Goal: Task Accomplishment & Management: Manage account settings

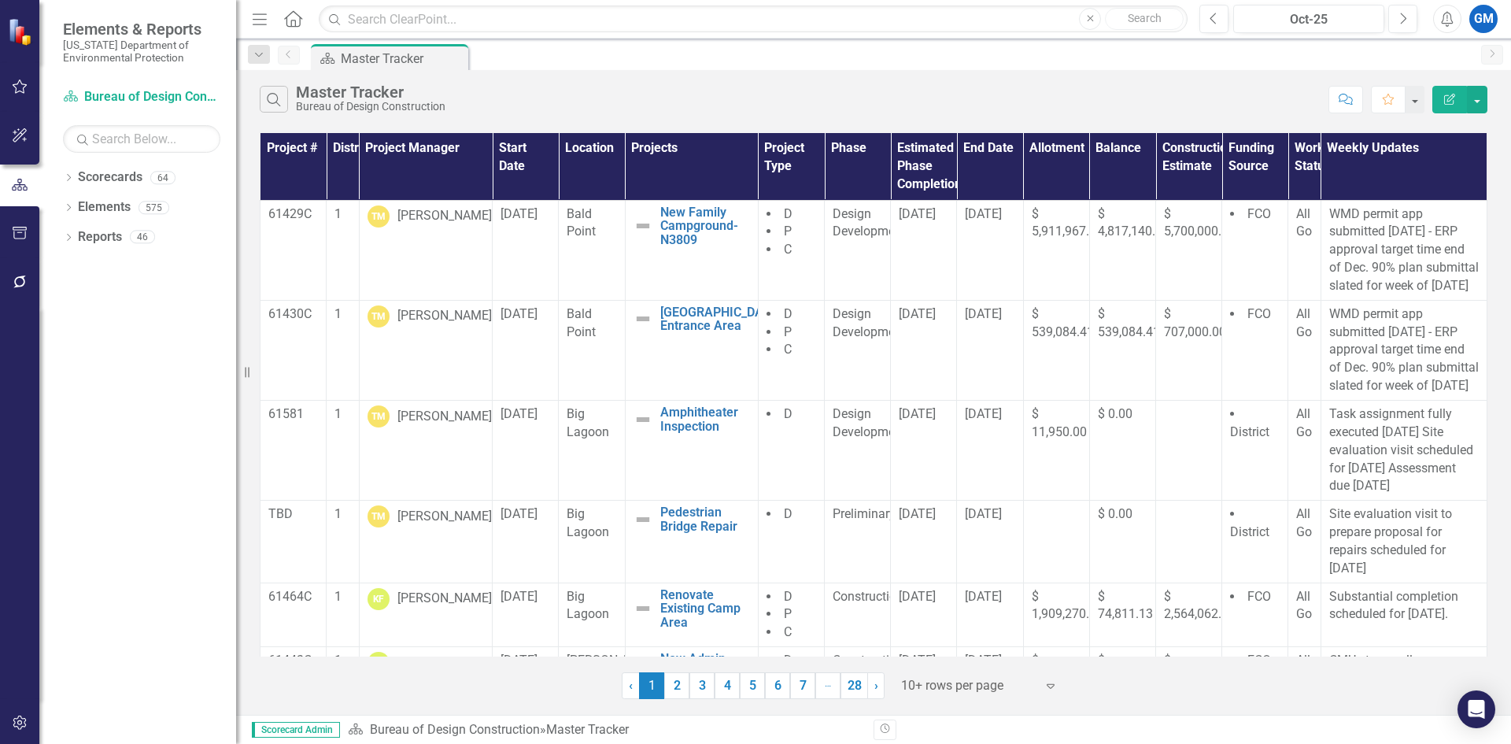
click at [30, 80] on button "button" at bounding box center [19, 87] width 35 height 33
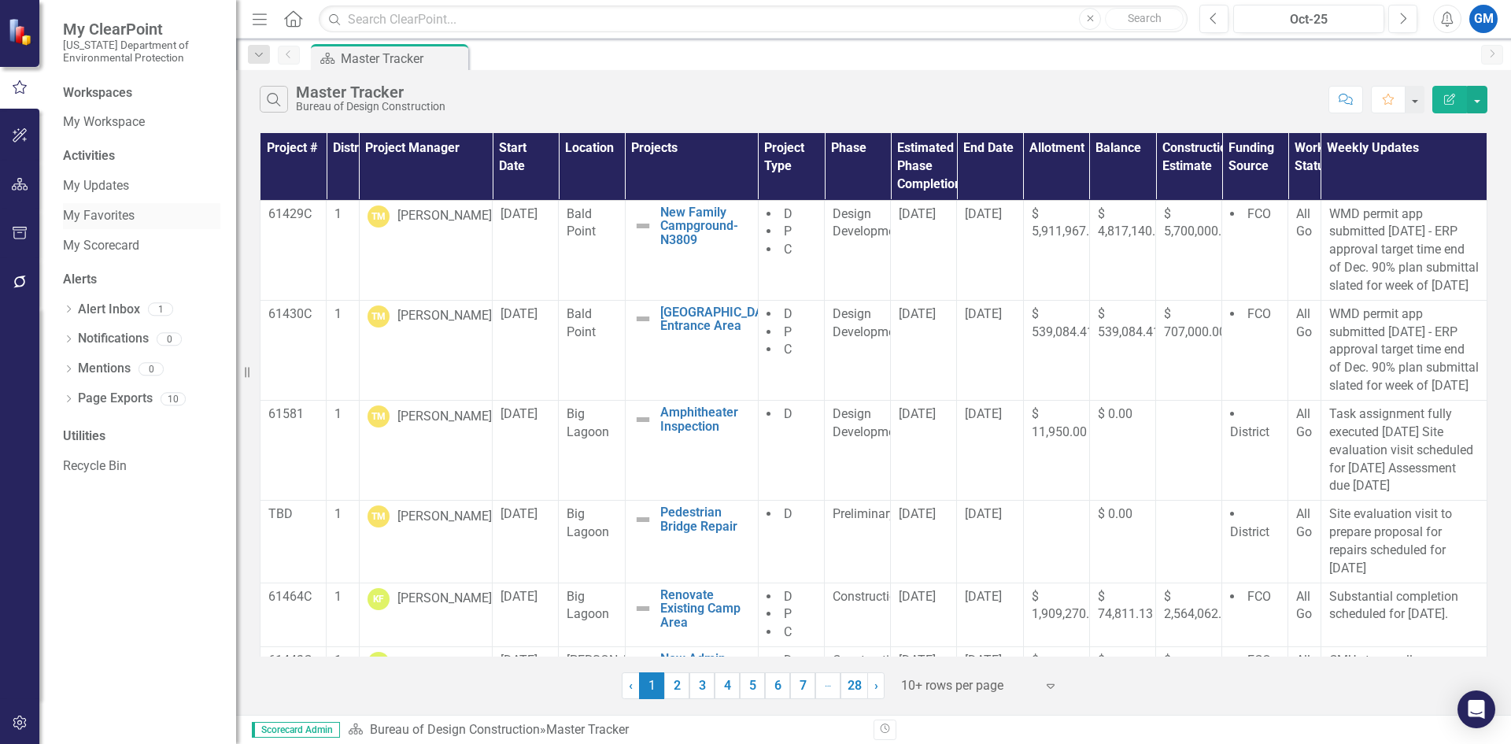
click at [99, 207] on link "My Favorites" at bounding box center [141, 216] width 157 height 18
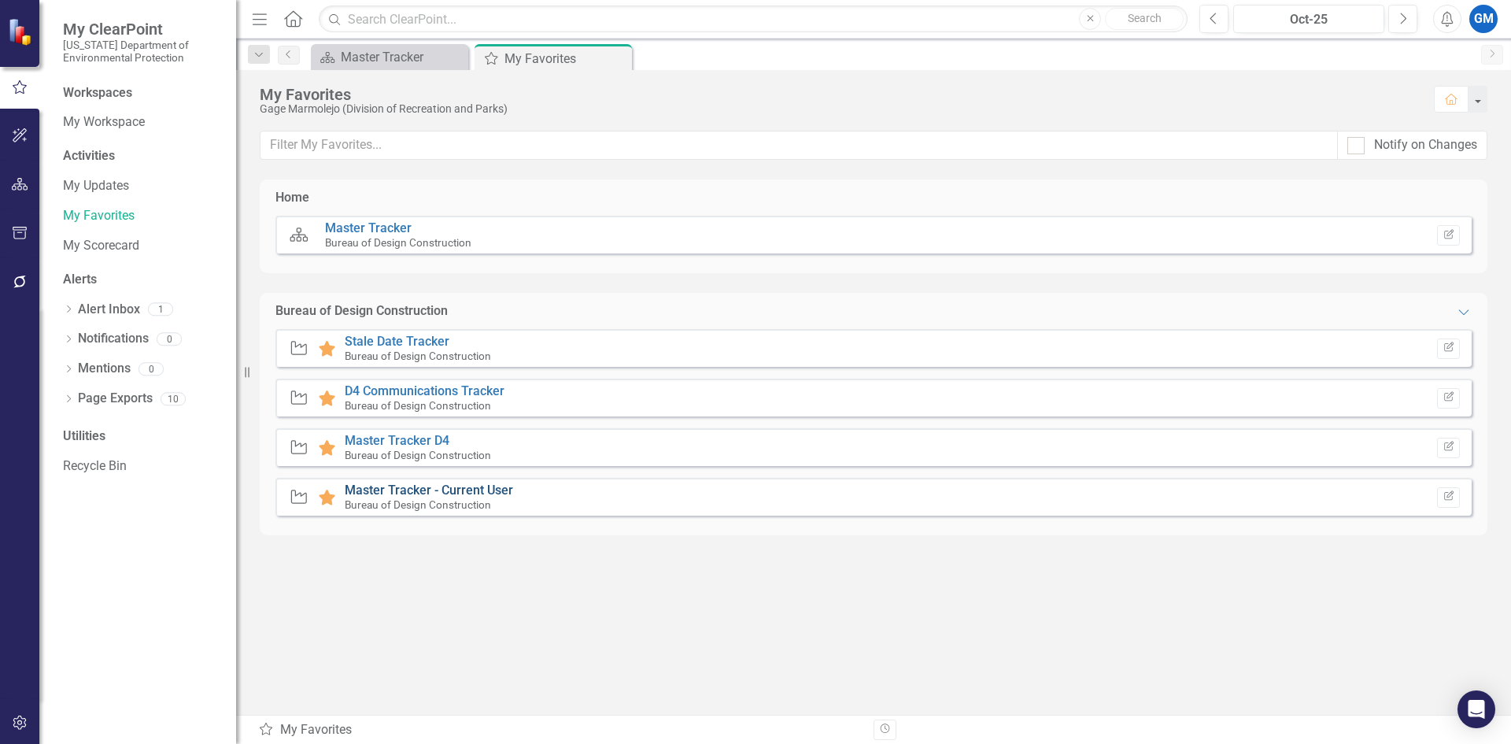
click at [437, 494] on link "Master Tracker - Current User" at bounding box center [429, 490] width 168 height 15
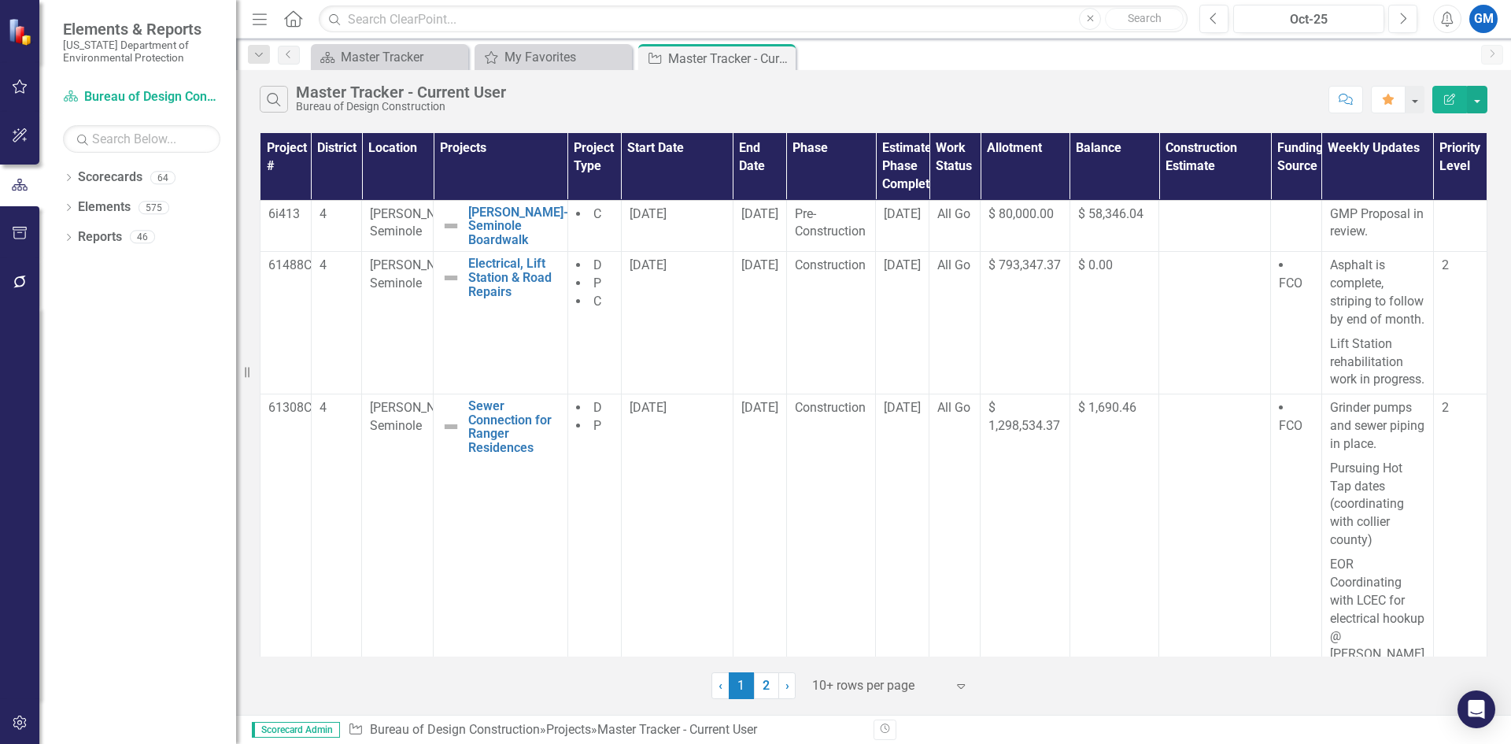
click at [933, 685] on div at bounding box center [879, 685] width 134 height 21
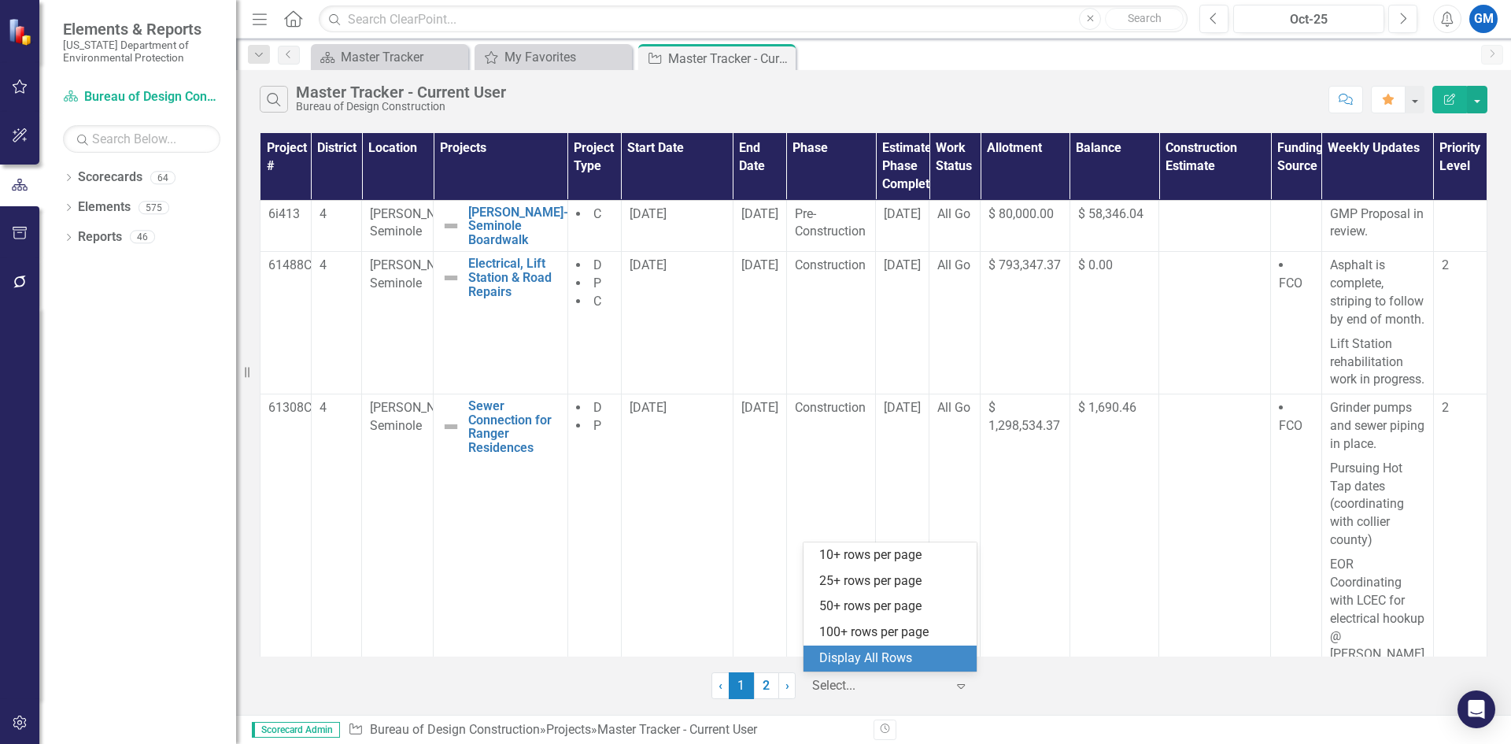
click at [920, 662] on div "Display All Rows" at bounding box center [893, 658] width 148 height 18
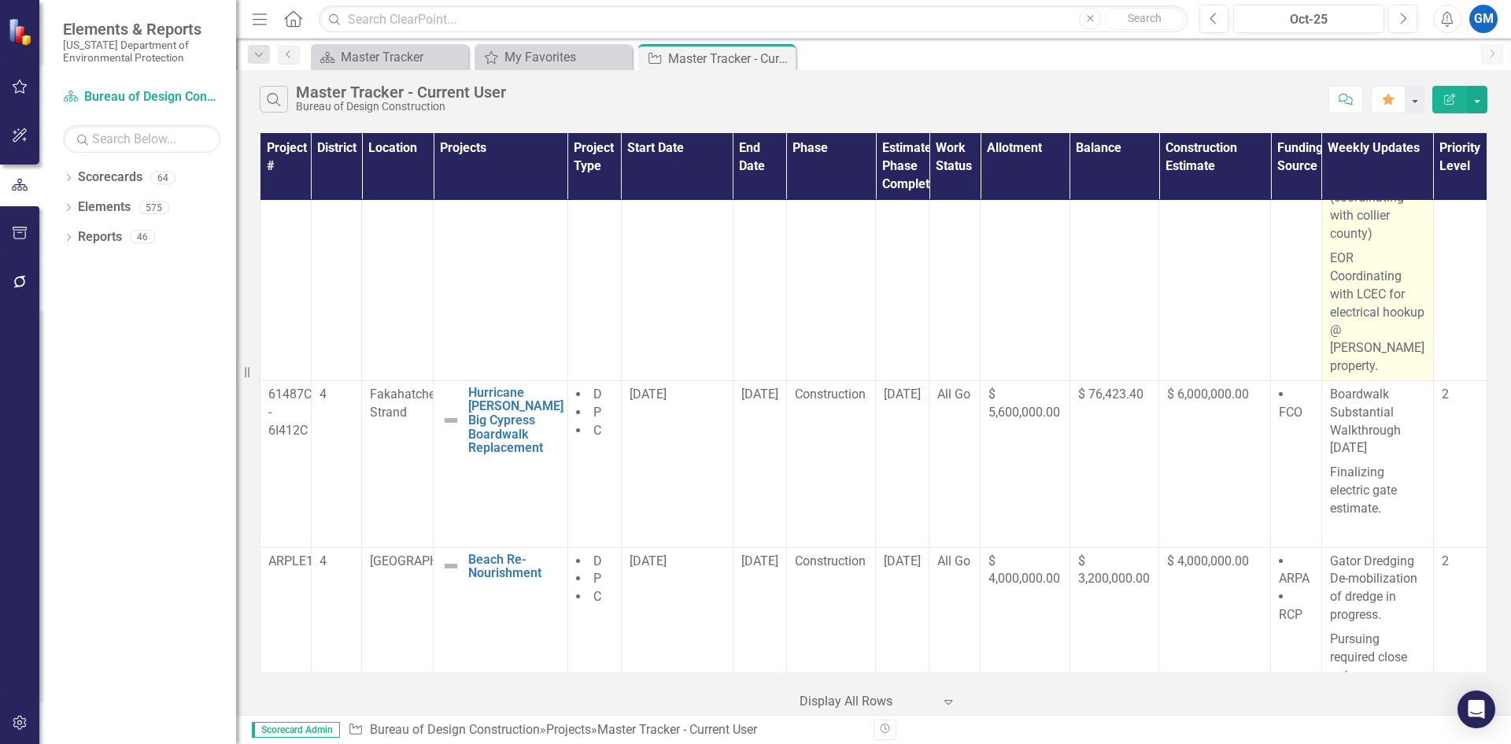
scroll to position [315, 0]
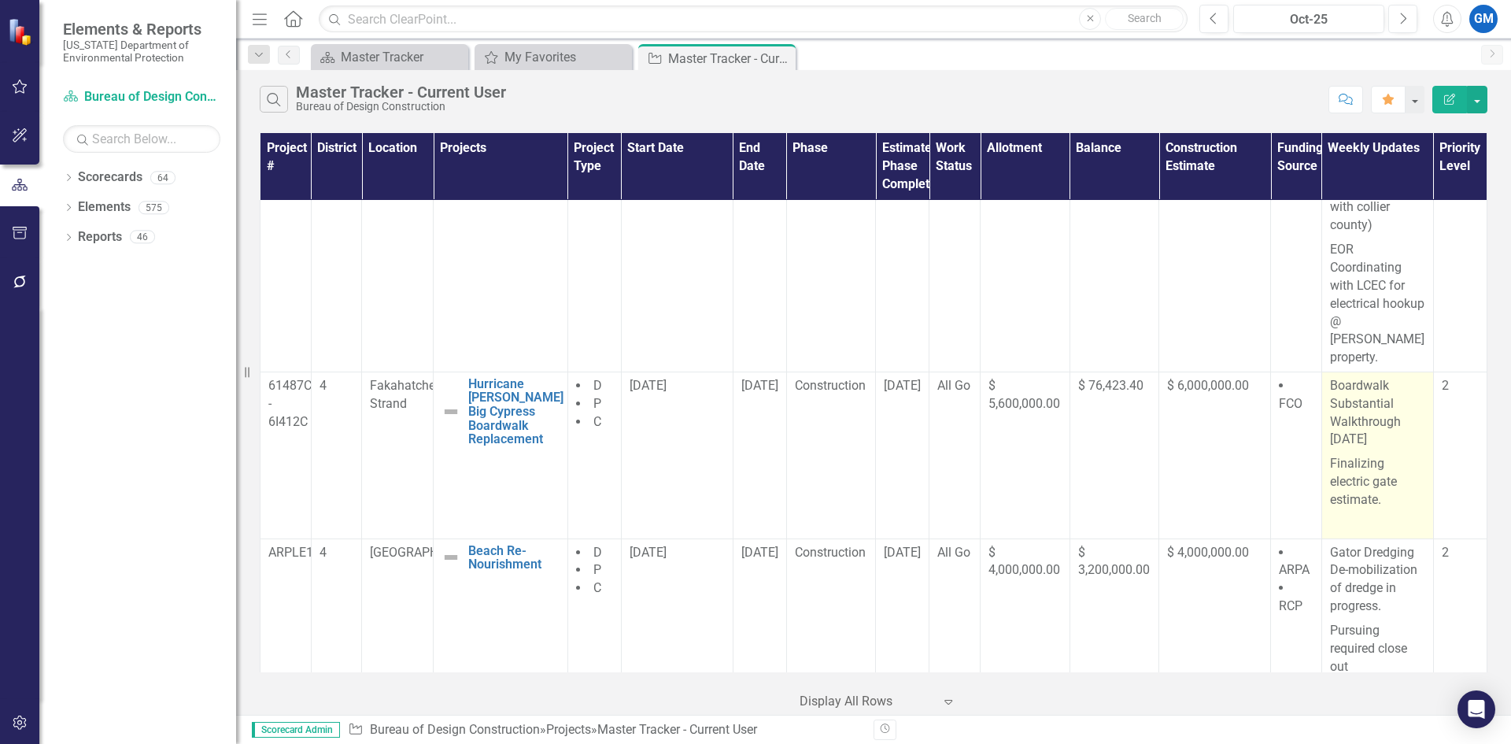
click at [1367, 452] on p "Boardwalk Substantial Walkthrough [DATE]" at bounding box center [1377, 414] width 95 height 75
drag, startPoint x: 1365, startPoint y: 455, endPoint x: 1323, endPoint y: 440, distance: 44.3
click at [1330, 440] on p "Boardwalk Substantial Walkthrough [DATE]" at bounding box center [1377, 414] width 95 height 75
click at [1390, 439] on p "Boardwalk Substantial Walkthrough [DATE]" at bounding box center [1377, 414] width 95 height 75
click at [1391, 439] on p "Boardwalk Substantial Walkthrough [DATE]" at bounding box center [1377, 414] width 95 height 75
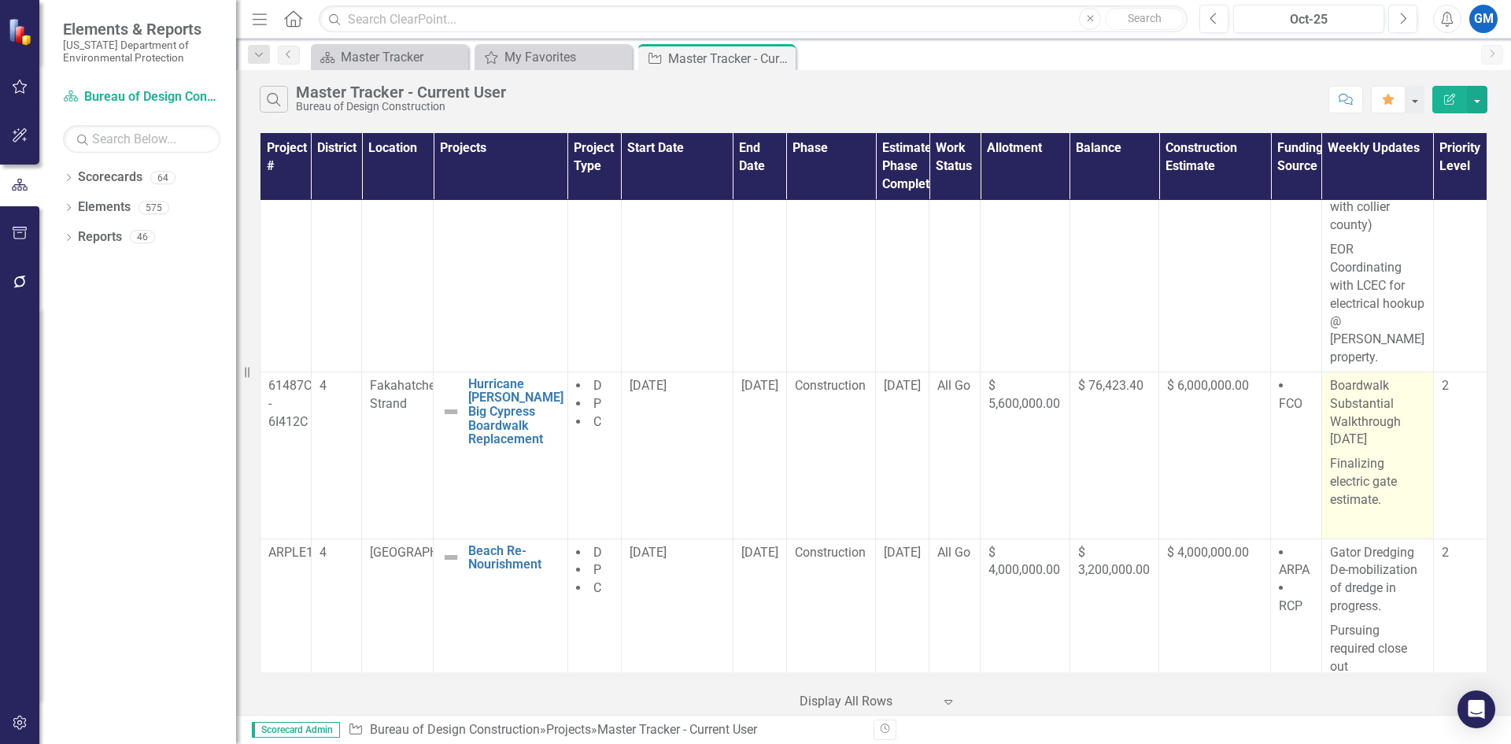
click at [1389, 439] on p "Boardwalk Substantial Walkthrough [DATE]" at bounding box center [1377, 414] width 95 height 75
click at [1373, 452] on p "Boardwalk Substantial Walkthrough [DATE]" at bounding box center [1377, 414] width 95 height 75
click at [1372, 452] on p "Boardwalk Substantial Walkthrough [DATE]" at bounding box center [1377, 414] width 95 height 75
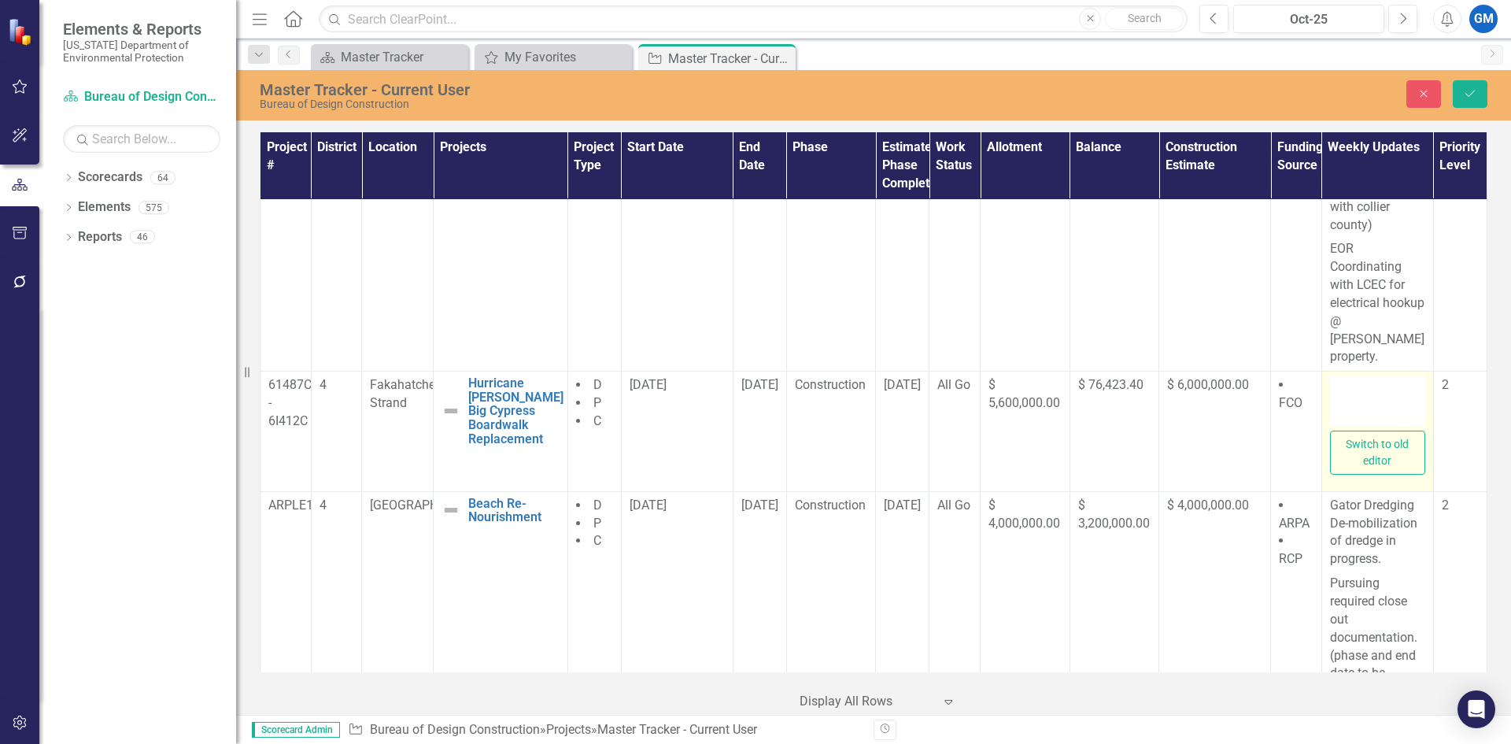
type textarea "<p>Boardwalk Substantial Walkthrough [DATE]</p> <p>Finalizing electric gate est…"
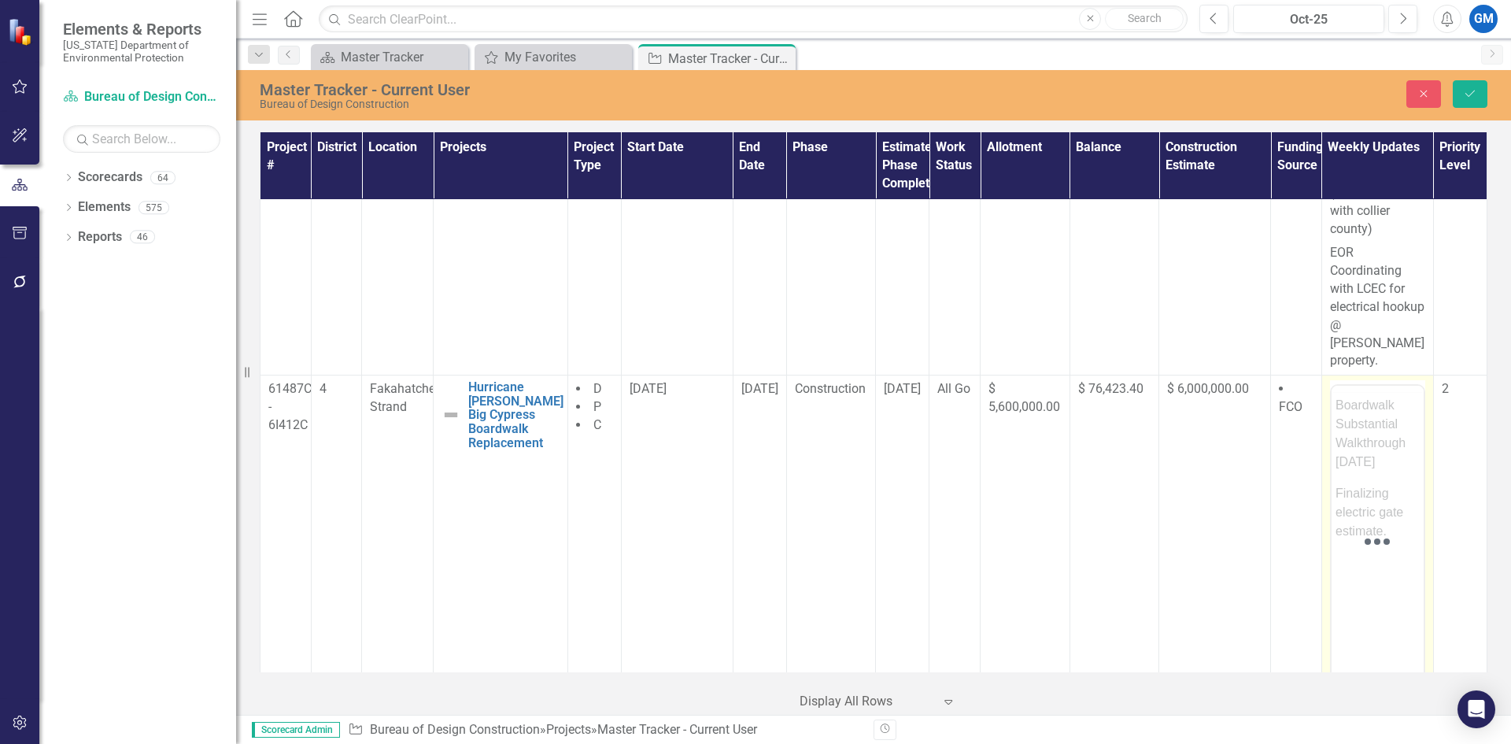
scroll to position [472, 0]
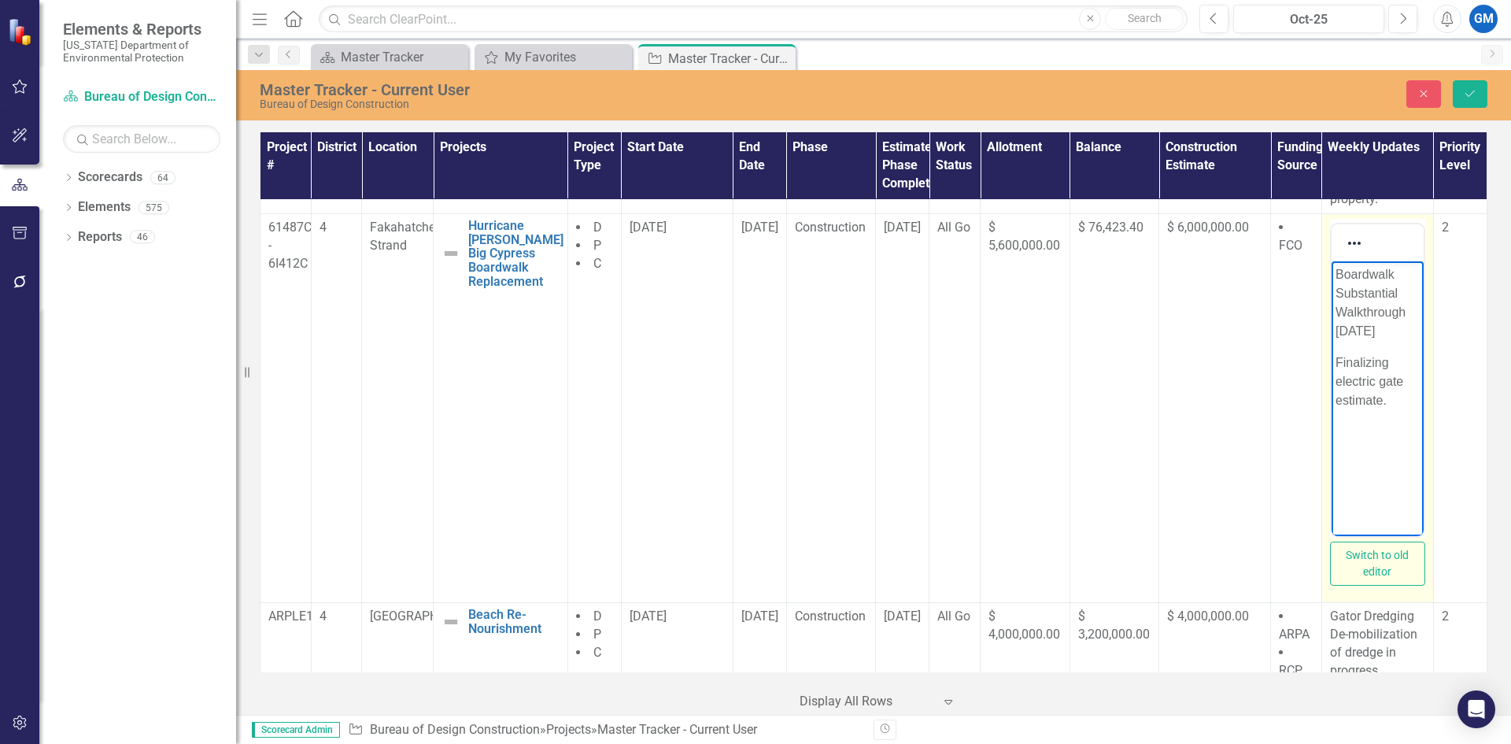
click at [1405, 314] on p "Boardwalk Substantial Walkthrough [DATE]" at bounding box center [1377, 303] width 84 height 76
click at [1392, 336] on p "Boardwalk Substantially complete [DATE]" at bounding box center [1377, 303] width 84 height 76
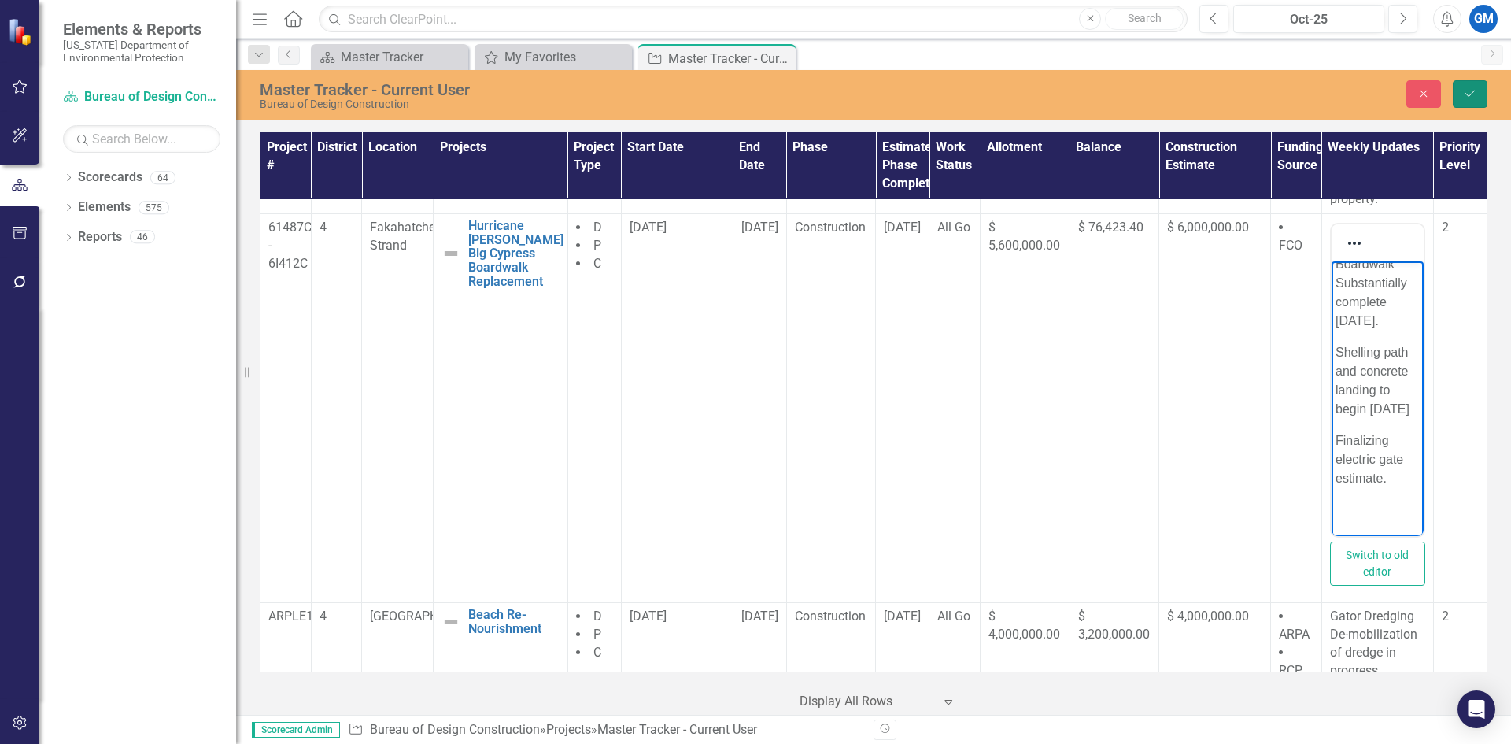
click at [1470, 98] on icon "Save" at bounding box center [1470, 93] width 14 height 11
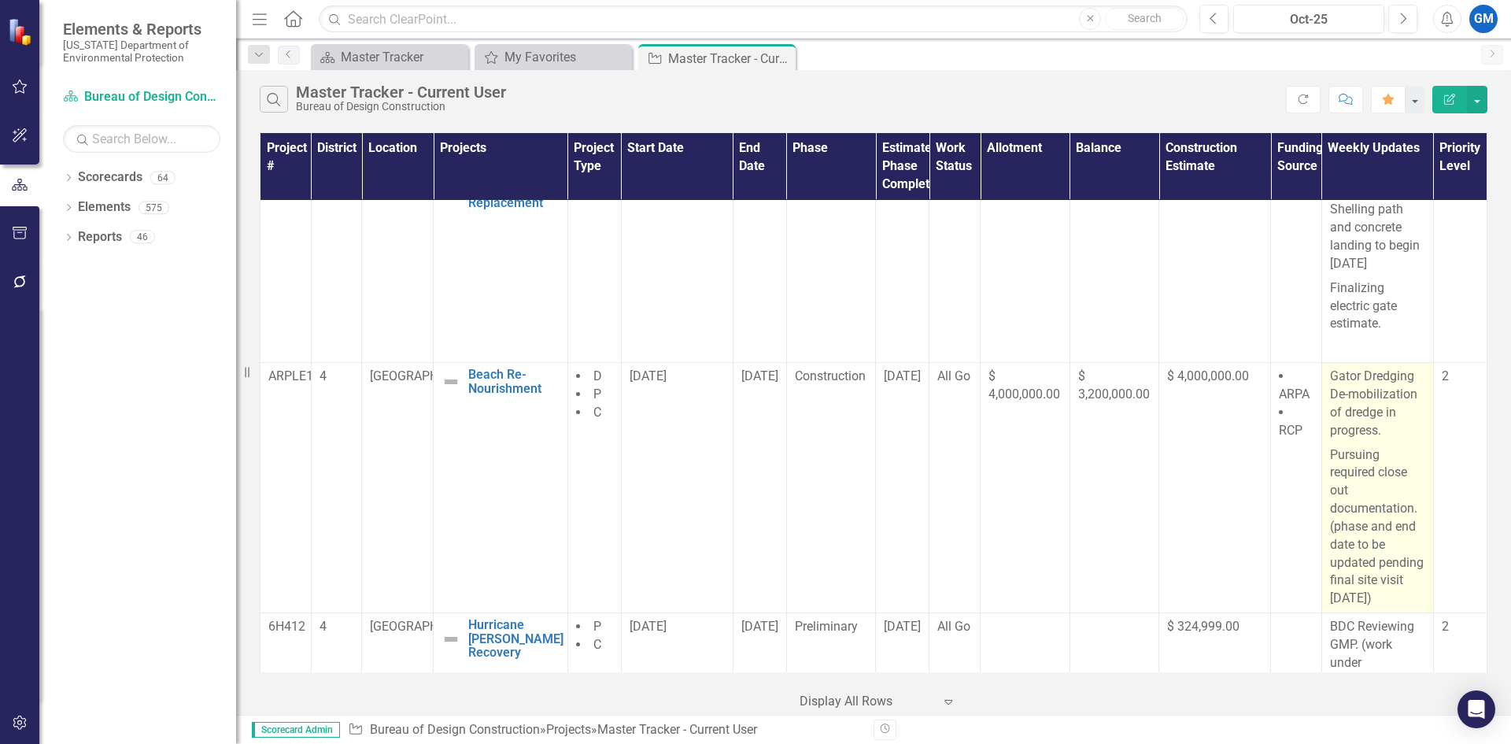
scroll to position [630, 0]
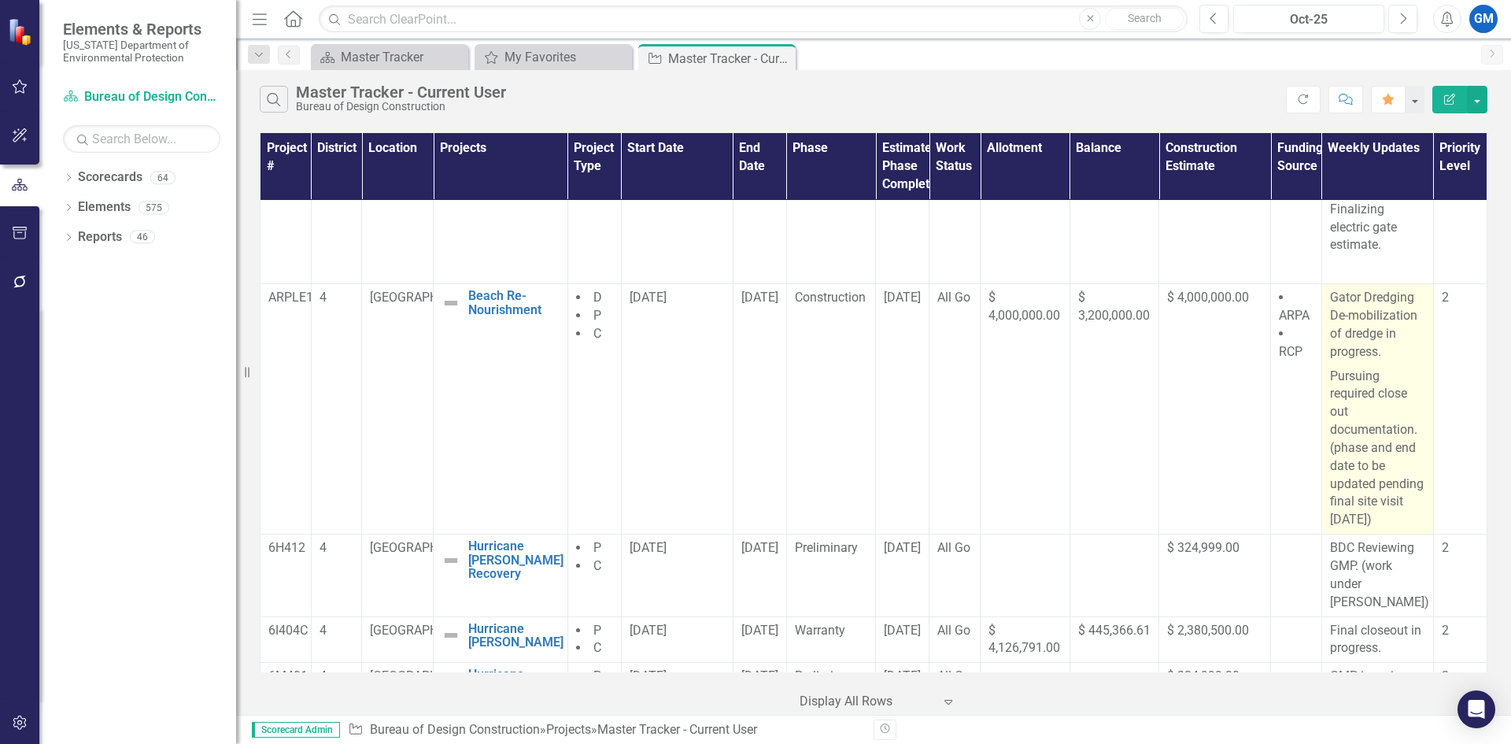
click at [1382, 530] on p "Pursuing required close out documentation.(phase and end date to be updated pen…" at bounding box center [1377, 446] width 95 height 165
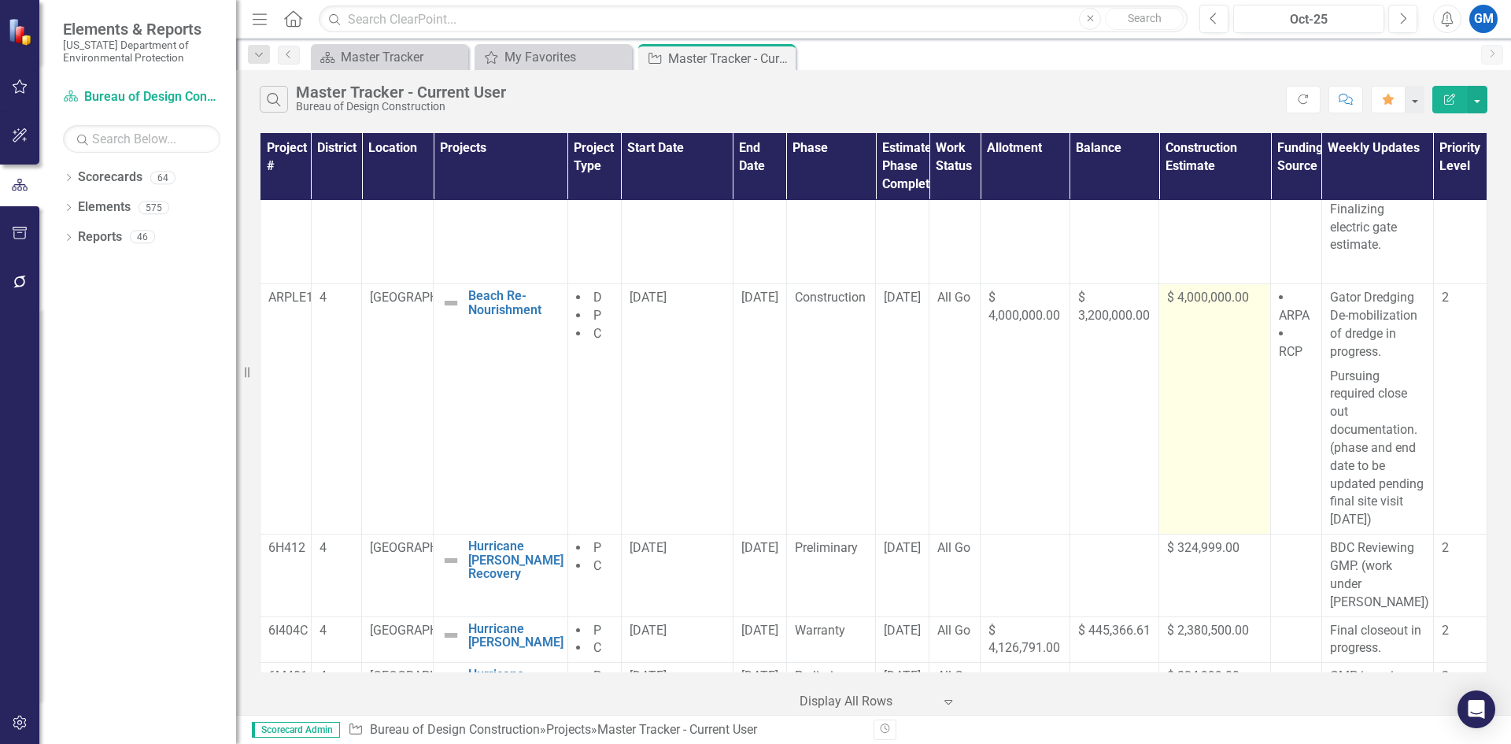
click at [1193, 486] on td "$ 4,000,000.00" at bounding box center [1216, 409] width 112 height 250
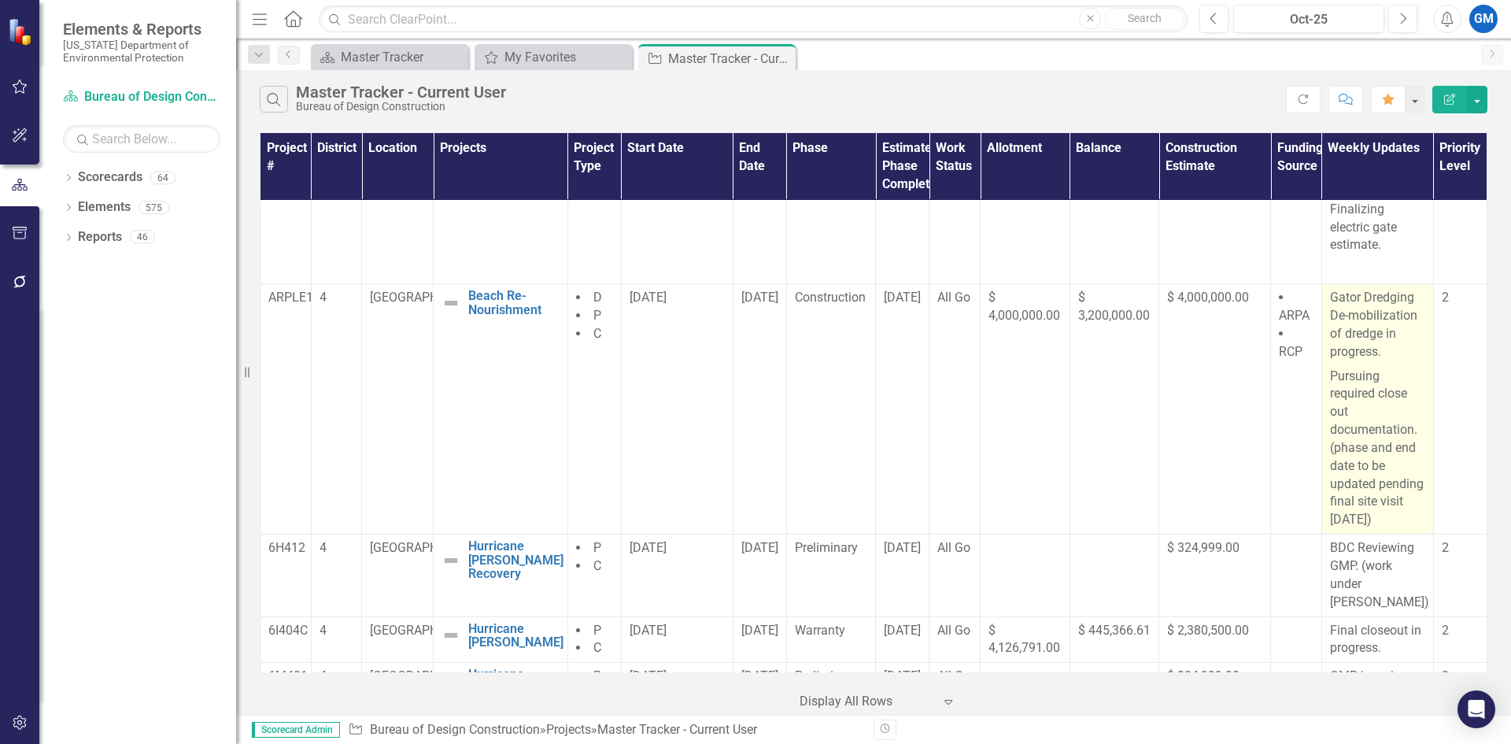
click at [1365, 364] on p "Gator Dredging De-mobilization of dredge in progress." at bounding box center [1377, 326] width 95 height 75
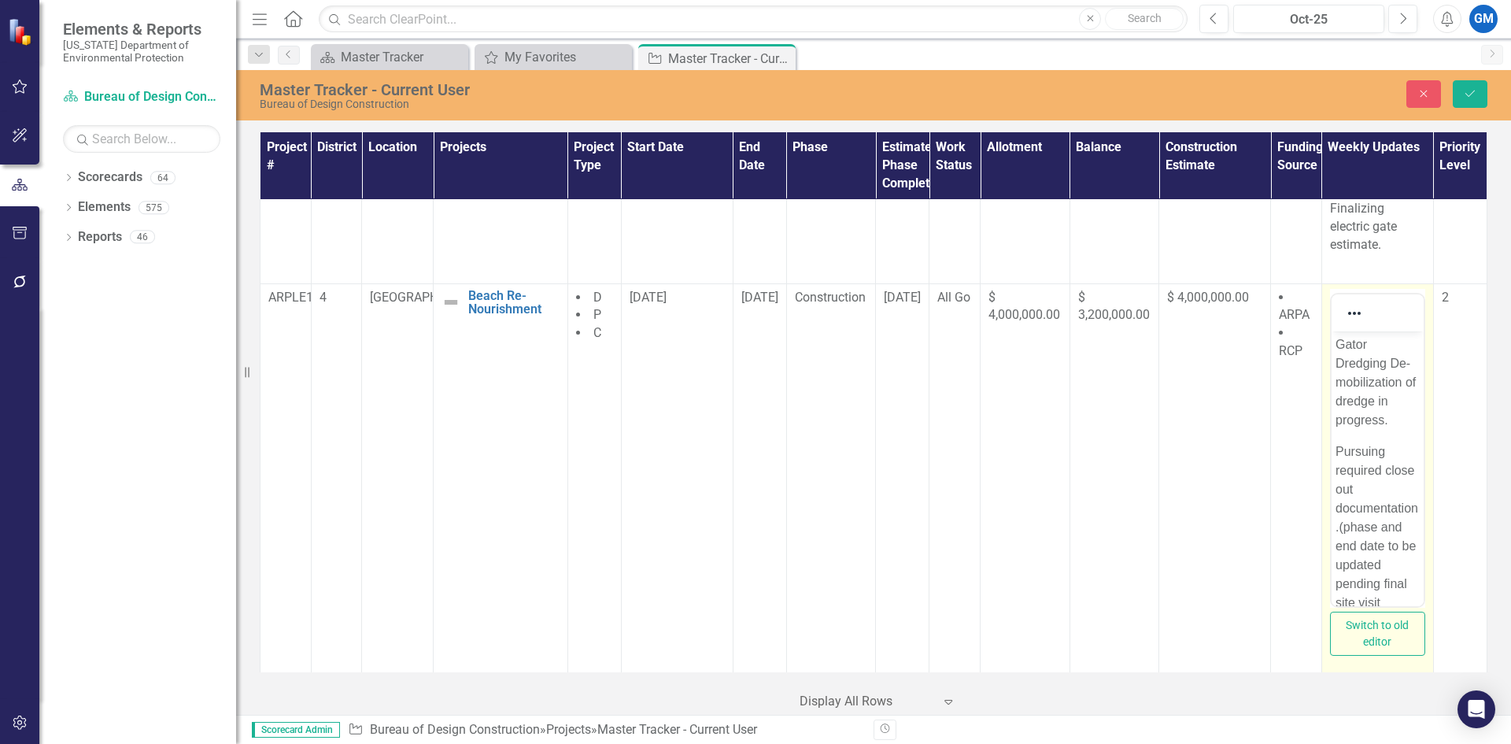
scroll to position [0, 0]
click at [1386, 429] on p "Gator Dredging De-mobilization of dredge in progress." at bounding box center [1377, 382] width 84 height 94
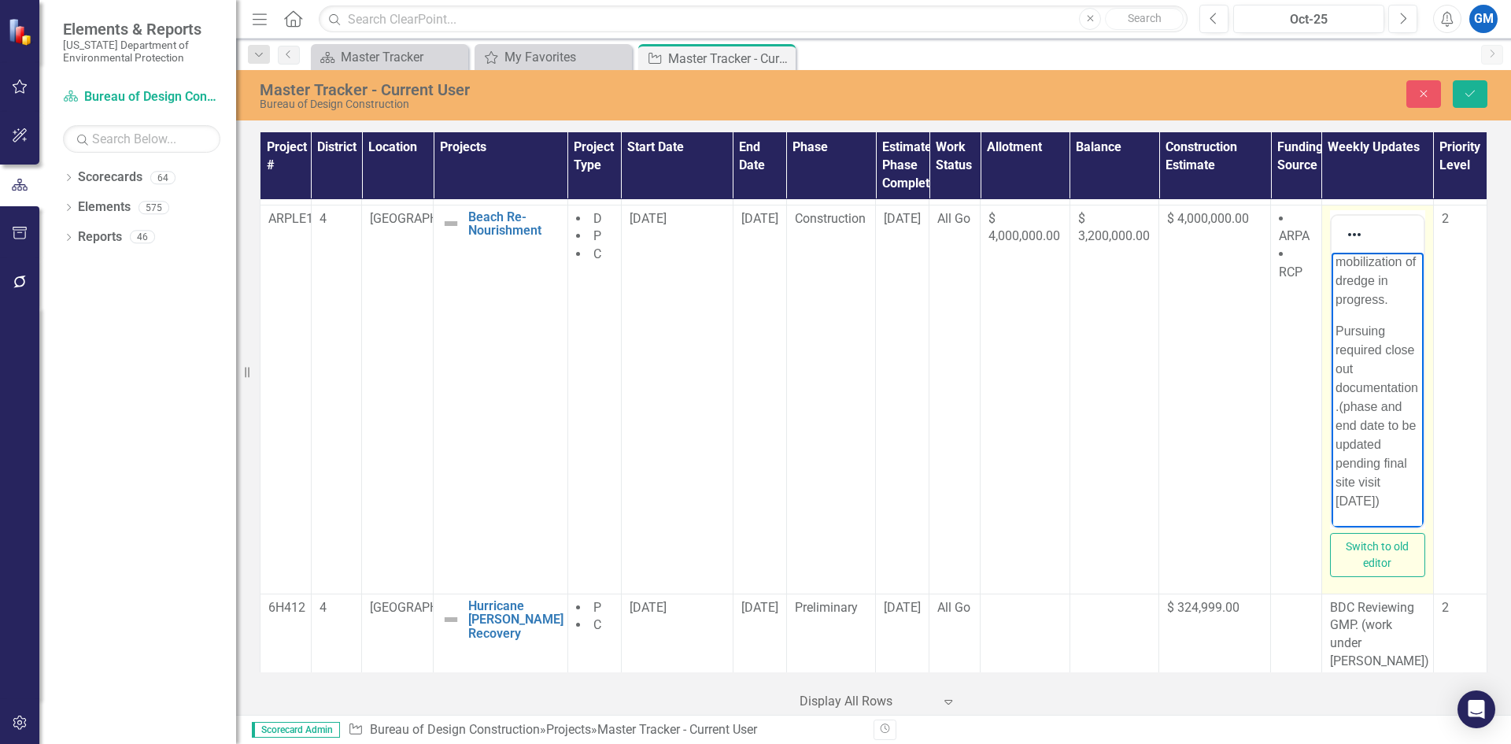
scroll to position [630, 0]
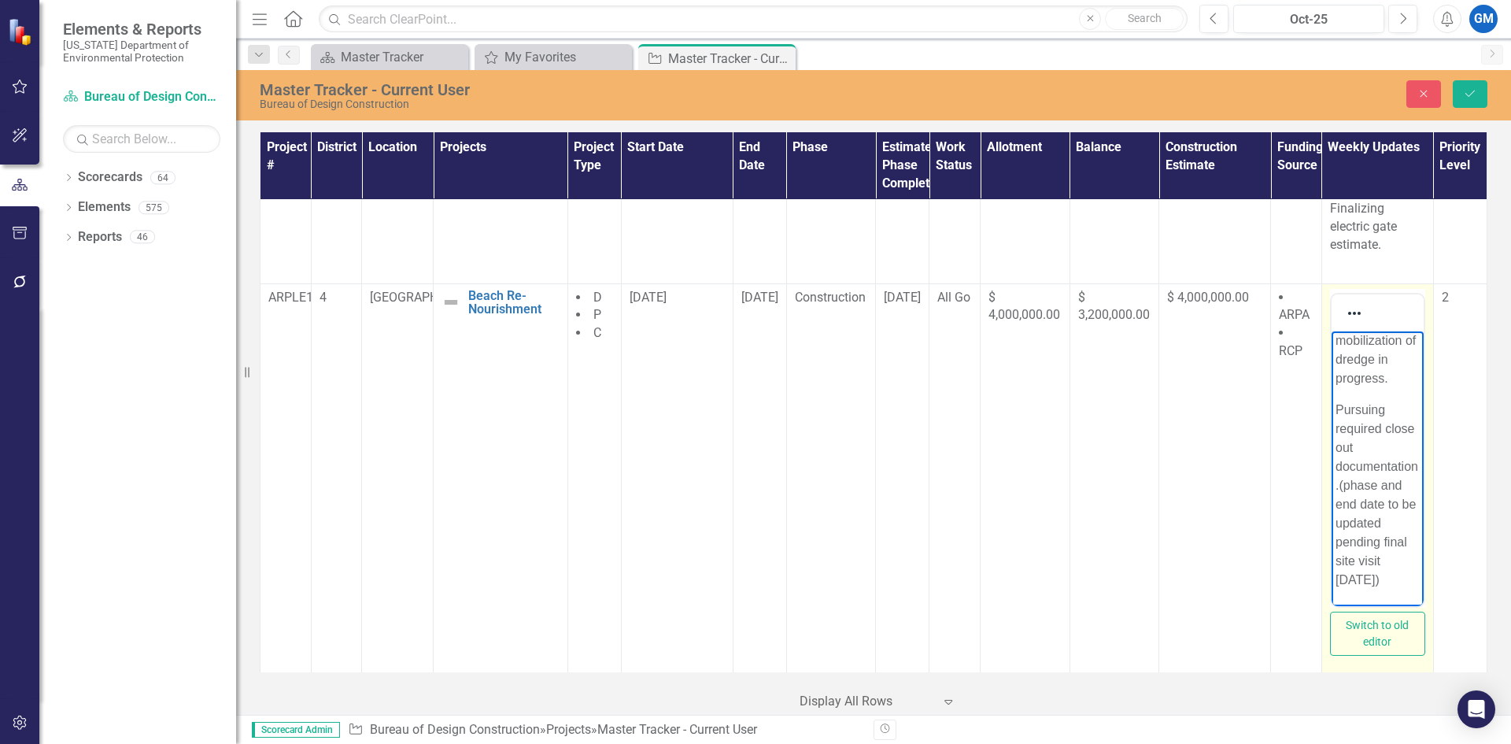
drag, startPoint x: 1392, startPoint y: 579, endPoint x: 1352, endPoint y: 466, distance: 119.3
click at [1352, 466] on p "Pursuing required close out documentation.(phase and end date to be updated pen…" at bounding box center [1377, 494] width 84 height 189
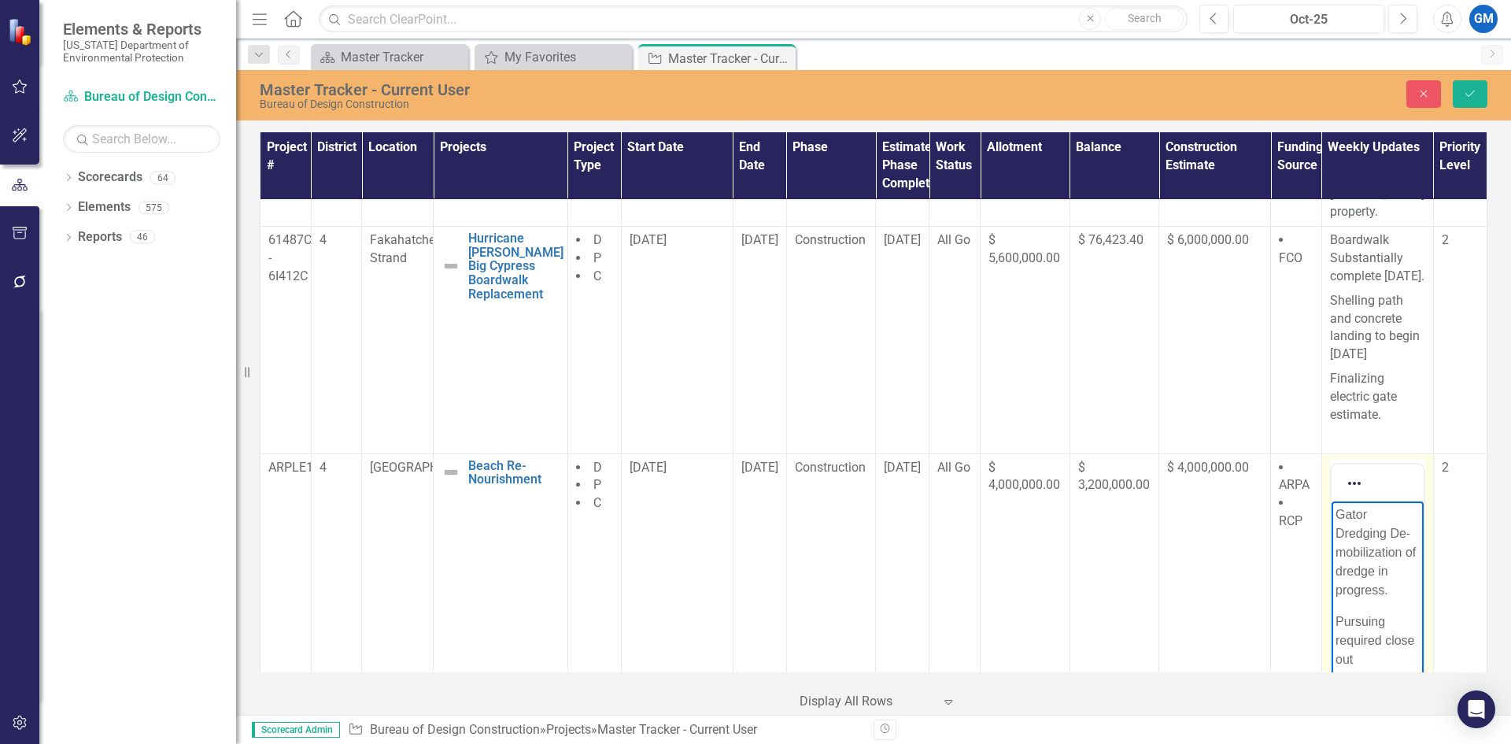
scroll to position [551, 0]
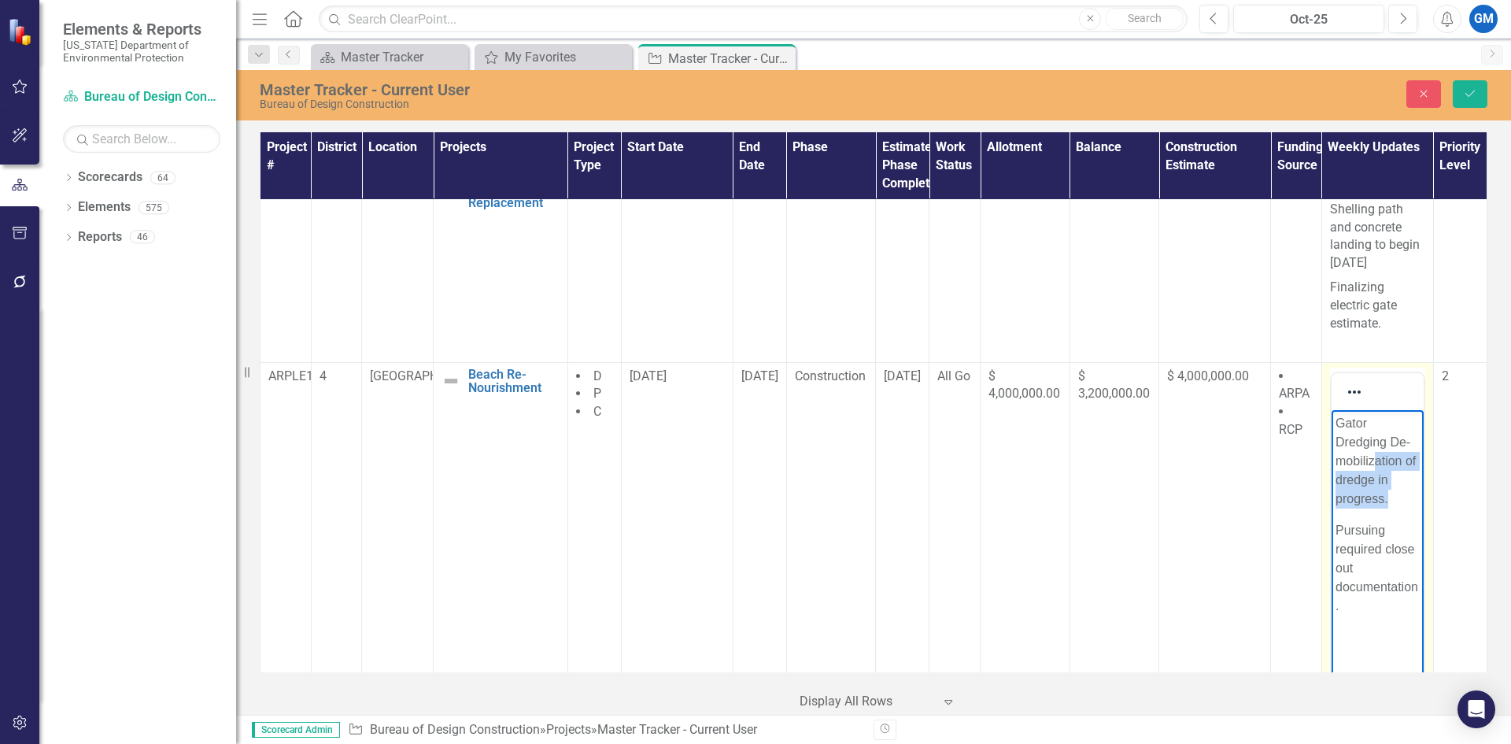
drag, startPoint x: 1387, startPoint y: 497, endPoint x: 1371, endPoint y: 467, distance: 33.8
click at [1371, 461] on p "Gator Dredging De-mobilization of dredge in progress." at bounding box center [1377, 460] width 84 height 94
click at [1381, 474] on p "Gator Dredging De-mobilizing as of 10" at bounding box center [1377, 451] width 84 height 76
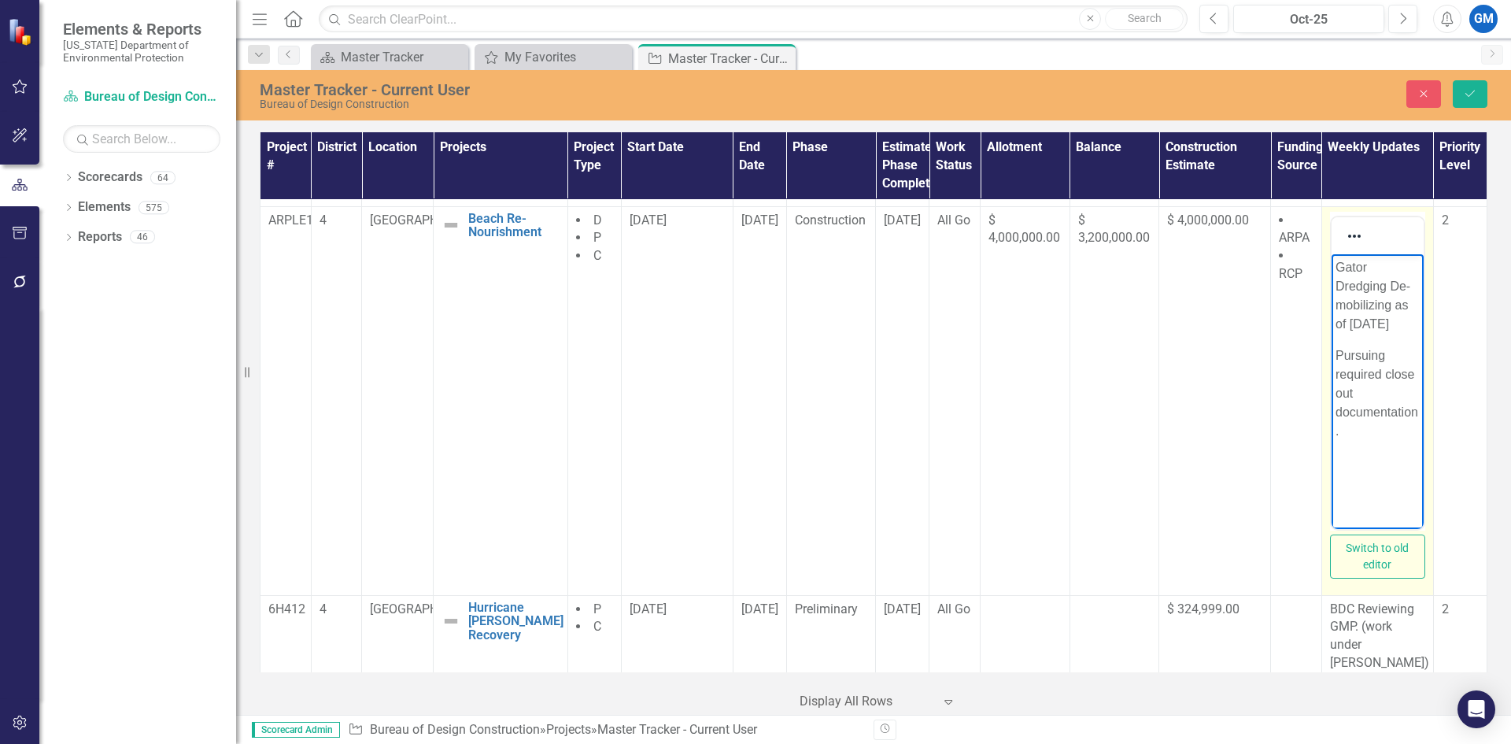
scroll to position [708, 0]
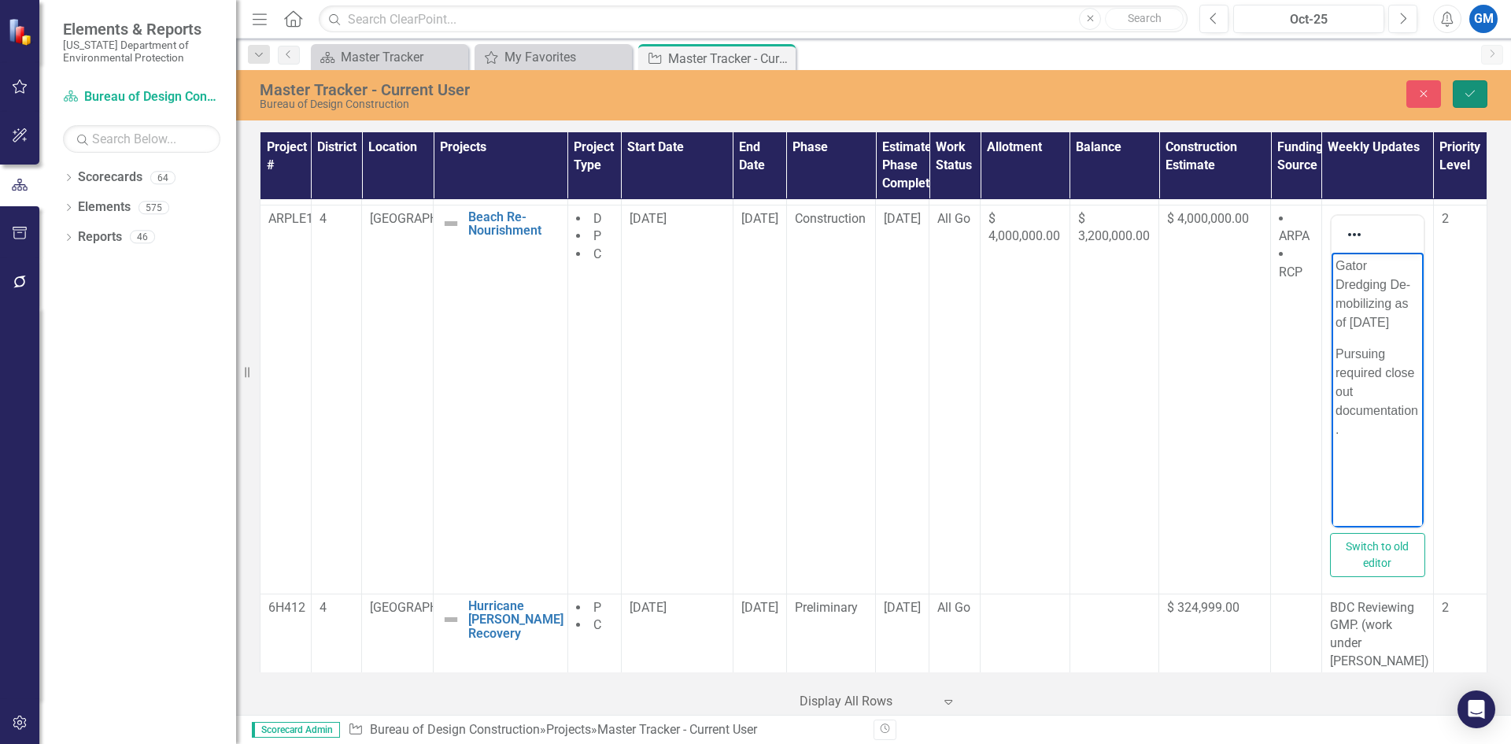
click at [1469, 101] on button "Save" at bounding box center [1470, 94] width 35 height 28
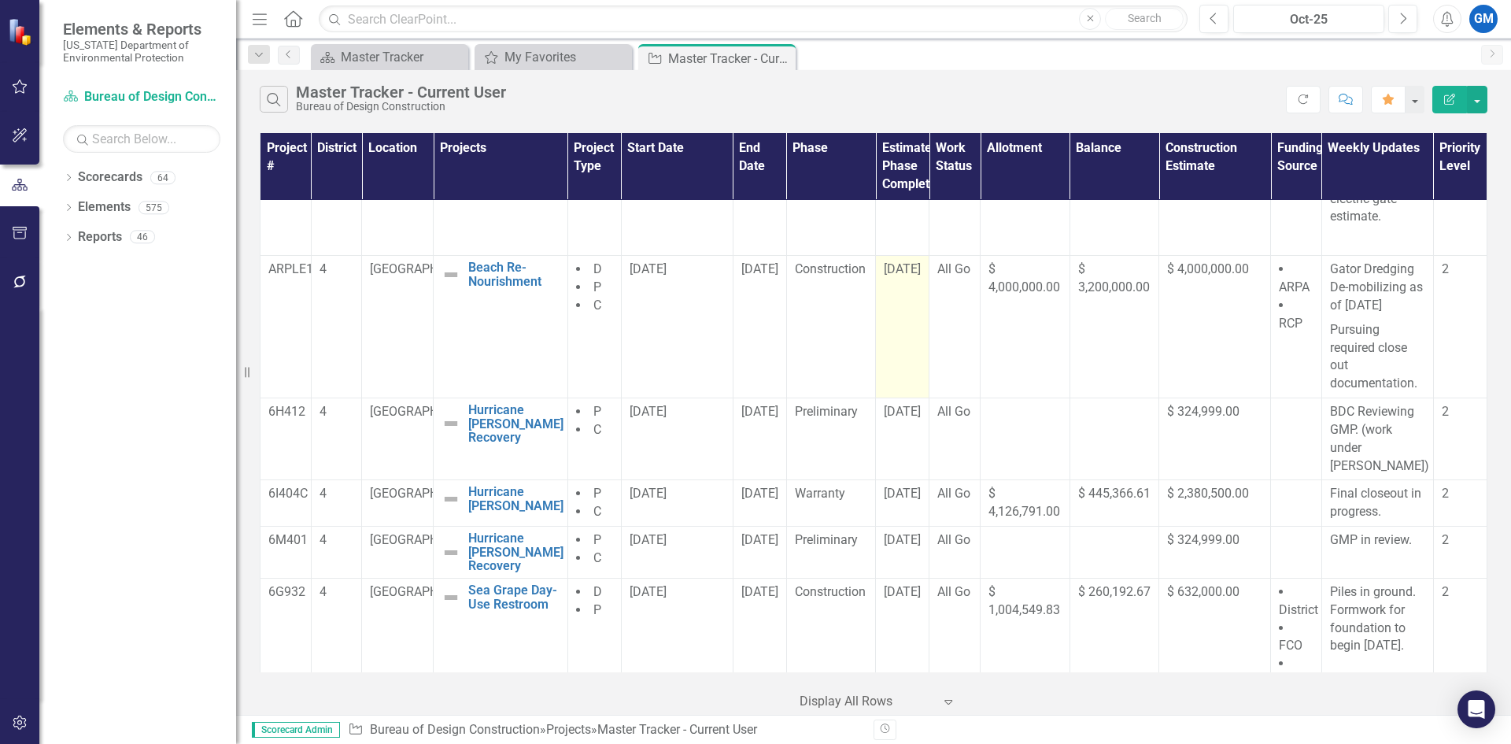
scroll to position [630, 0]
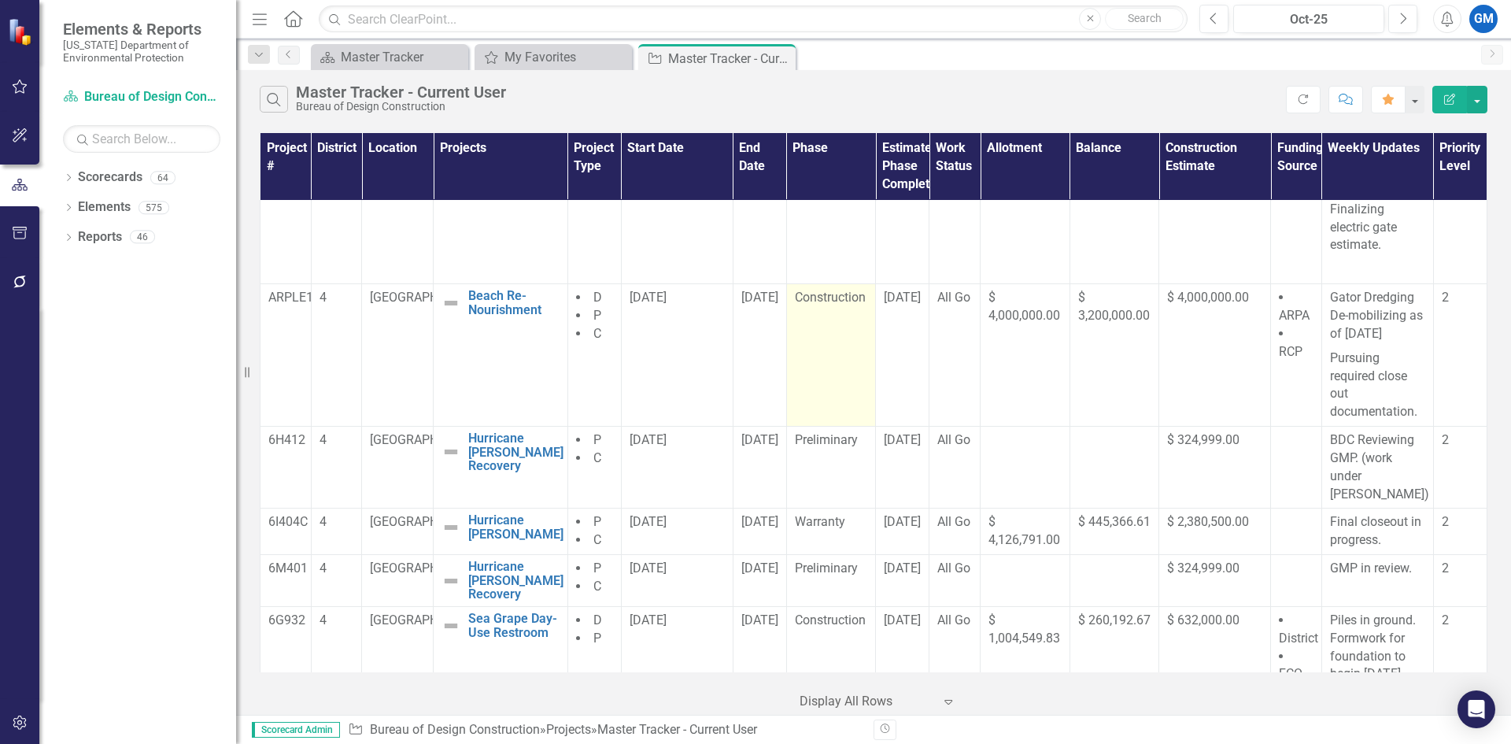
click at [837, 354] on td "Construction" at bounding box center [831, 355] width 90 height 142
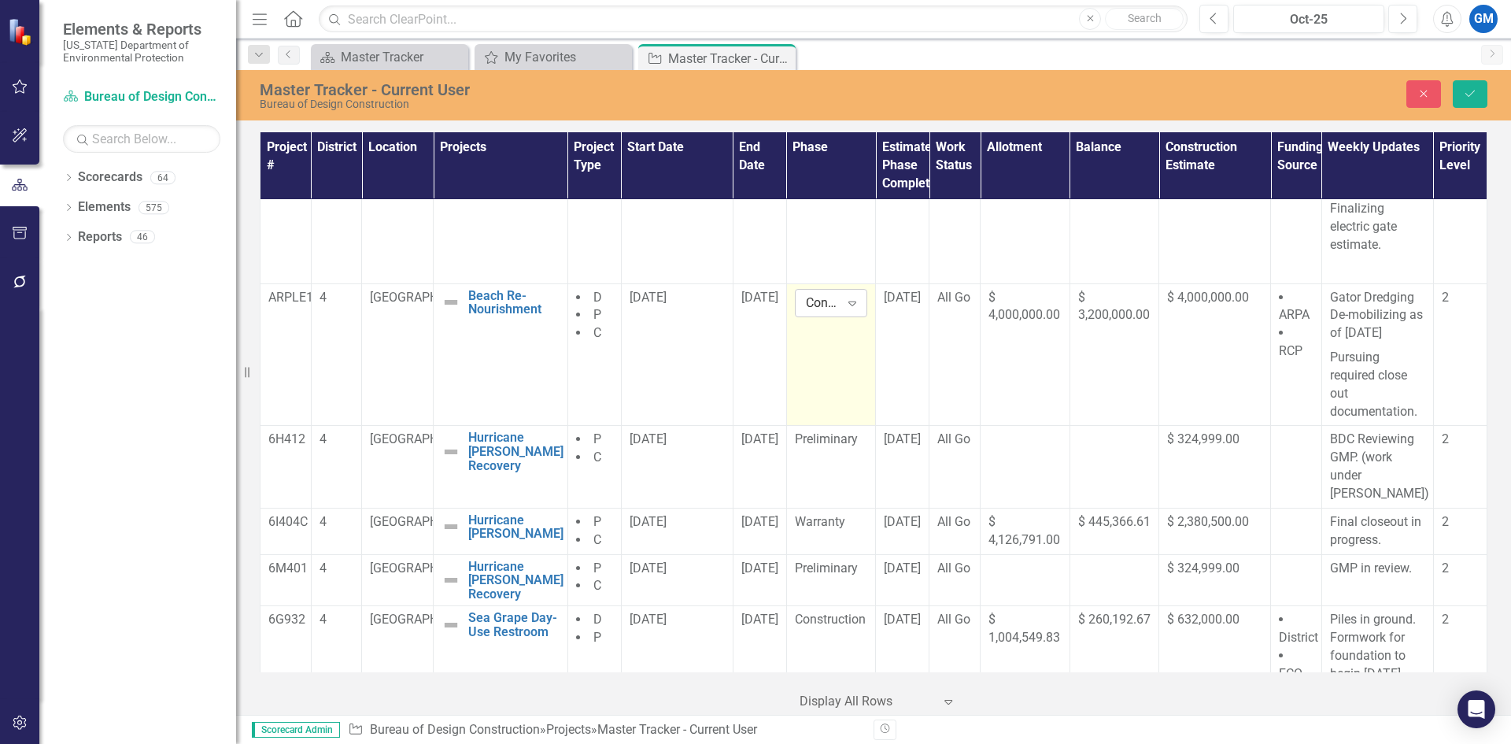
click at [845, 309] on icon "Expand" at bounding box center [853, 303] width 16 height 13
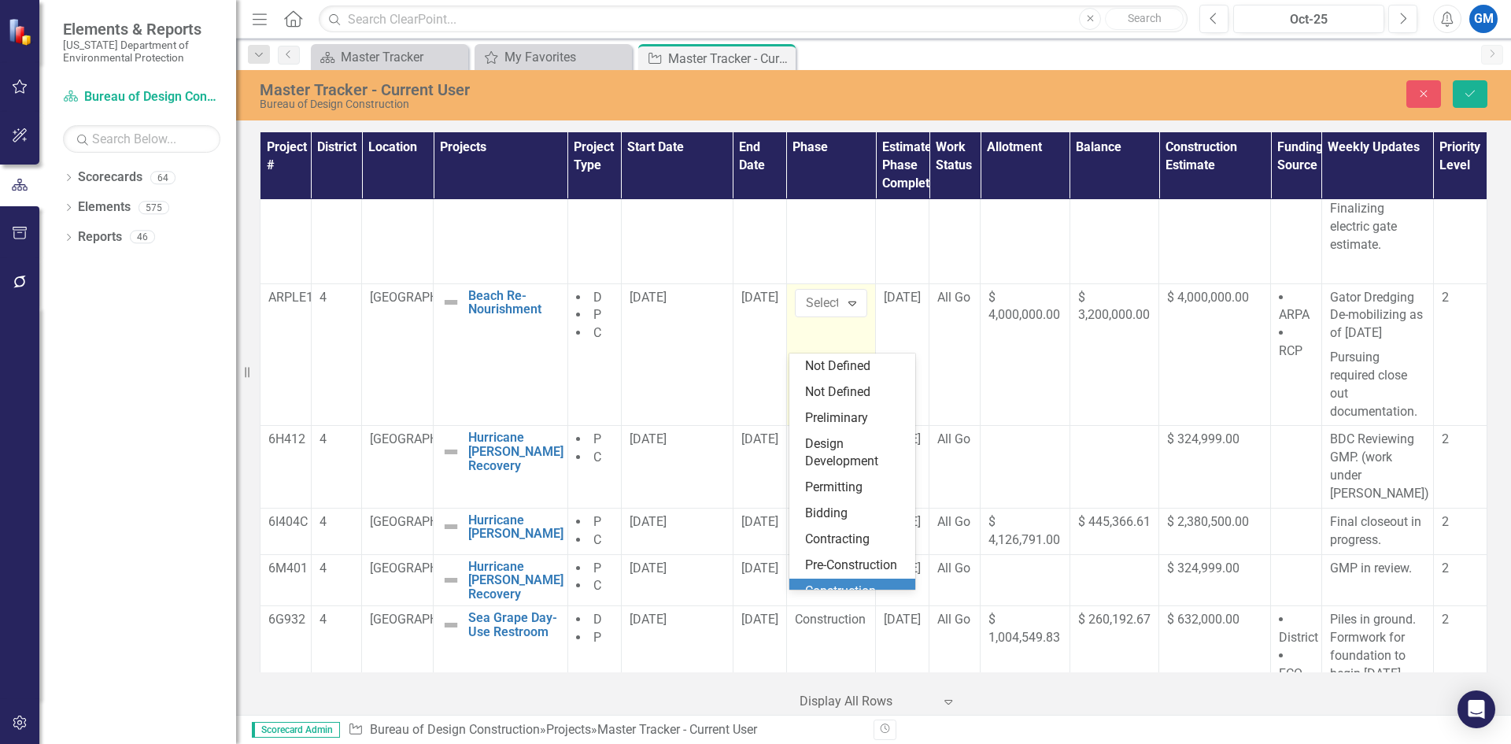
scroll to position [110, 0]
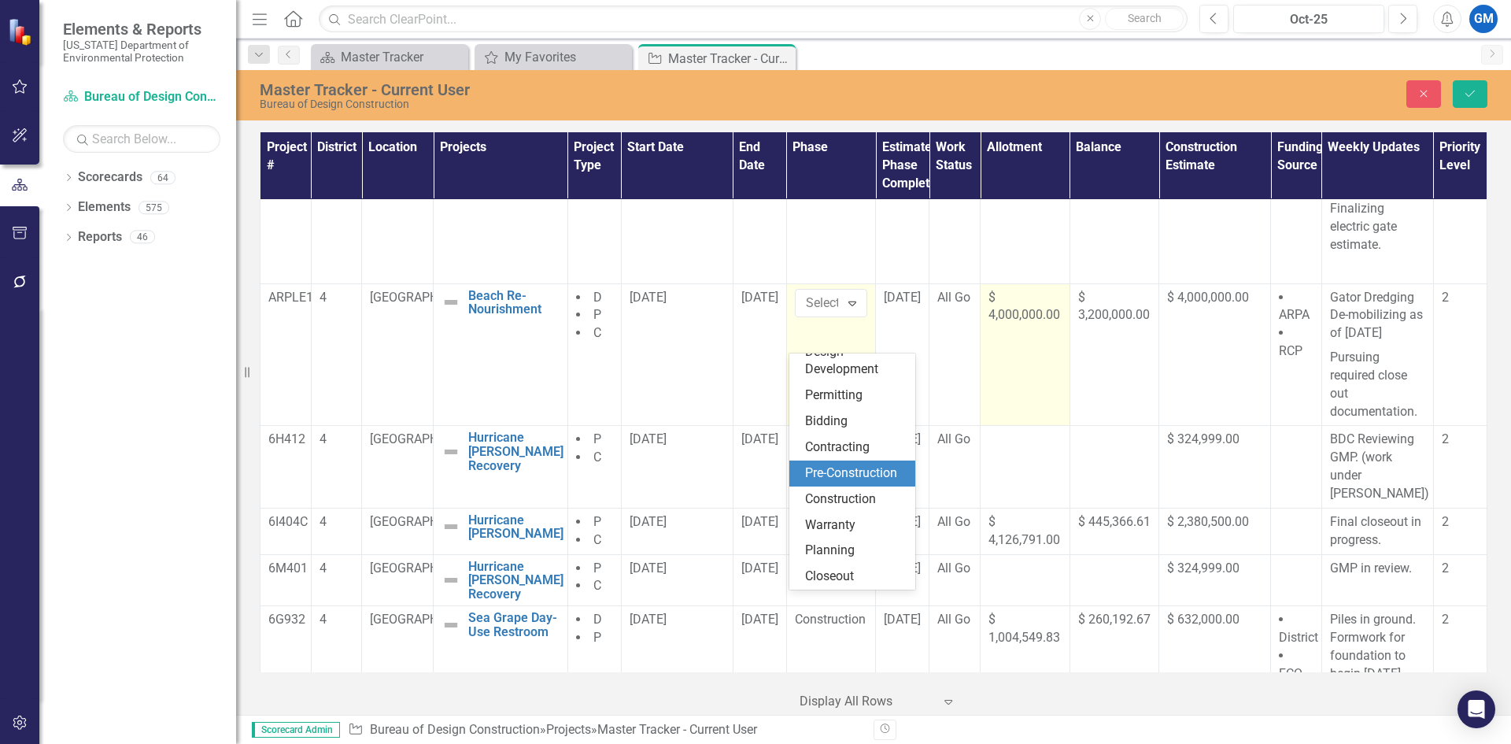
click at [1020, 392] on td "$ 4,000,000.00" at bounding box center [1026, 354] width 90 height 142
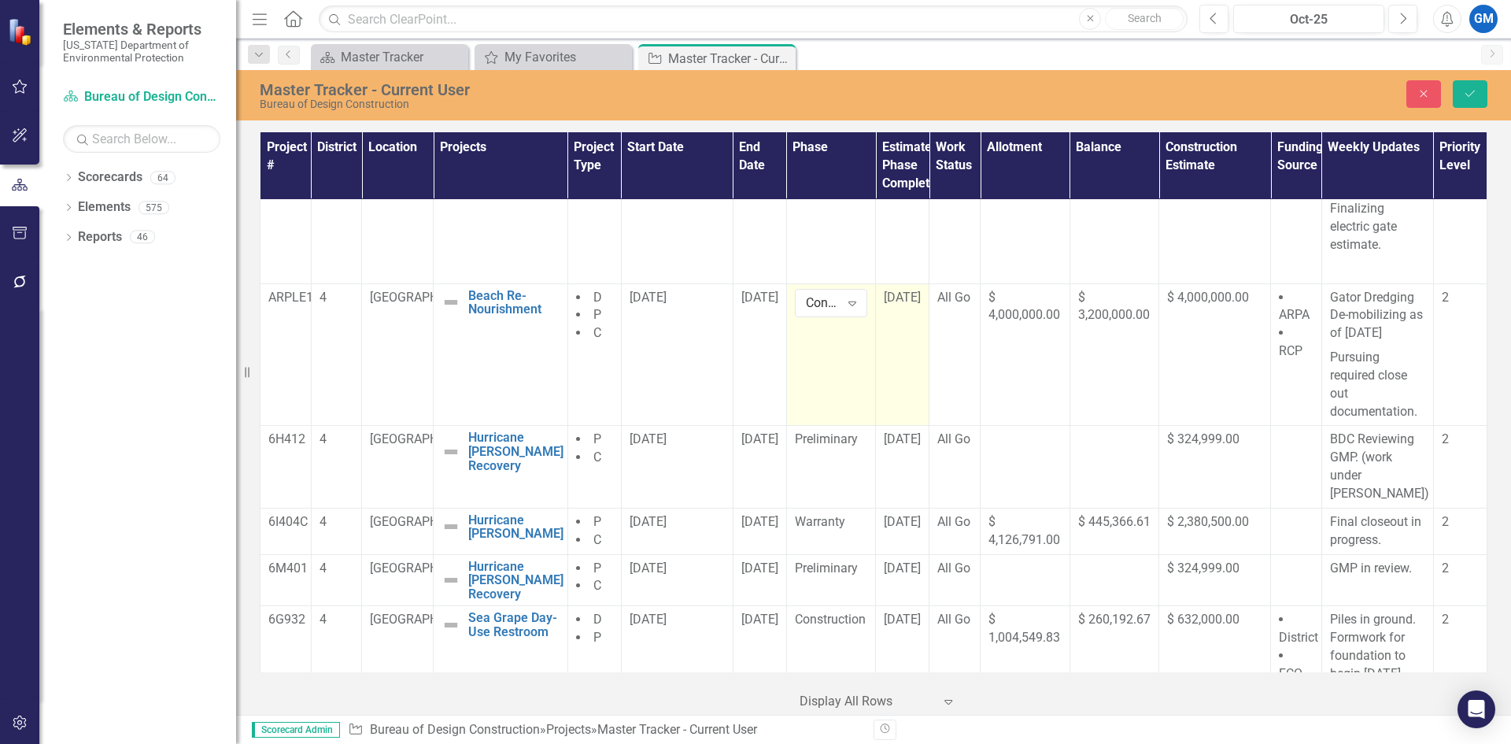
click at [898, 305] on span "[DATE]" at bounding box center [902, 297] width 37 height 15
click at [901, 305] on span "[DATE]" at bounding box center [902, 297] width 37 height 15
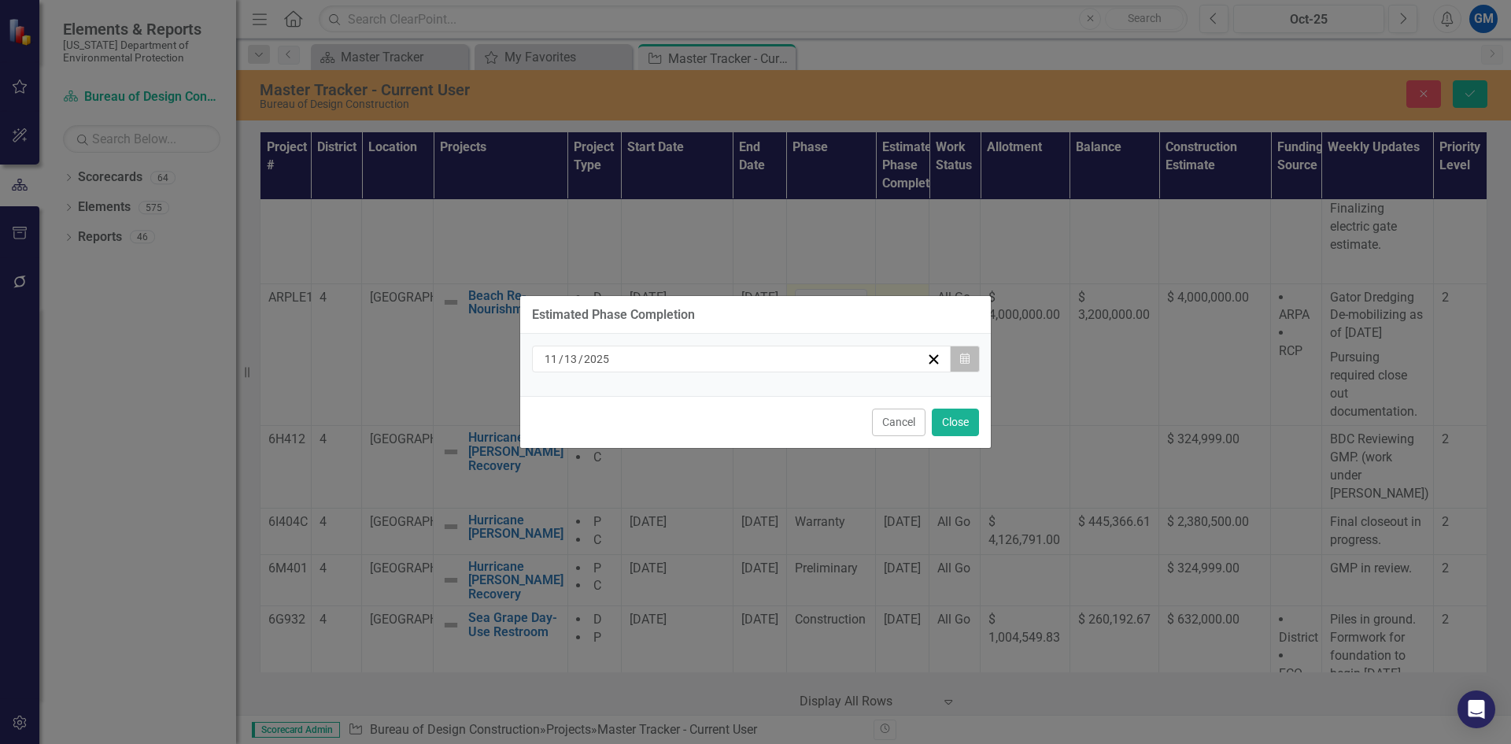
click at [963, 360] on icon "Calendar" at bounding box center [964, 358] width 9 height 11
click at [950, 394] on div "[DATE] Calendar" at bounding box center [755, 365] width 471 height 62
click at [944, 414] on button "Close" at bounding box center [955, 423] width 47 height 28
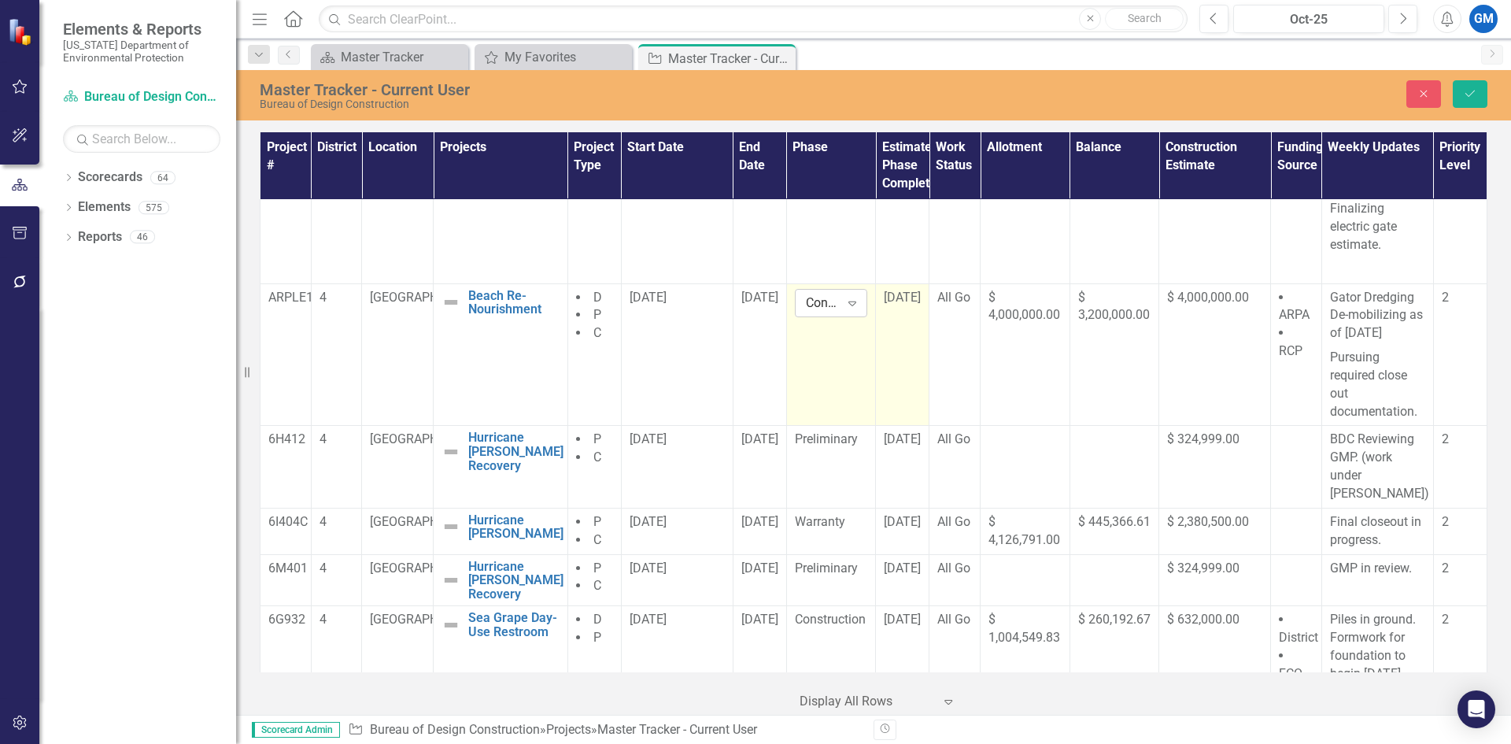
click at [826, 312] on div "Construction" at bounding box center [823, 303] width 34 height 18
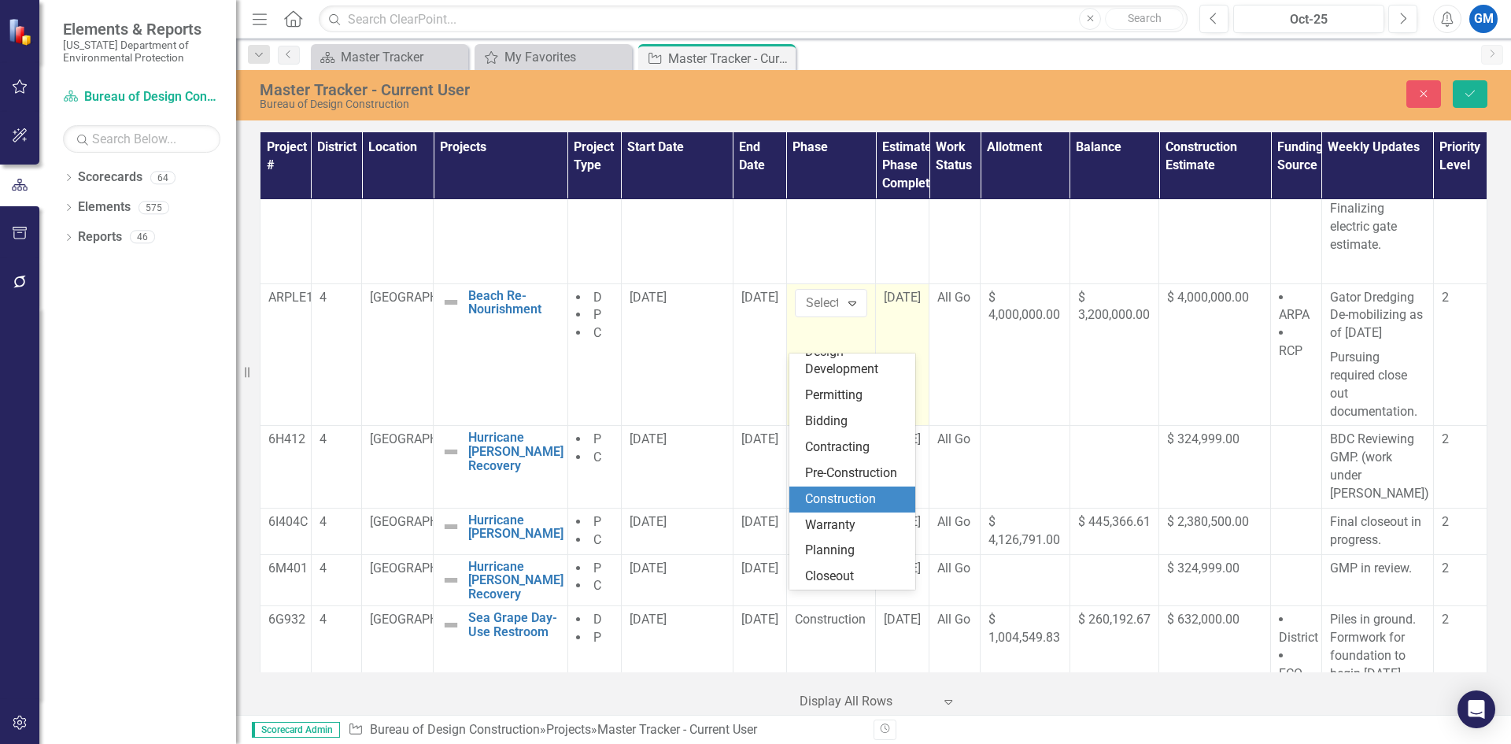
click at [864, 500] on div "Construction" at bounding box center [855, 499] width 101 height 18
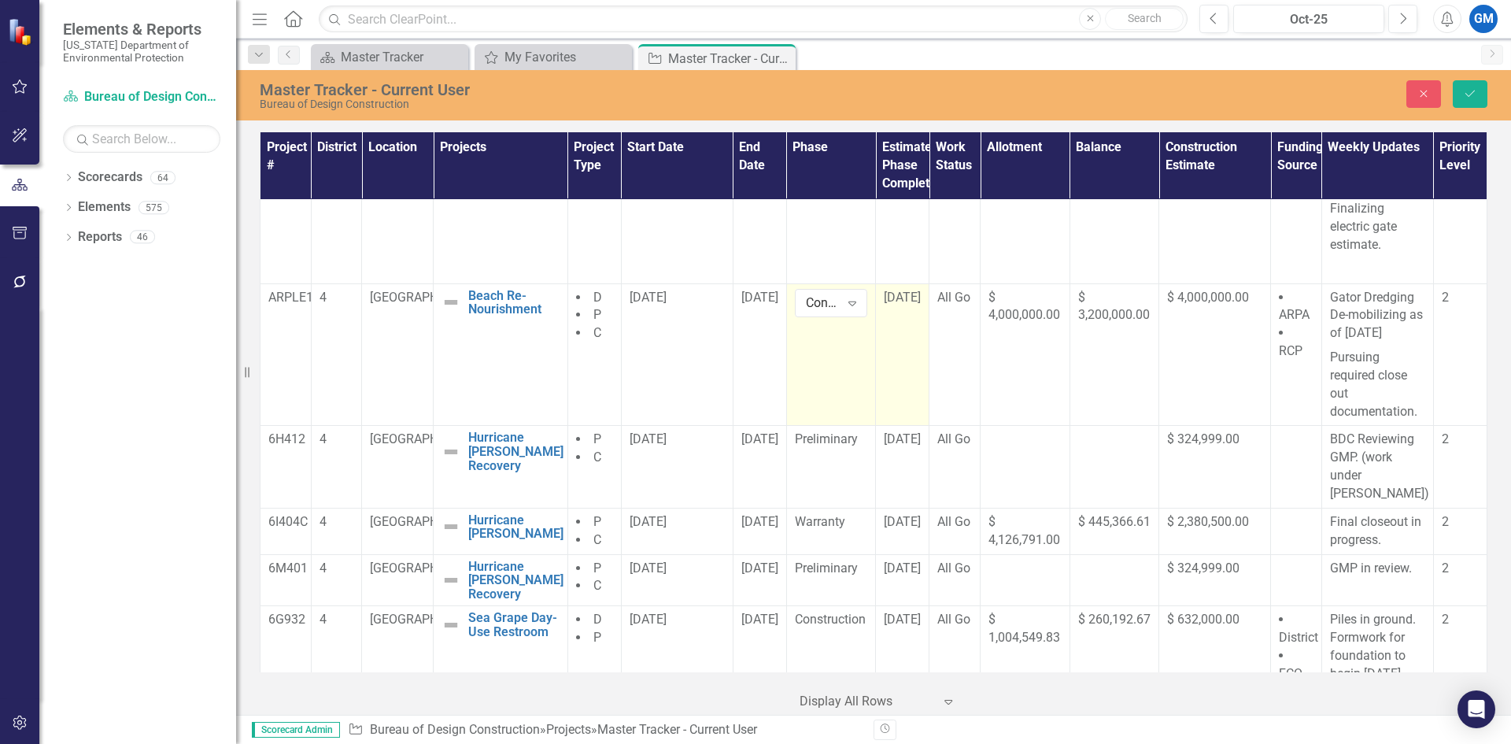
click at [913, 305] on span "[DATE]" at bounding box center [902, 297] width 37 height 15
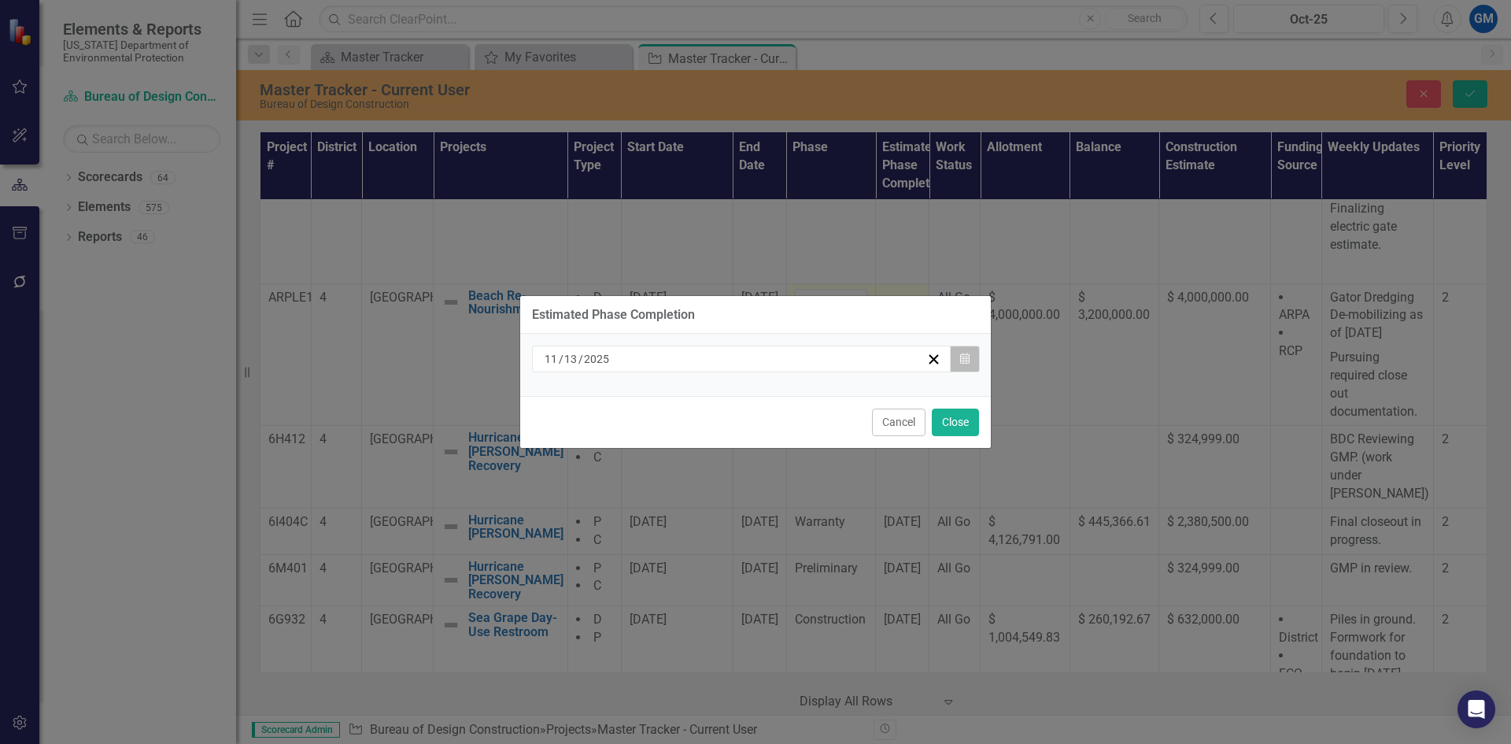
click at [964, 357] on icon "button" at bounding box center [964, 358] width 9 height 11
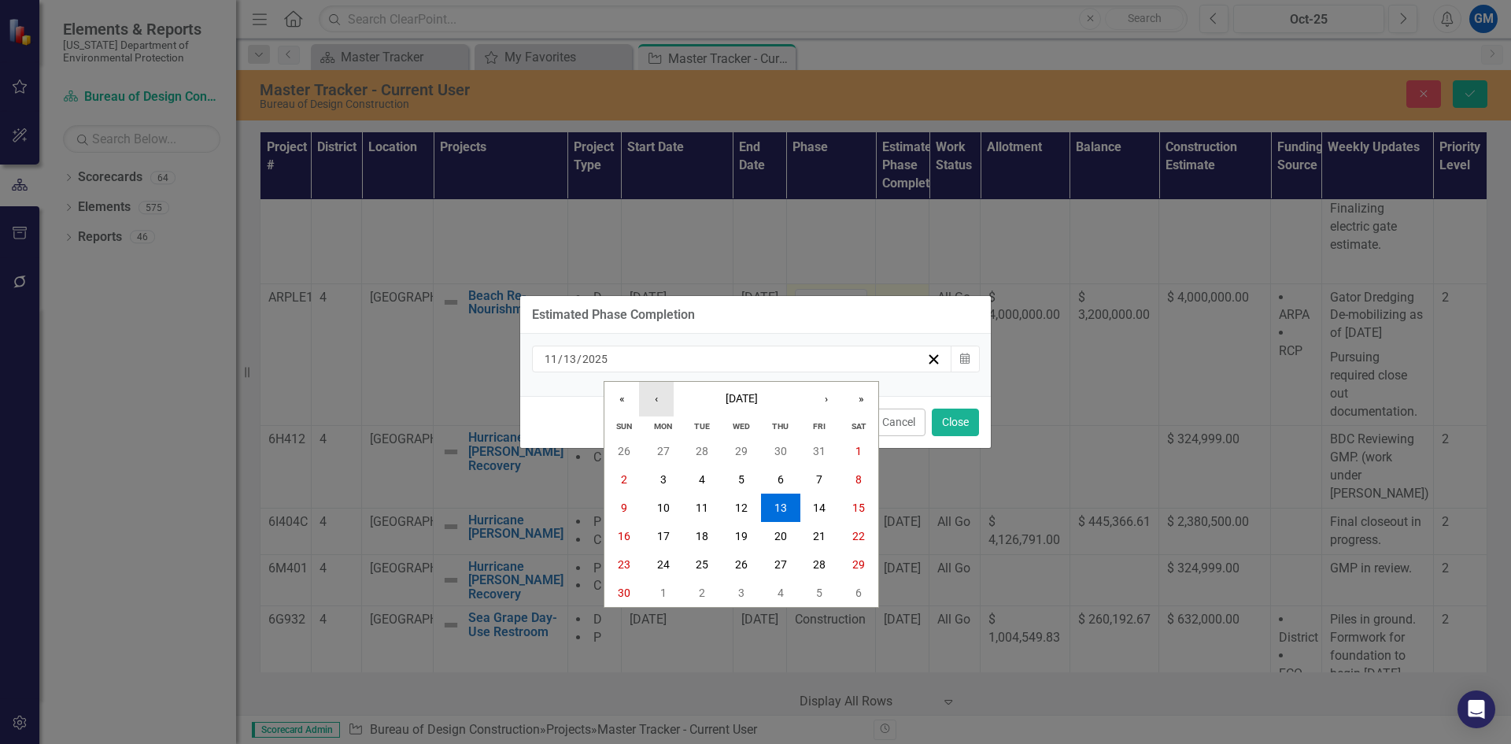
click at [644, 405] on button "‹" at bounding box center [656, 399] width 35 height 35
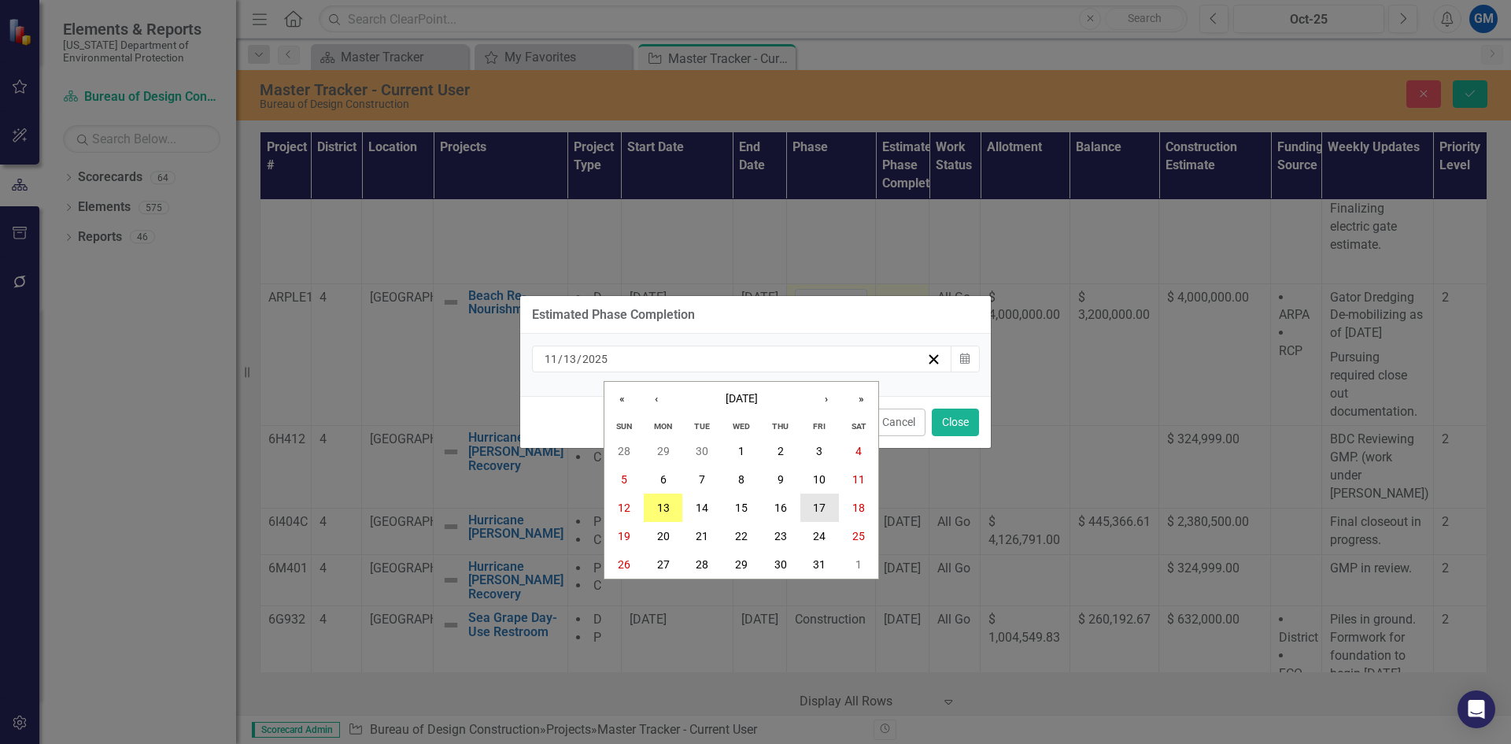
click at [805, 508] on button "17" at bounding box center [820, 508] width 39 height 28
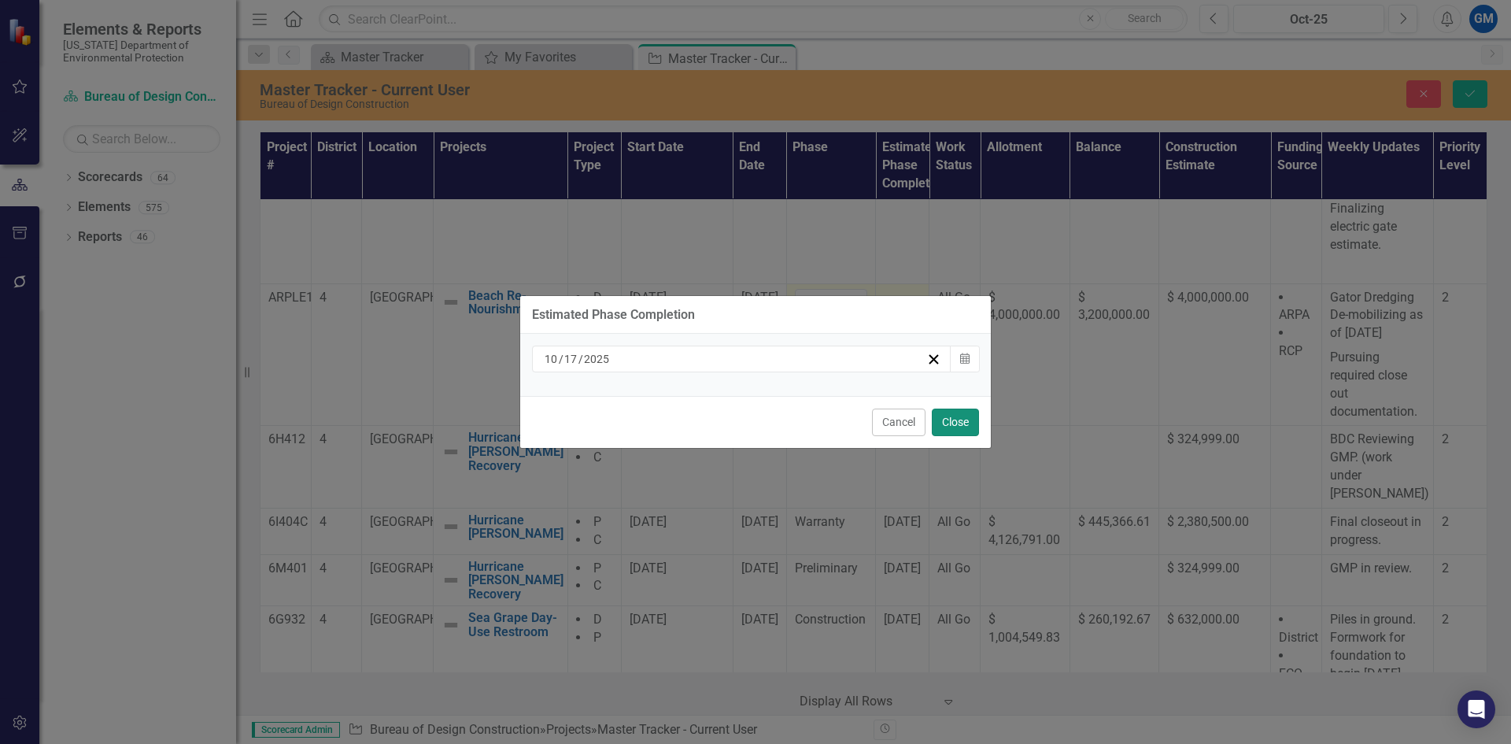
click at [958, 430] on button "Close" at bounding box center [955, 423] width 47 height 28
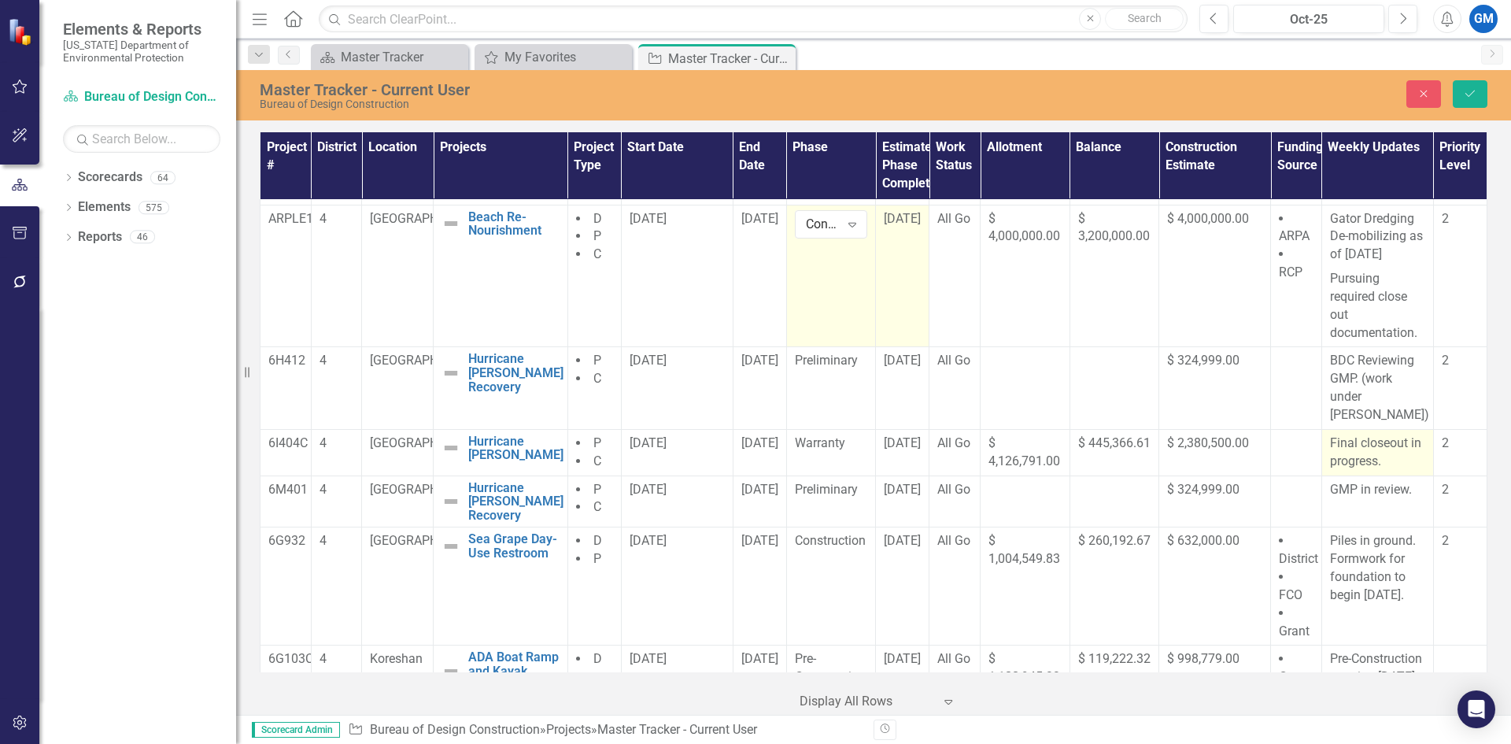
scroll to position [787, 0]
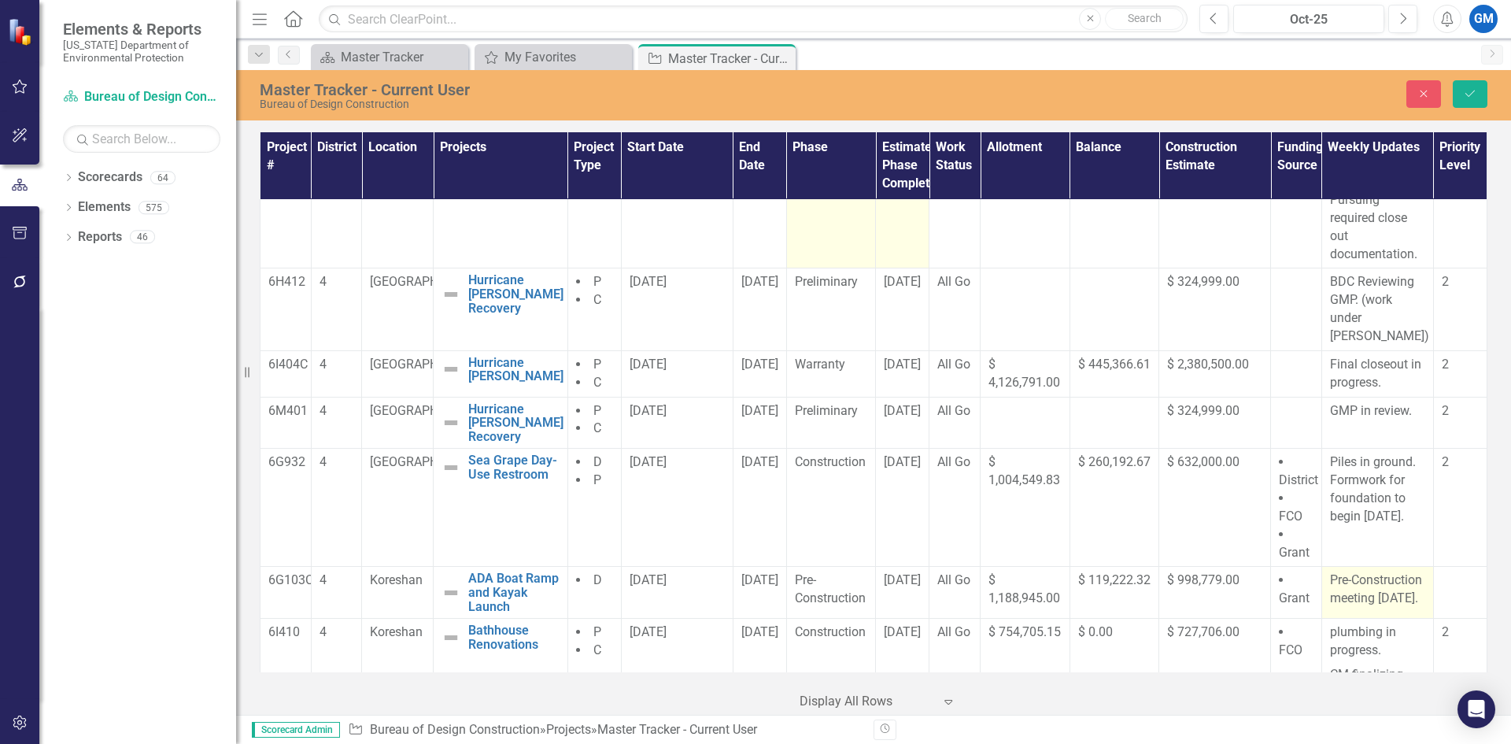
click at [1378, 608] on p "Pre-Construction meeting [DATE]." at bounding box center [1377, 590] width 95 height 36
click at [1379, 608] on p "Pre-Construction meeting [DATE]." at bounding box center [1377, 590] width 95 height 36
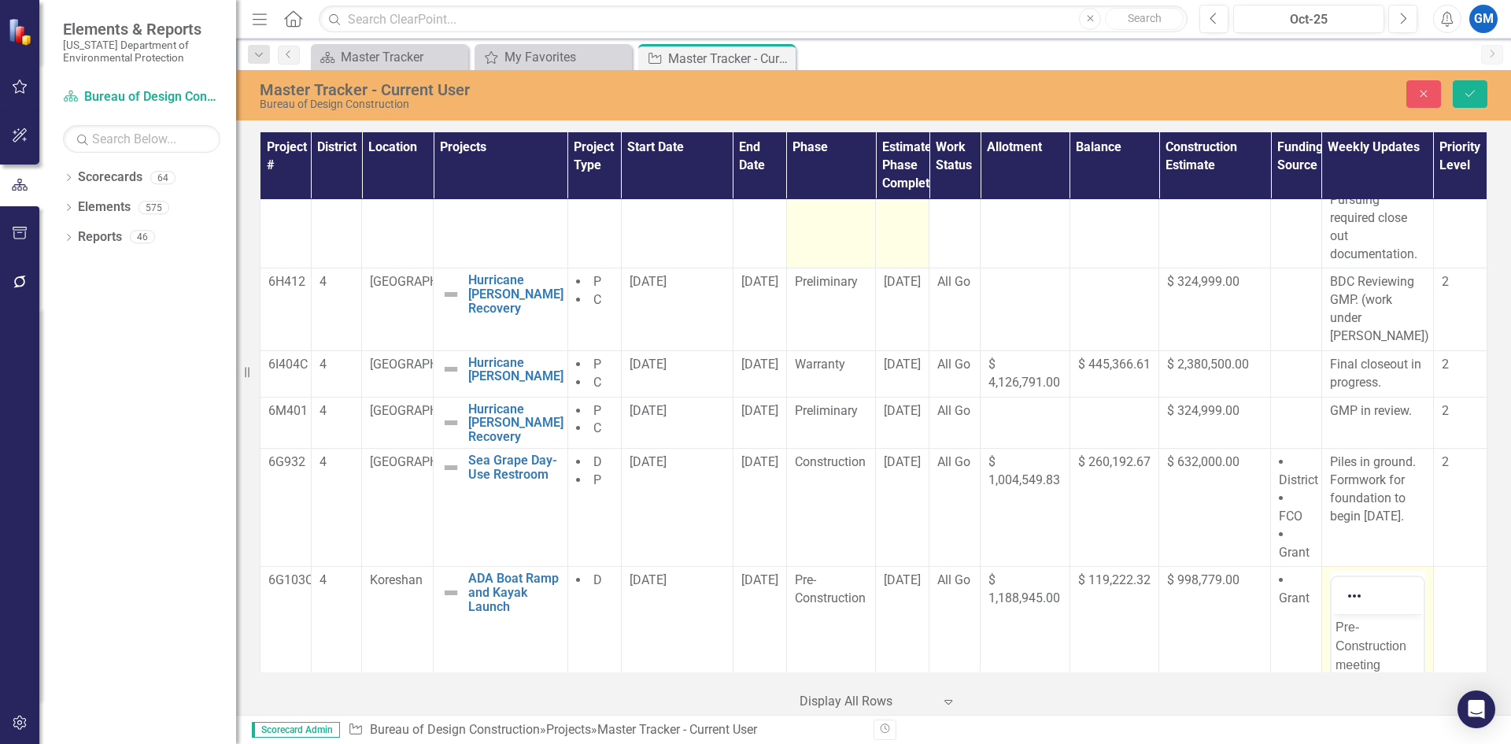
scroll to position [1102, 0]
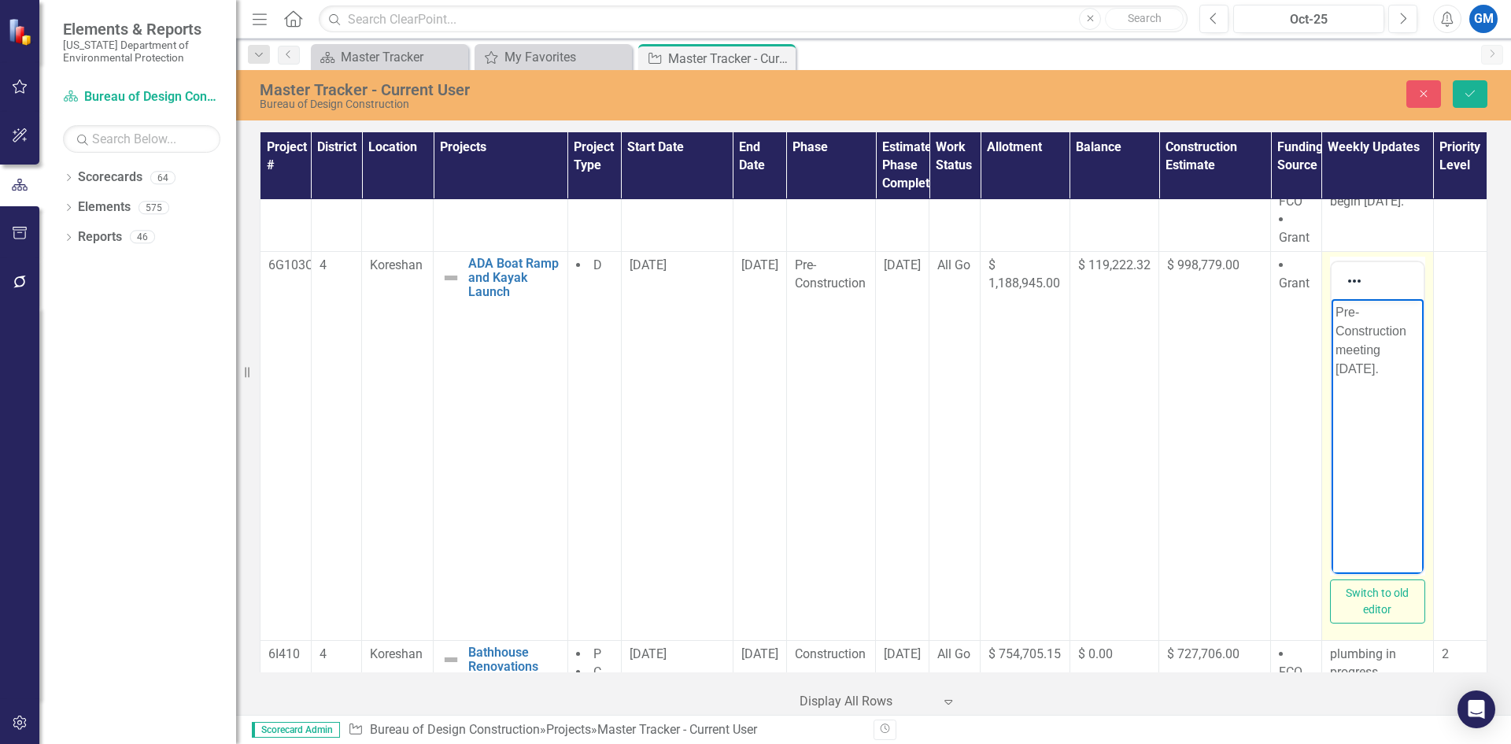
click at [1391, 347] on p "Pre-Construction meeting [DATE]." at bounding box center [1377, 341] width 84 height 76
click at [1393, 372] on p "Pre-Construction meeting on [DATE]." at bounding box center [1377, 341] width 84 height 76
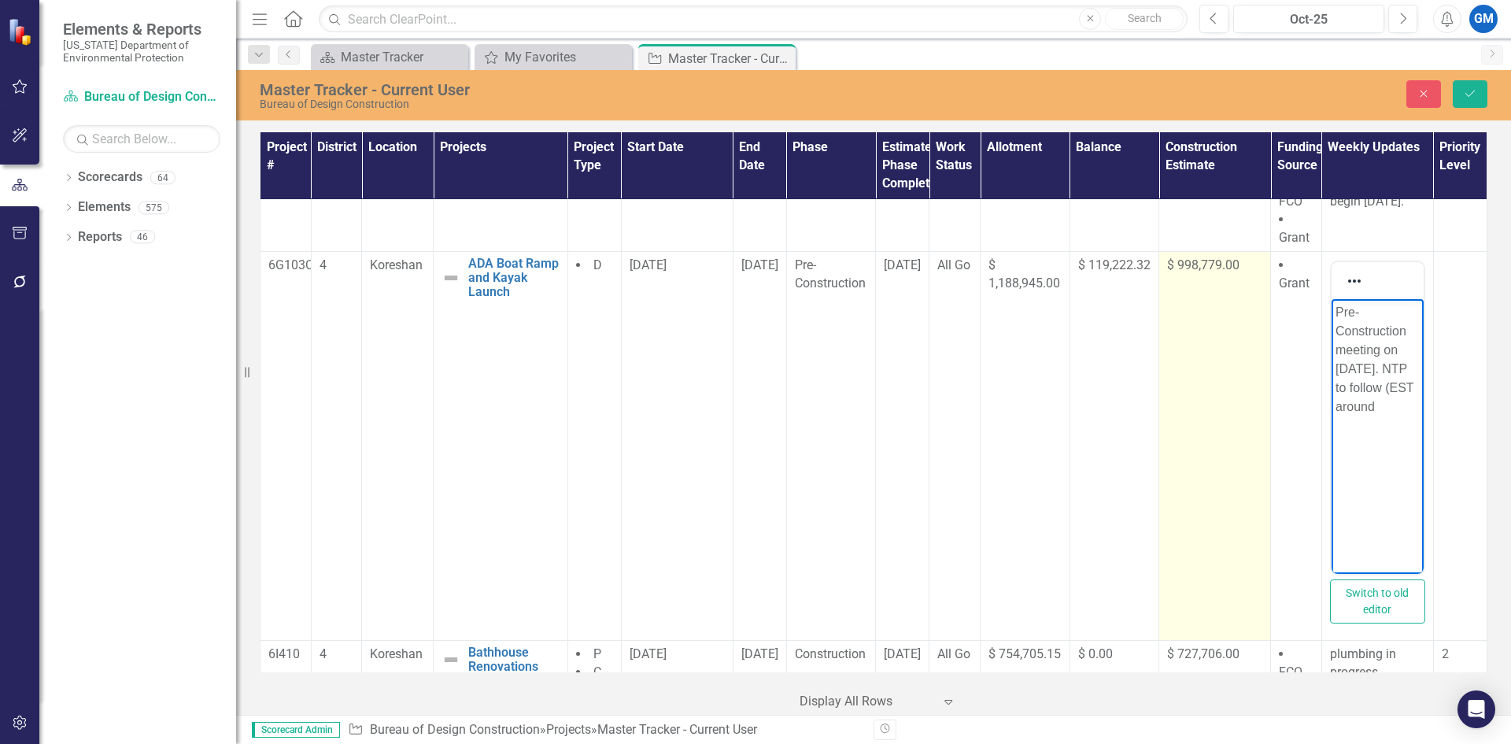
click at [1206, 486] on td "$ 998,779.00" at bounding box center [1216, 446] width 112 height 389
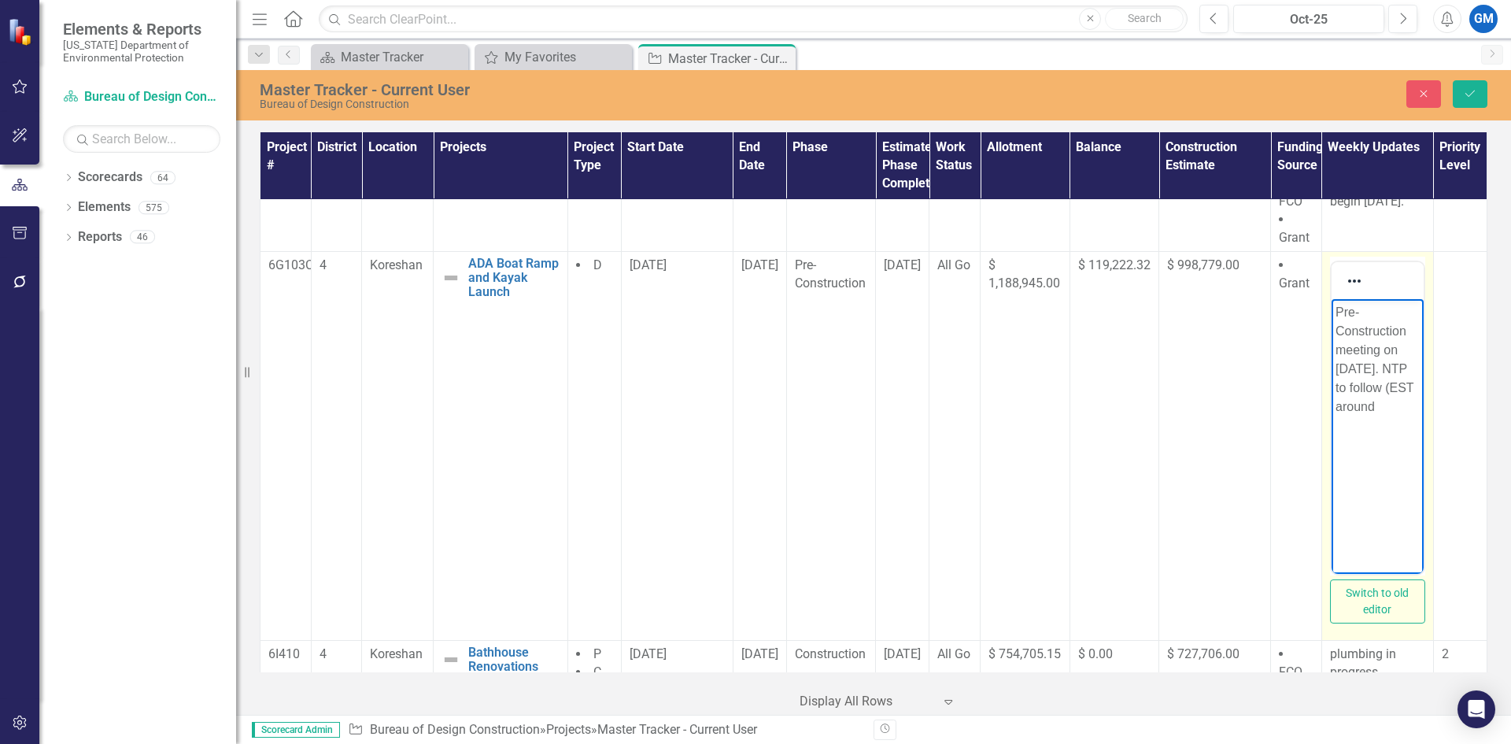
click at [1393, 415] on p "Pre-Construction meeting on [DATE]. NTP to follow (EST around" at bounding box center [1377, 359] width 84 height 113
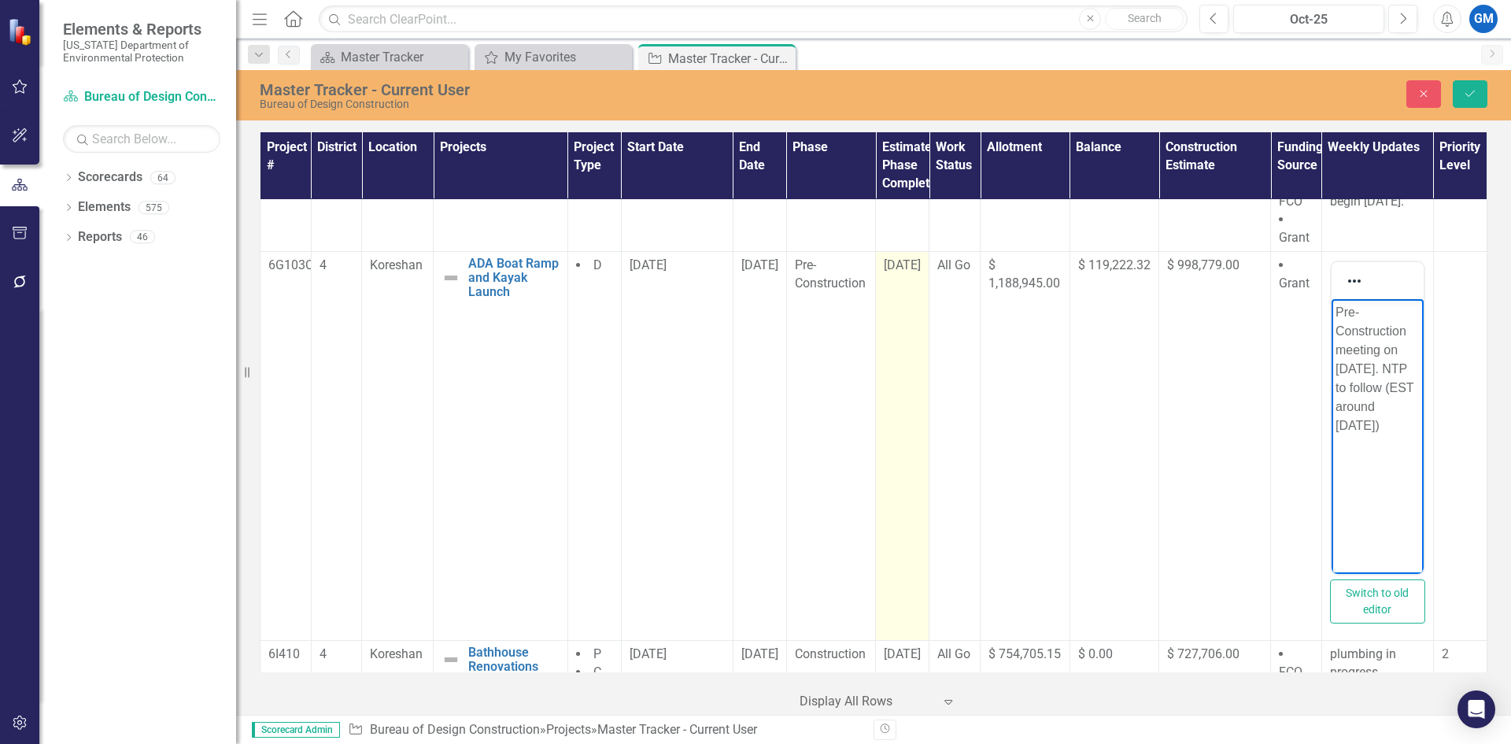
click at [898, 298] on td "[DATE]" at bounding box center [903, 446] width 54 height 389
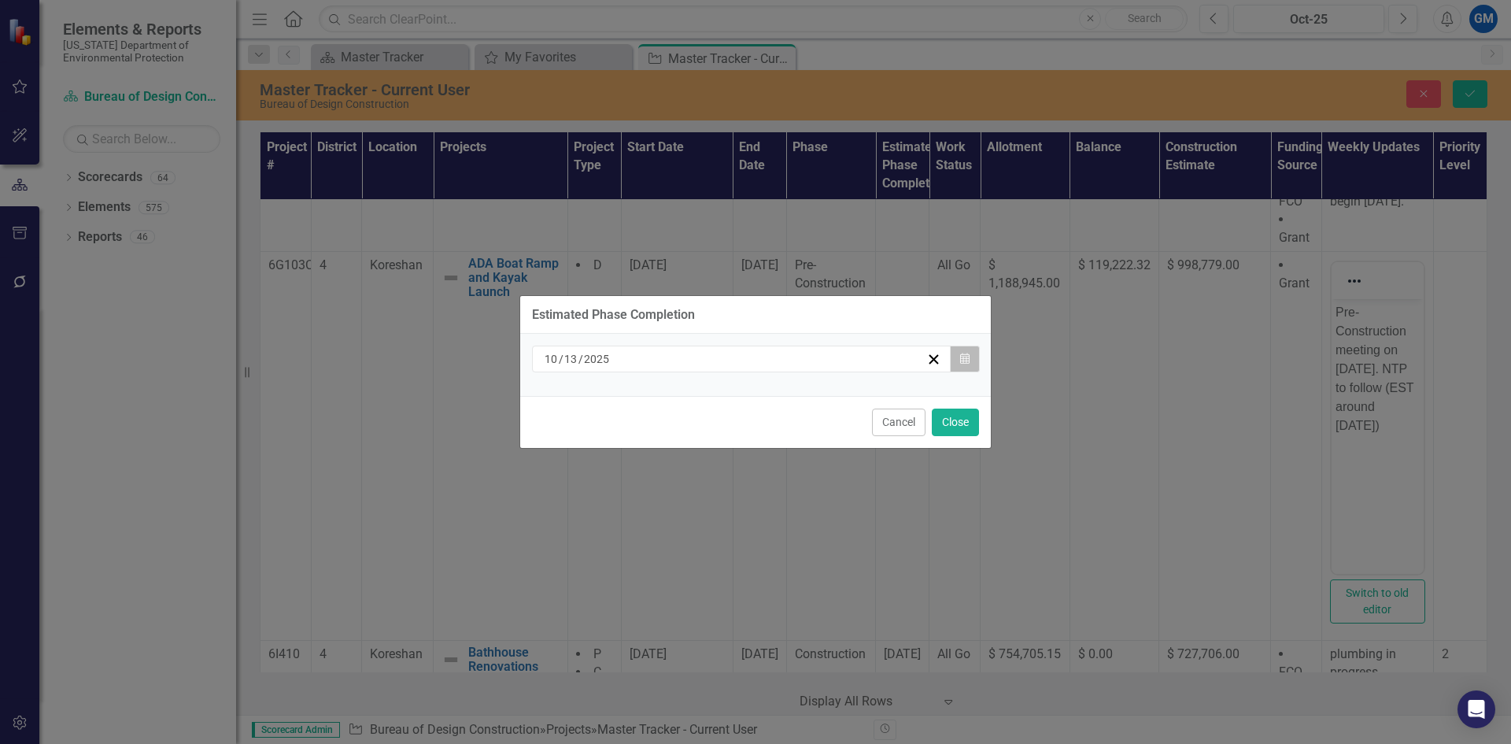
click at [963, 351] on button "Calendar" at bounding box center [965, 359] width 30 height 27
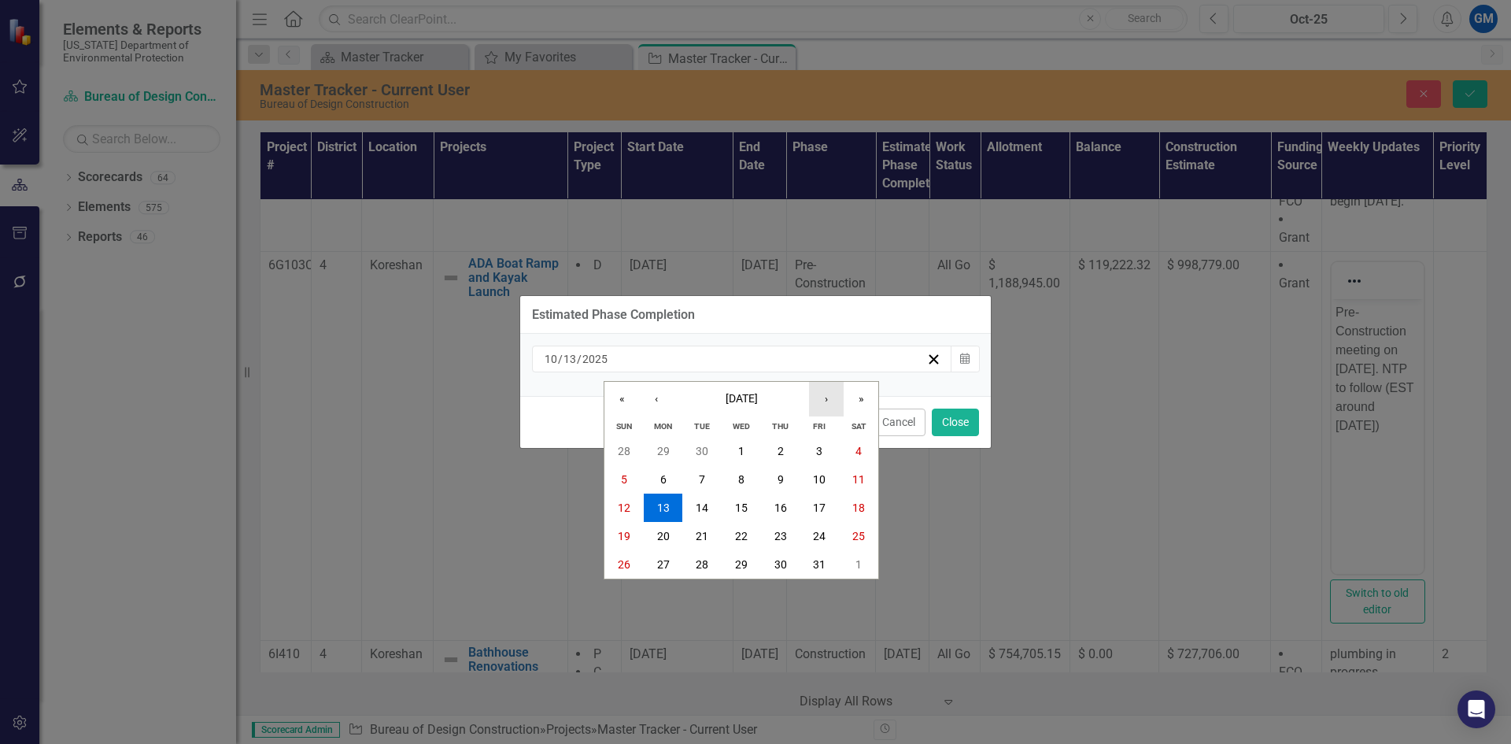
click at [841, 398] on button "›" at bounding box center [826, 399] width 35 height 35
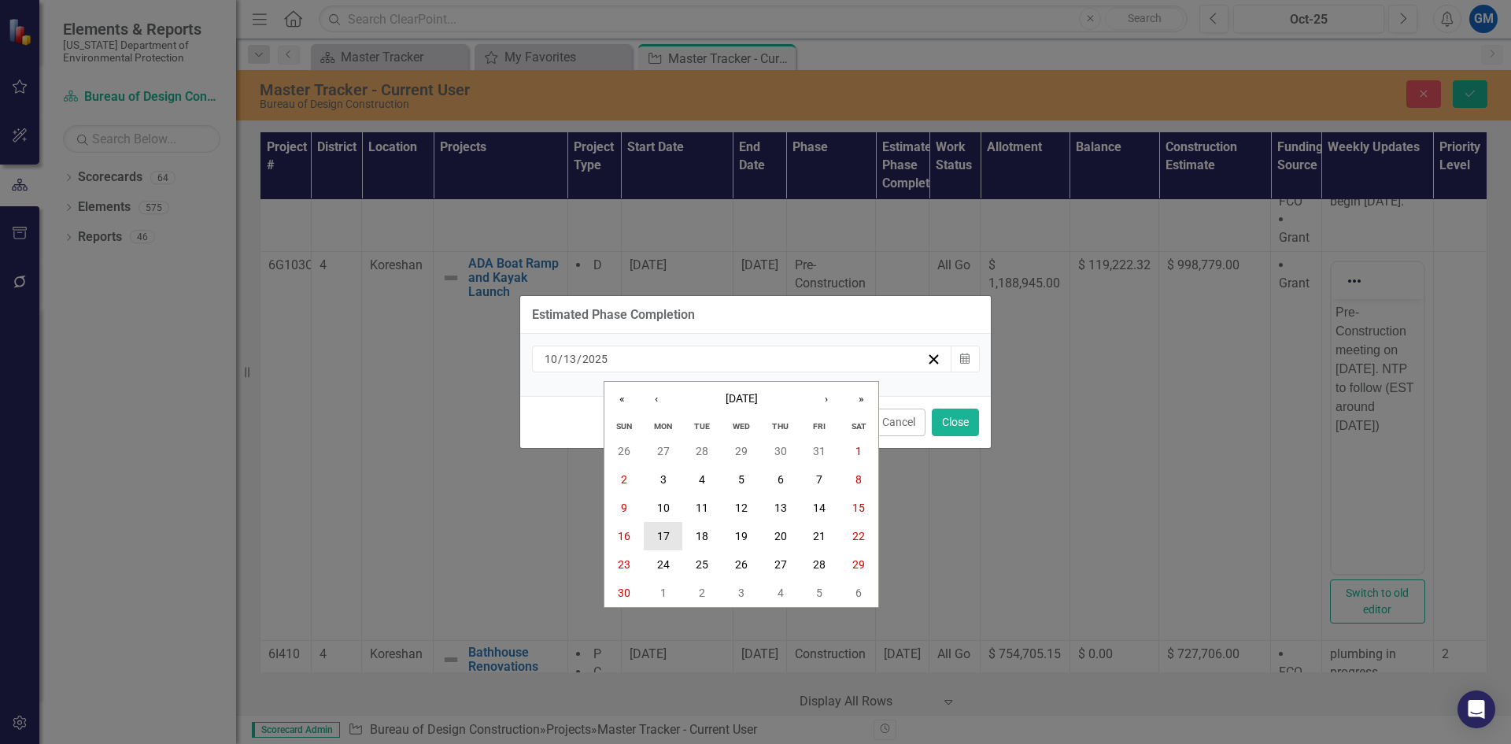
click at [652, 540] on button "17" at bounding box center [663, 536] width 39 height 28
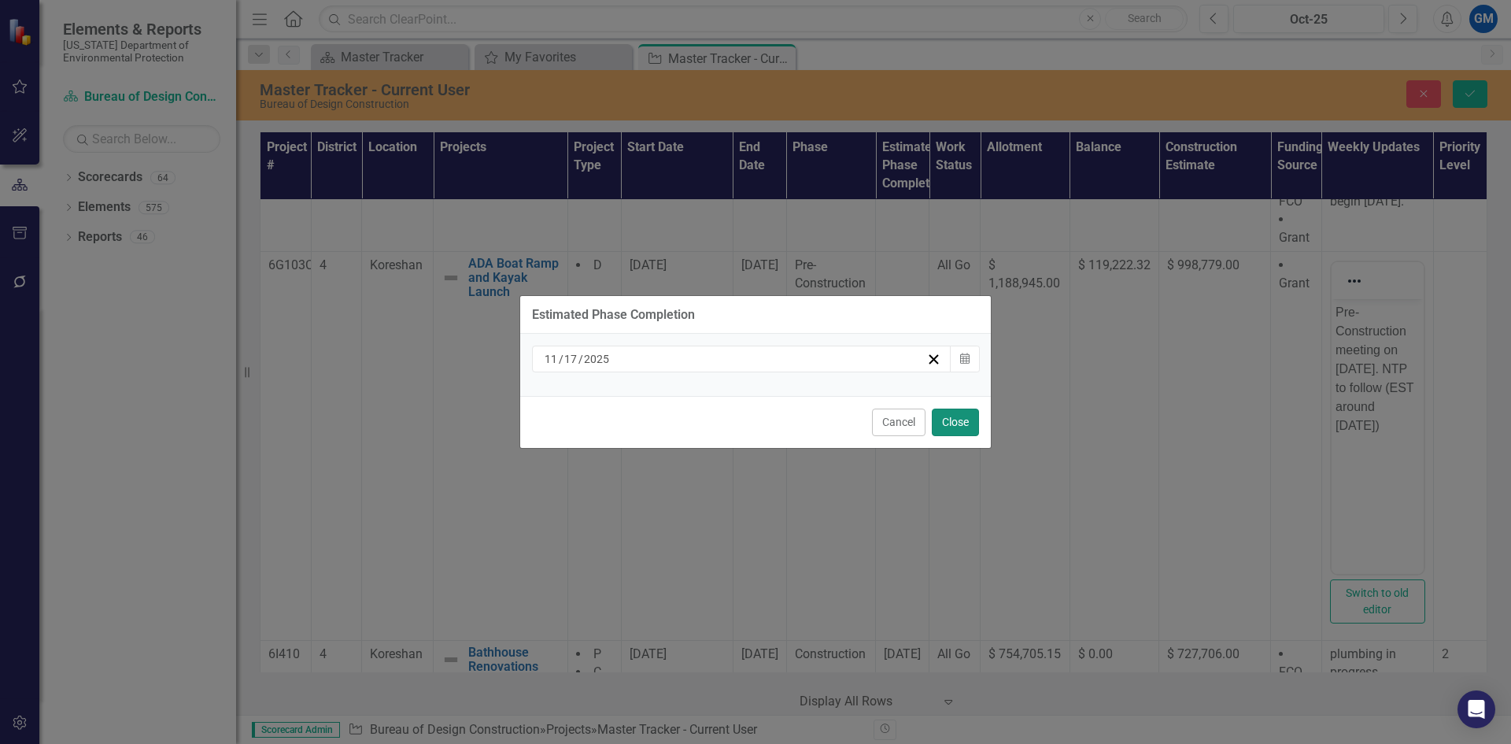
click at [956, 422] on button "Close" at bounding box center [955, 423] width 47 height 28
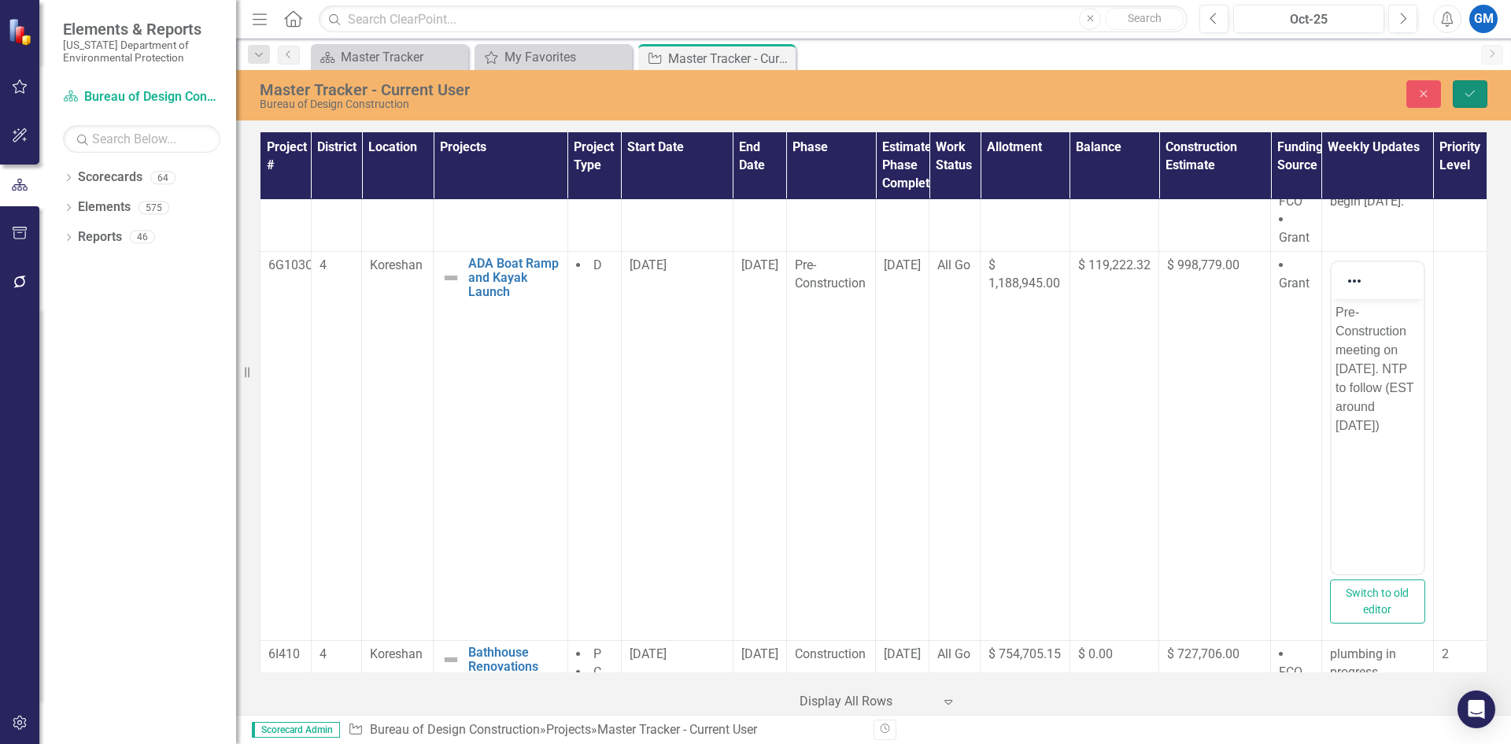
click at [1470, 97] on icon "Save" at bounding box center [1470, 93] width 14 height 11
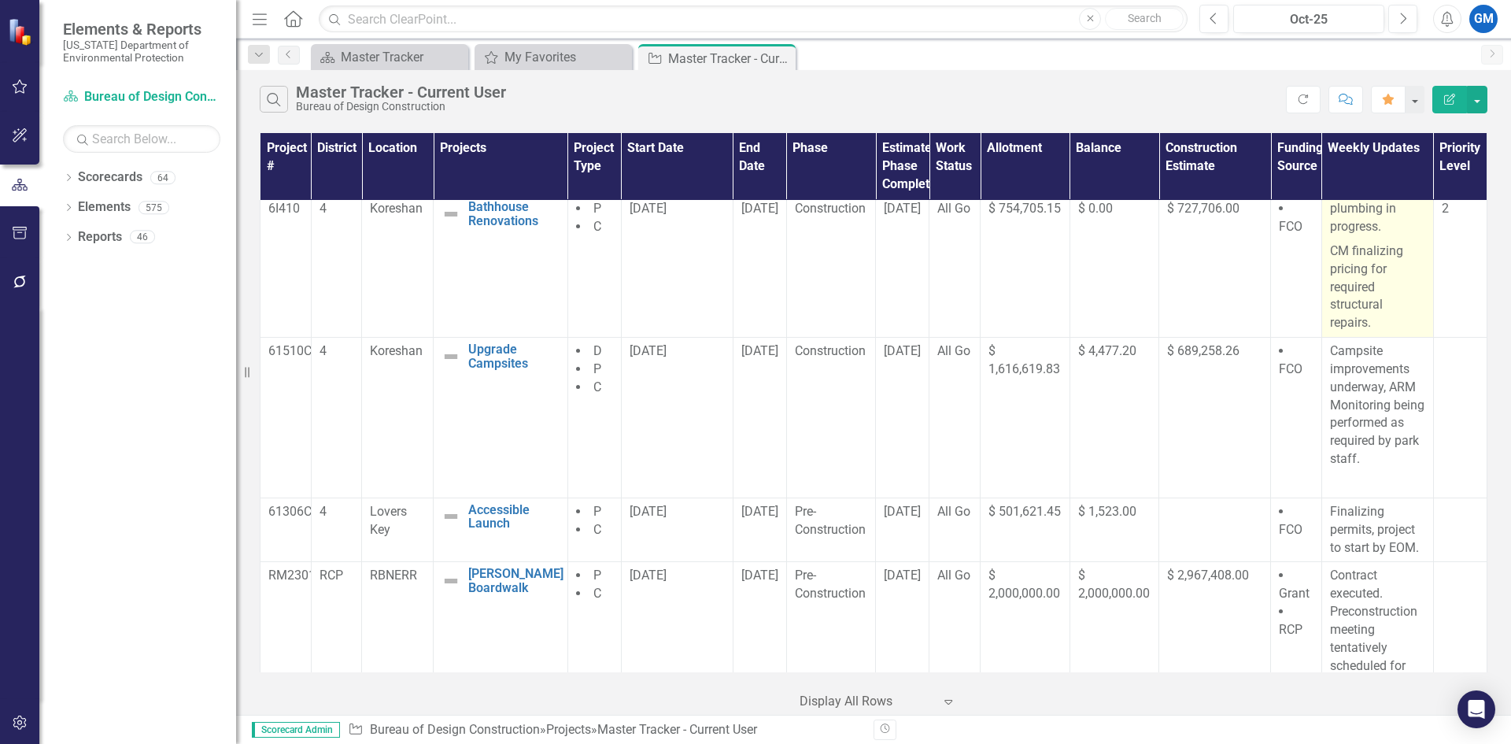
scroll to position [1181, 0]
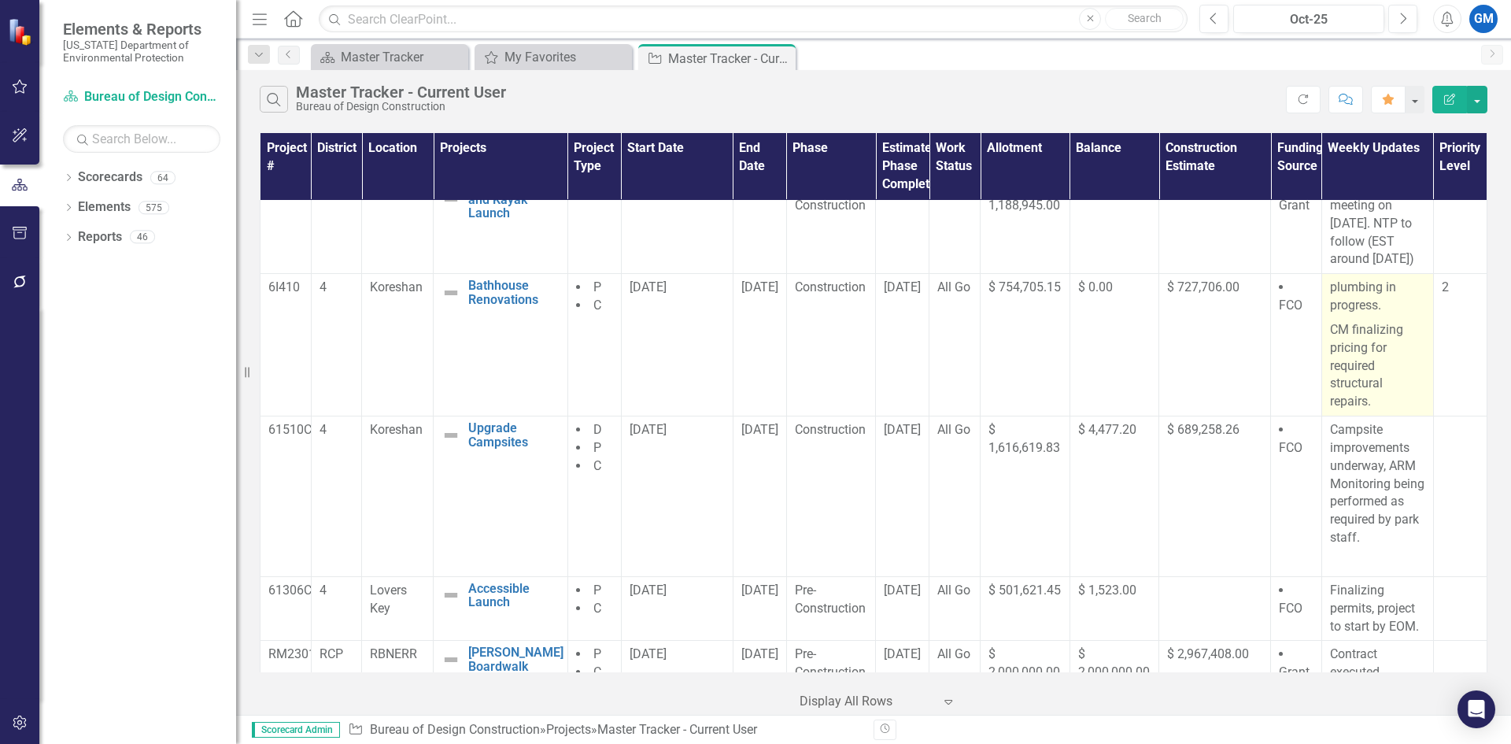
click at [1378, 411] on p "CM finalizing pricing for required structural repairs." at bounding box center [1377, 364] width 95 height 93
click at [1379, 411] on p "CM finalizing pricing for required structural repairs." at bounding box center [1377, 364] width 95 height 93
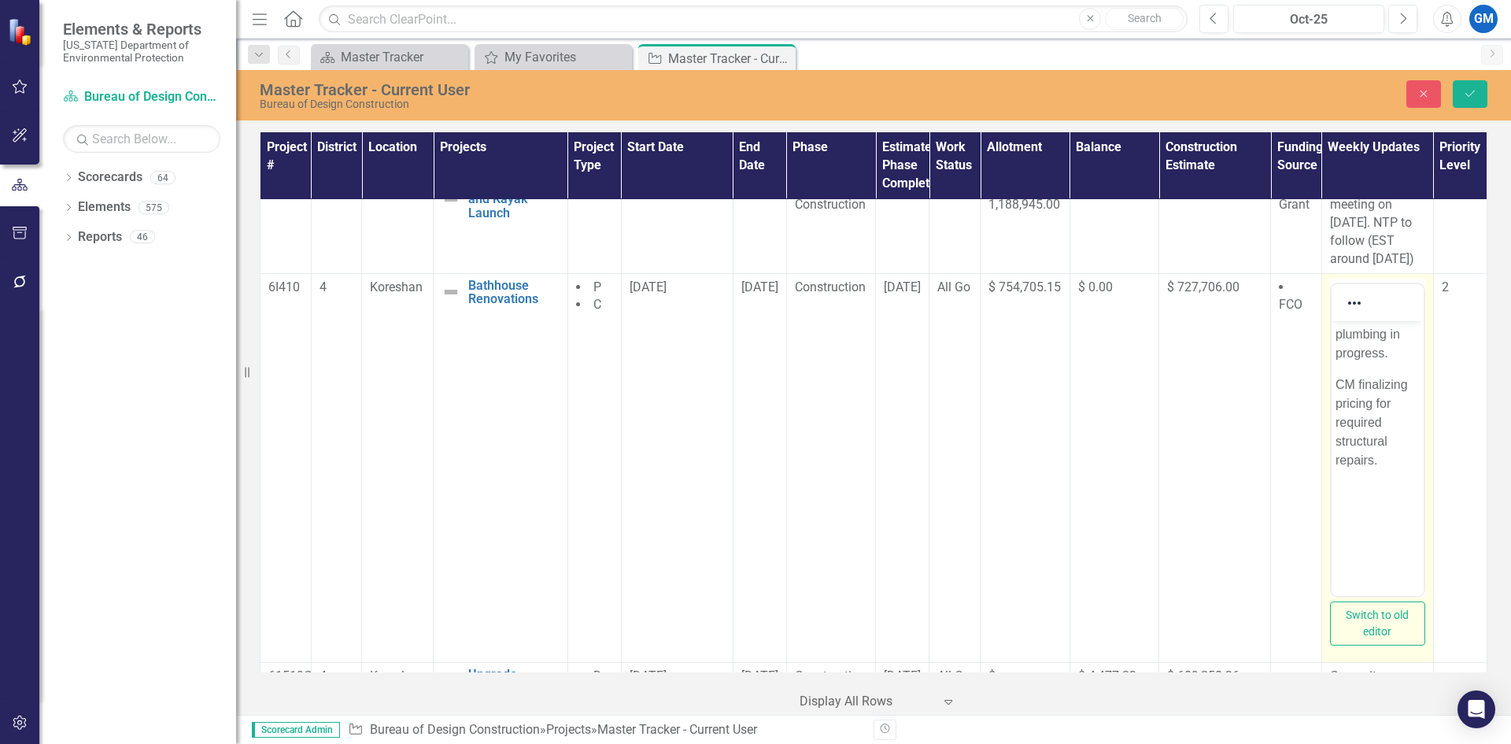
scroll to position [0, 0]
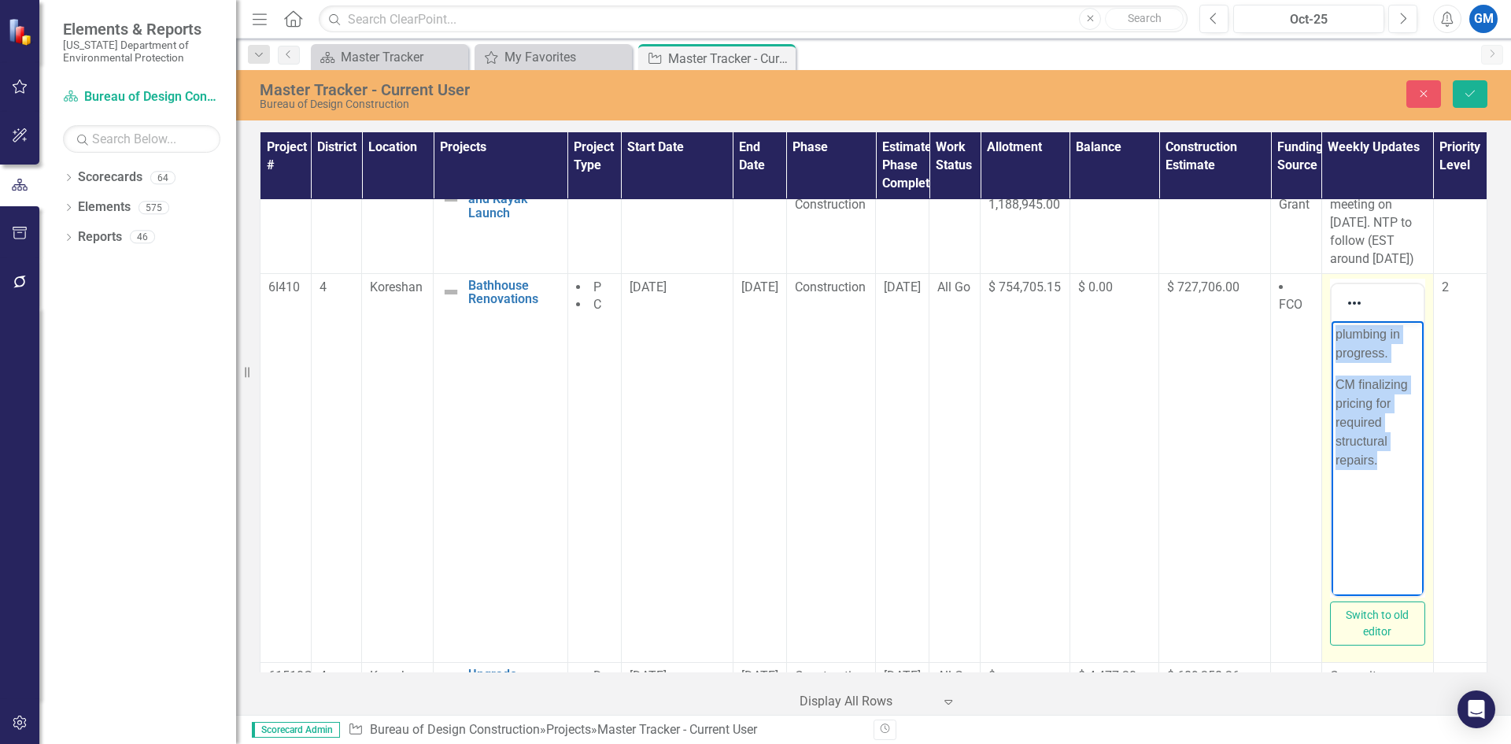
drag, startPoint x: 1382, startPoint y: 454, endPoint x: 2651, endPoint y: 705, distance: 1293.6
click at [1331, 330] on html "plumbing in progress. CM finalizing pricing for required structural repairs." at bounding box center [1377, 438] width 92 height 236
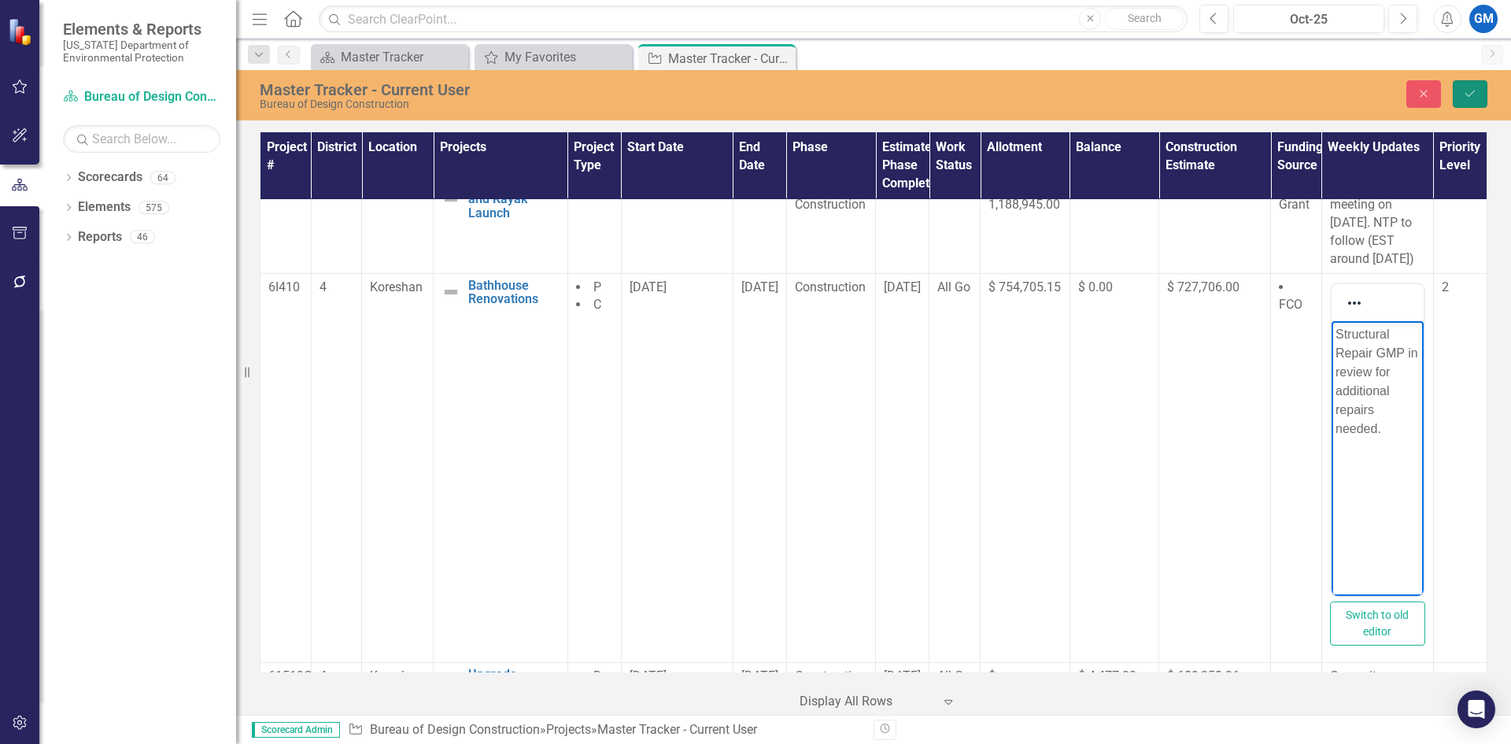
click at [1467, 95] on icon "Save" at bounding box center [1470, 93] width 14 height 11
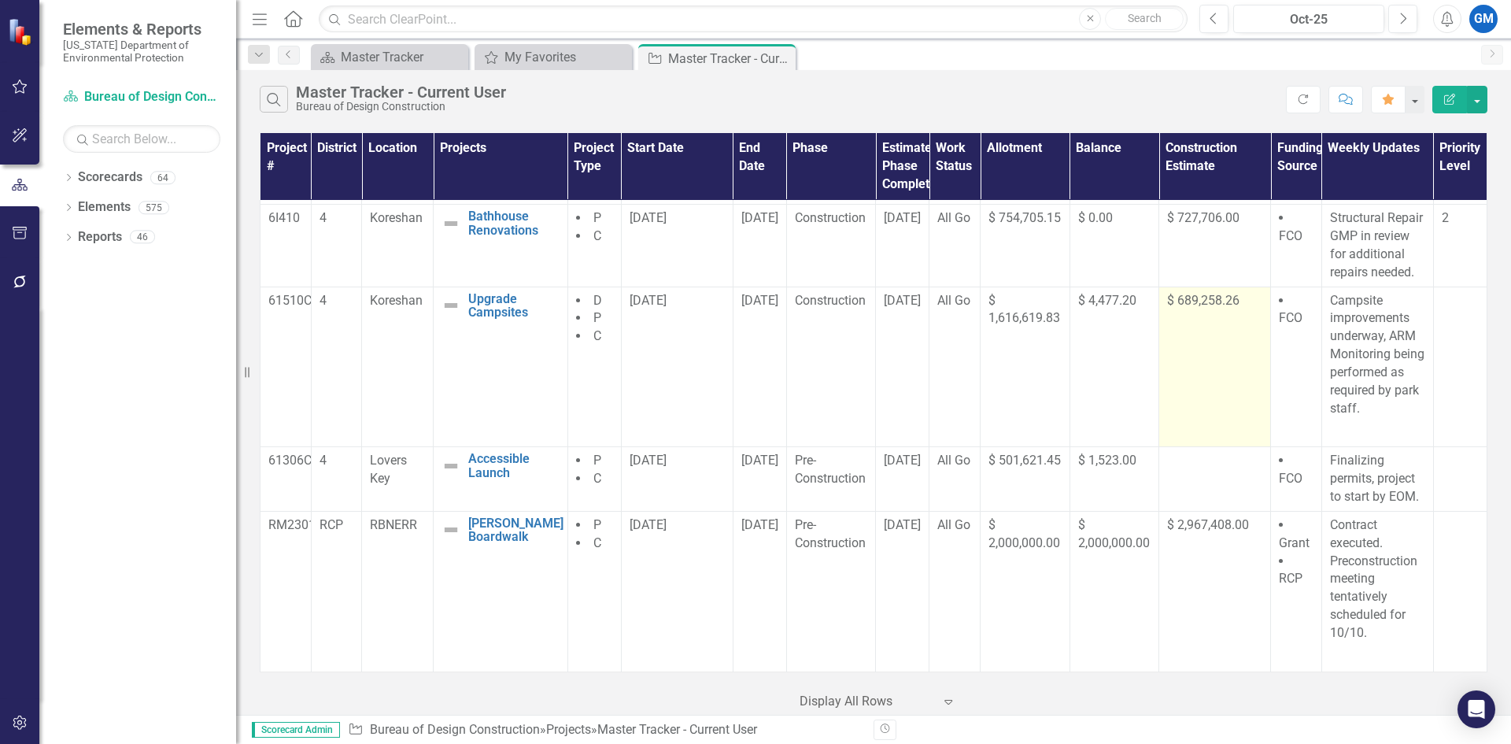
scroll to position [1304, 0]
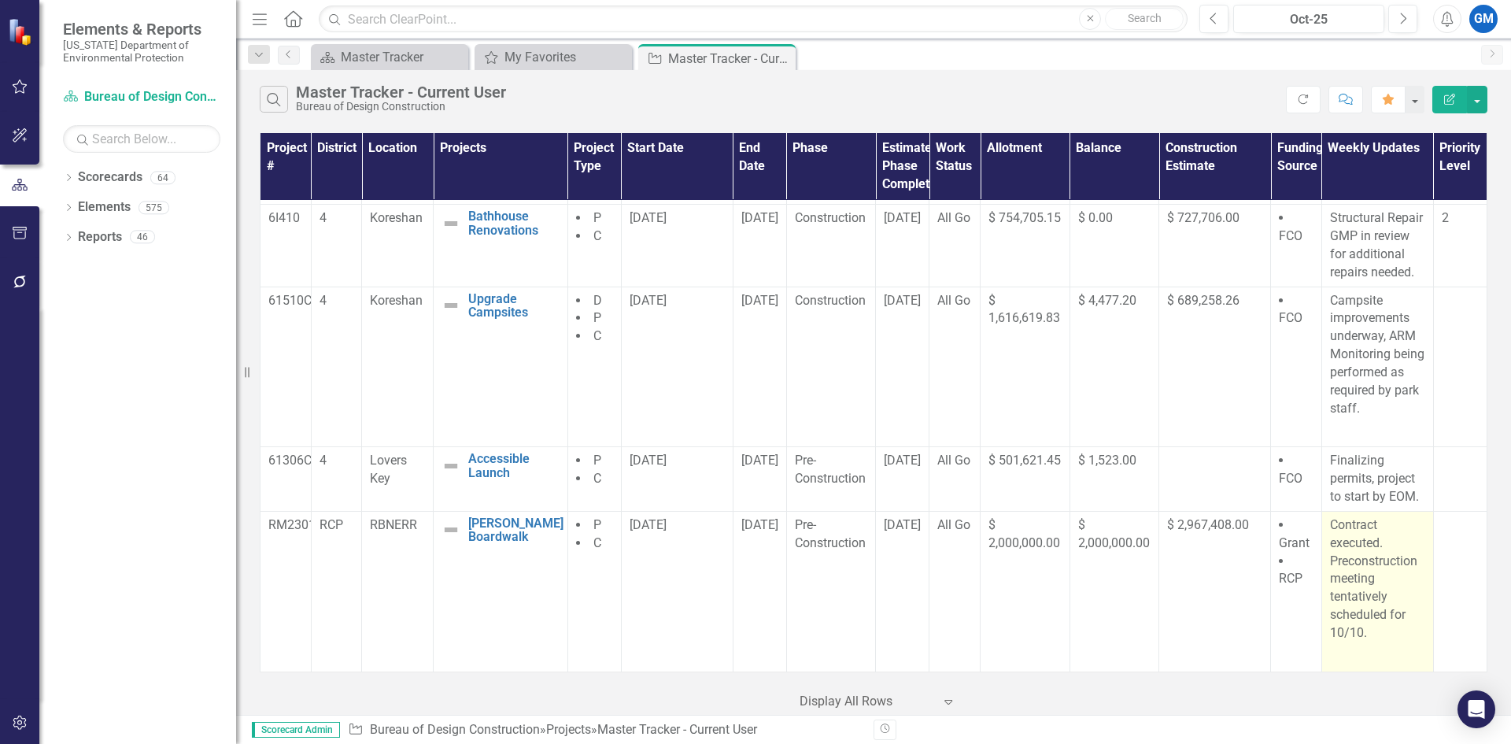
click at [1371, 620] on p "Contract executed. Preconstruction meeting tentatively scheduled for 10/10." at bounding box center [1377, 580] width 95 height 129
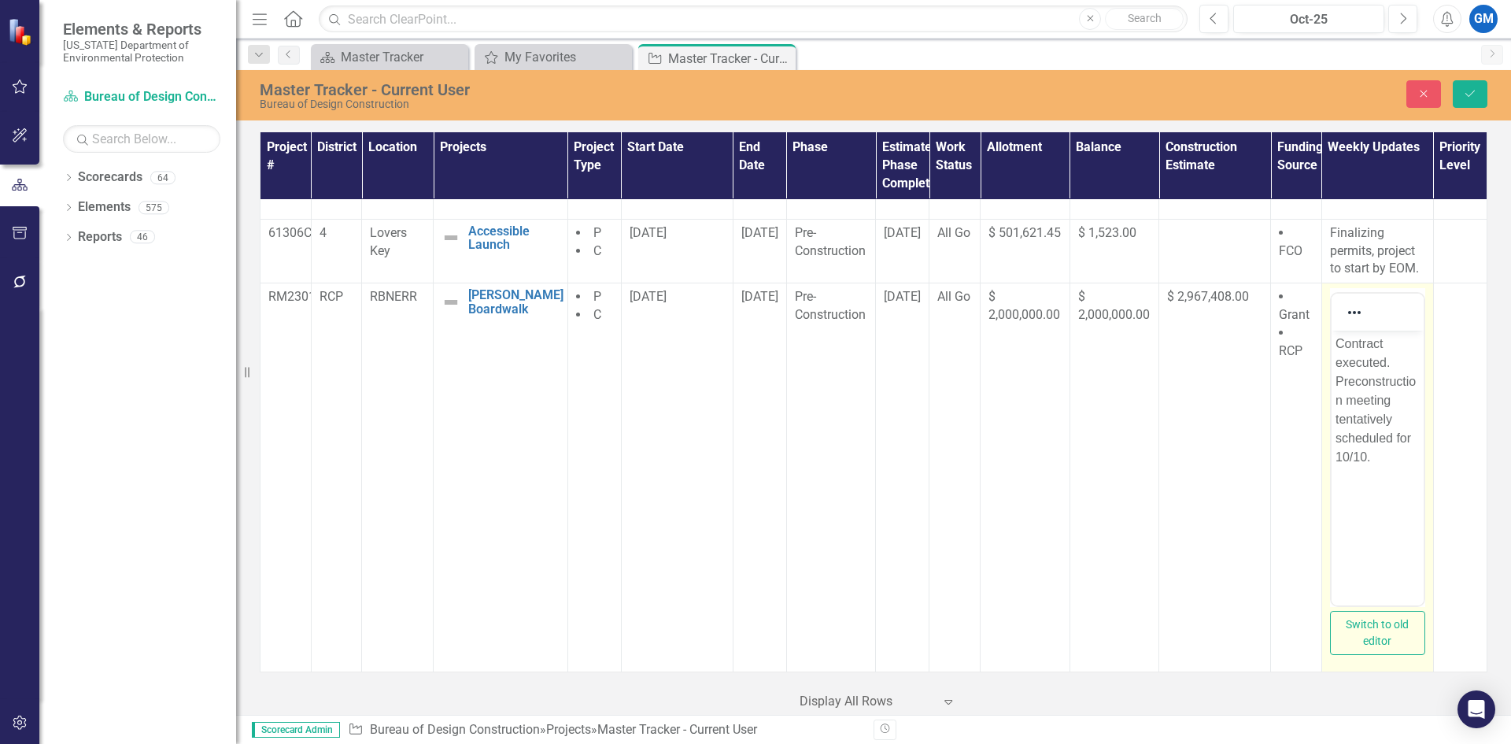
scroll to position [1531, 0]
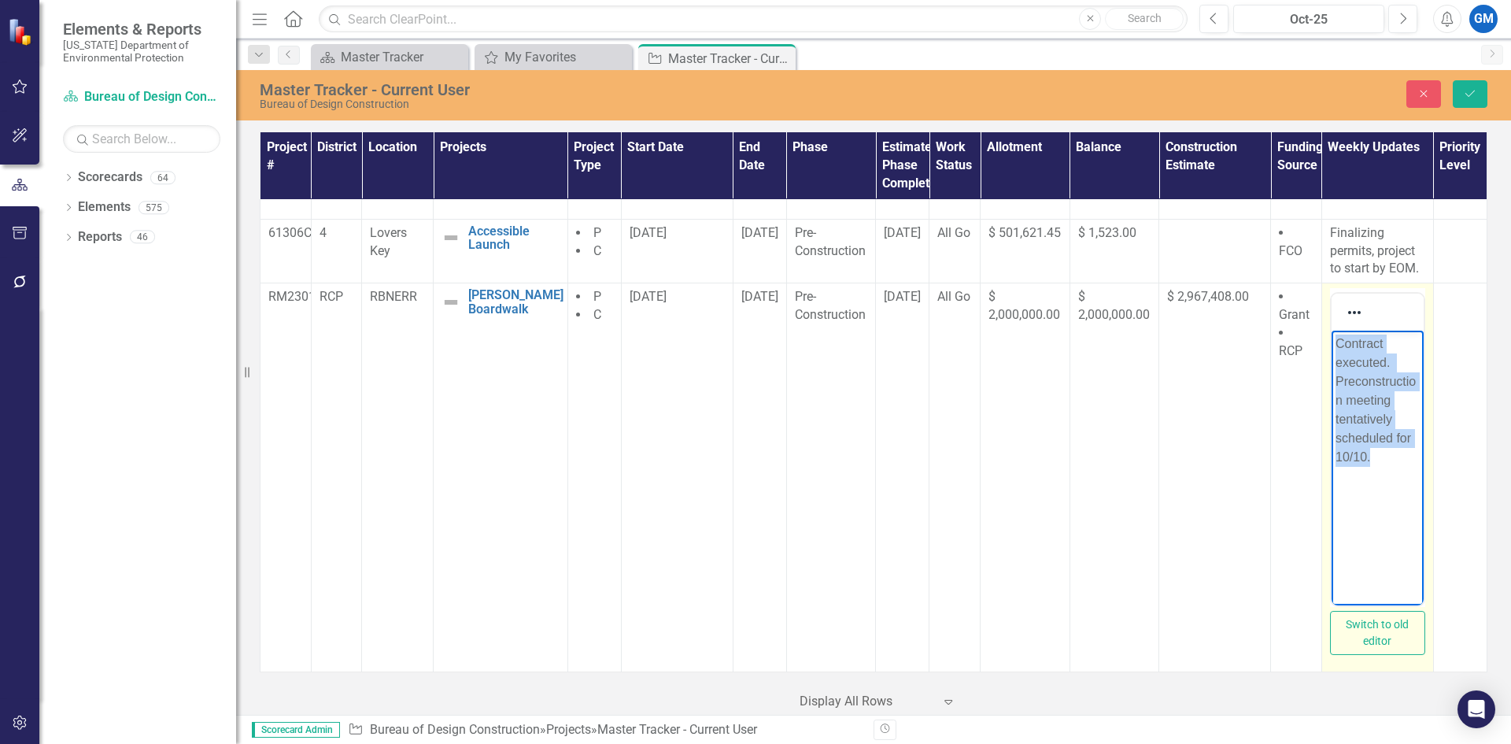
drag, startPoint x: 1380, startPoint y: 461, endPoint x: 1333, endPoint y: 350, distance: 119.9
click at [1333, 350] on body "Contract executed. Preconstruction meeting tentatively scheduled for 10/10." at bounding box center [1377, 449] width 92 height 236
click at [1390, 464] on p "Contract executed. Preconstruction meeting tentatively scheduled for 10/10." at bounding box center [1377, 401] width 84 height 132
drag, startPoint x: 1388, startPoint y: 464, endPoint x: 1335, endPoint y: 407, distance: 77.4
click at [1335, 407] on p "Contract executed. Preconstruction meeting tentatively scheduled for 10/10." at bounding box center [1377, 401] width 84 height 132
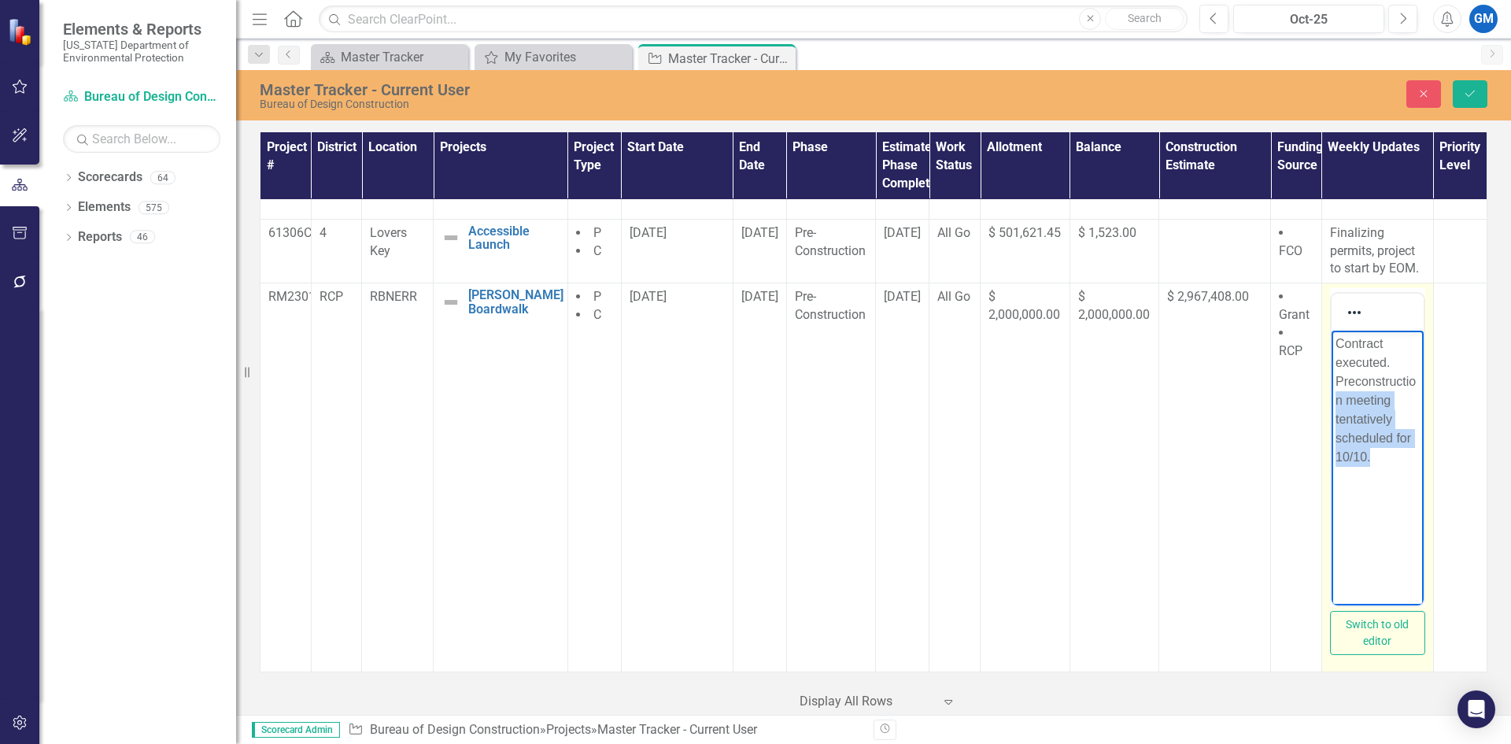
click at [1401, 400] on p "Contract executed. Preconstruction meeting tentatively scheduled for 10/10." at bounding box center [1377, 401] width 84 height 132
drag, startPoint x: 1415, startPoint y: 438, endPoint x: 1333, endPoint y: 426, distance: 82.7
click at [1333, 426] on body "Contract executed. Preconstruction meeting tentatively scheduled for 10/10." at bounding box center [1377, 449] width 92 height 236
click at [1393, 423] on p "Contract executed. Preconstruction meeting on 10/10." at bounding box center [1377, 382] width 84 height 94
drag, startPoint x: 1393, startPoint y: 364, endPoint x: 1339, endPoint y: 350, distance: 55.6
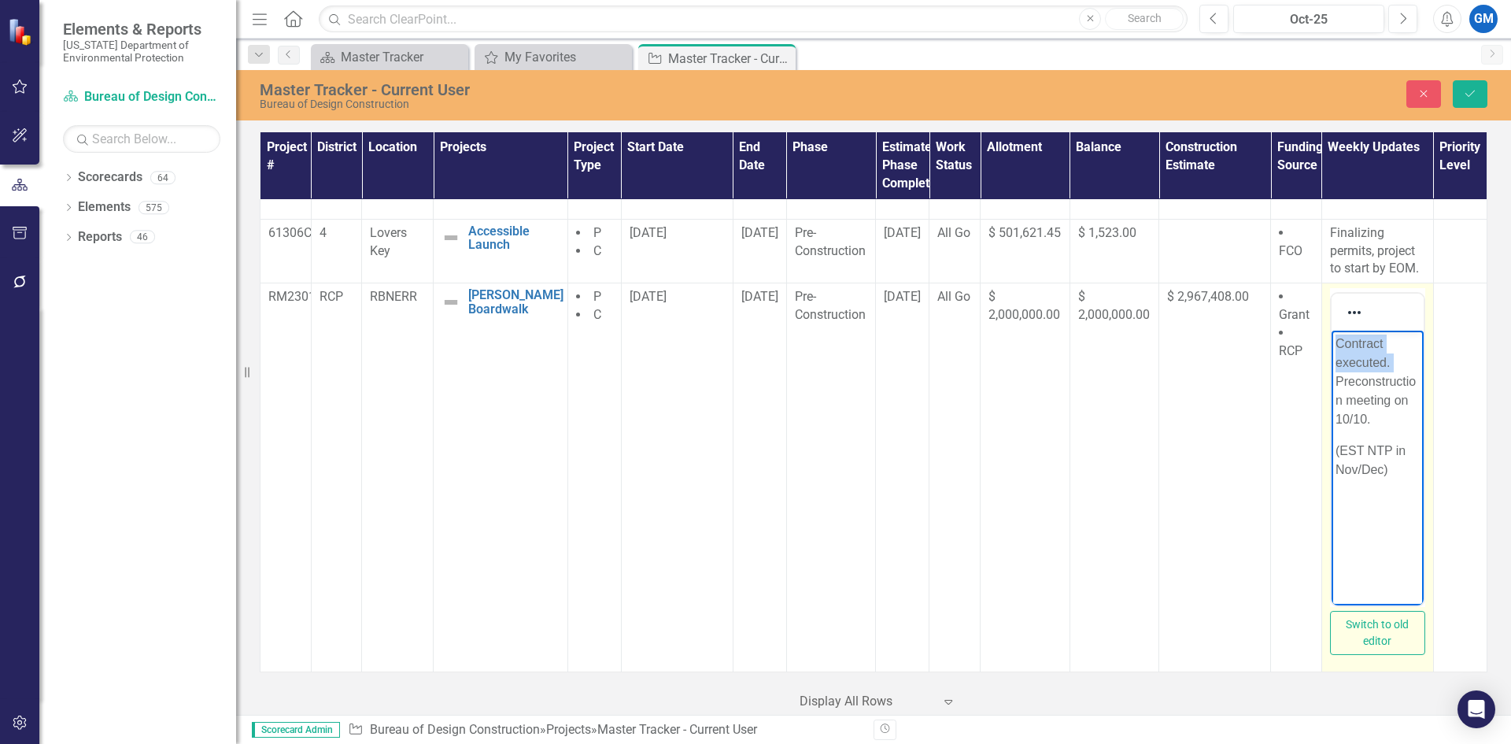
click at [1339, 350] on p "Contract executed. Preconstruction meeting on 10/10." at bounding box center [1377, 382] width 84 height 94
click at [1400, 427] on p "Contract executed. Preconstruction meeting on 10/10." at bounding box center [1377, 382] width 84 height 94
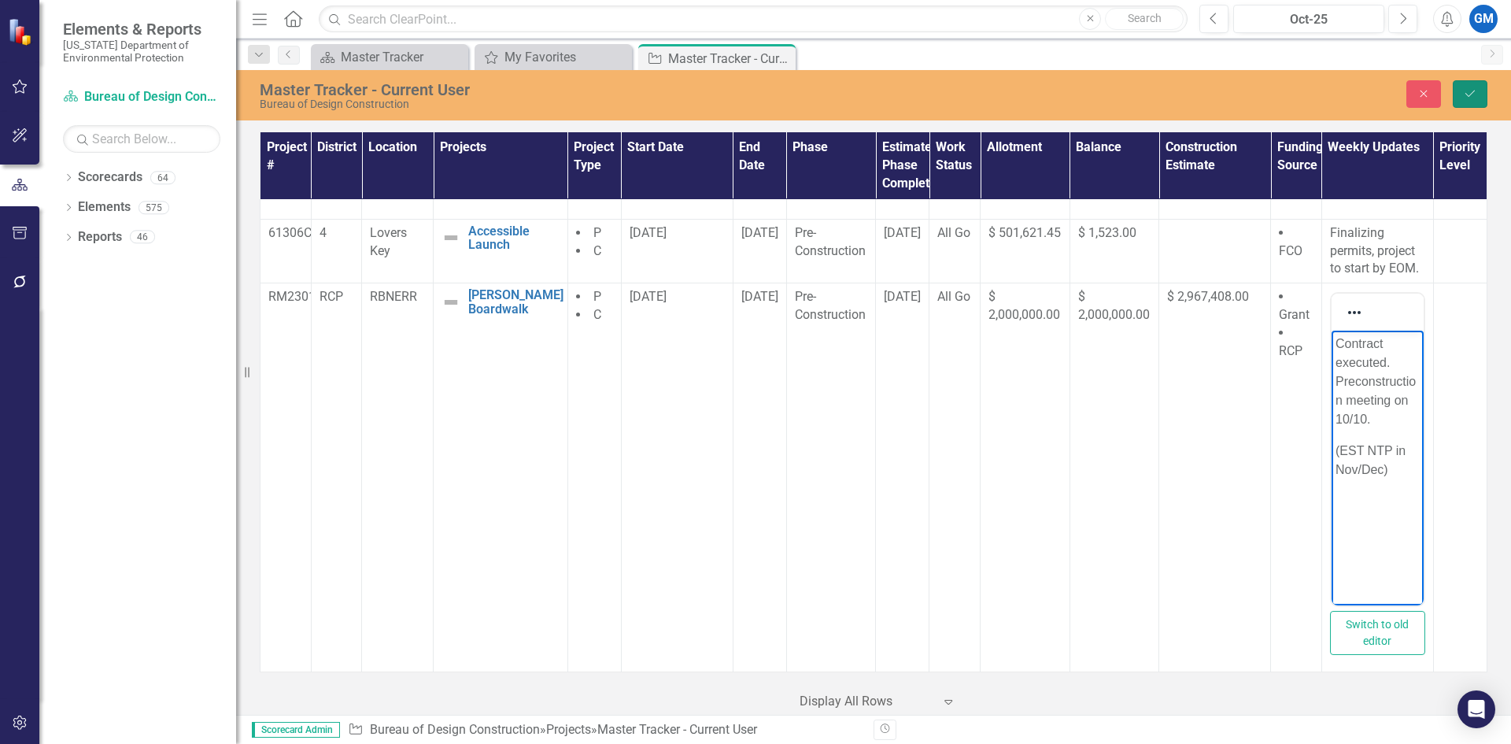
click at [1478, 91] on button "Save" at bounding box center [1470, 94] width 35 height 28
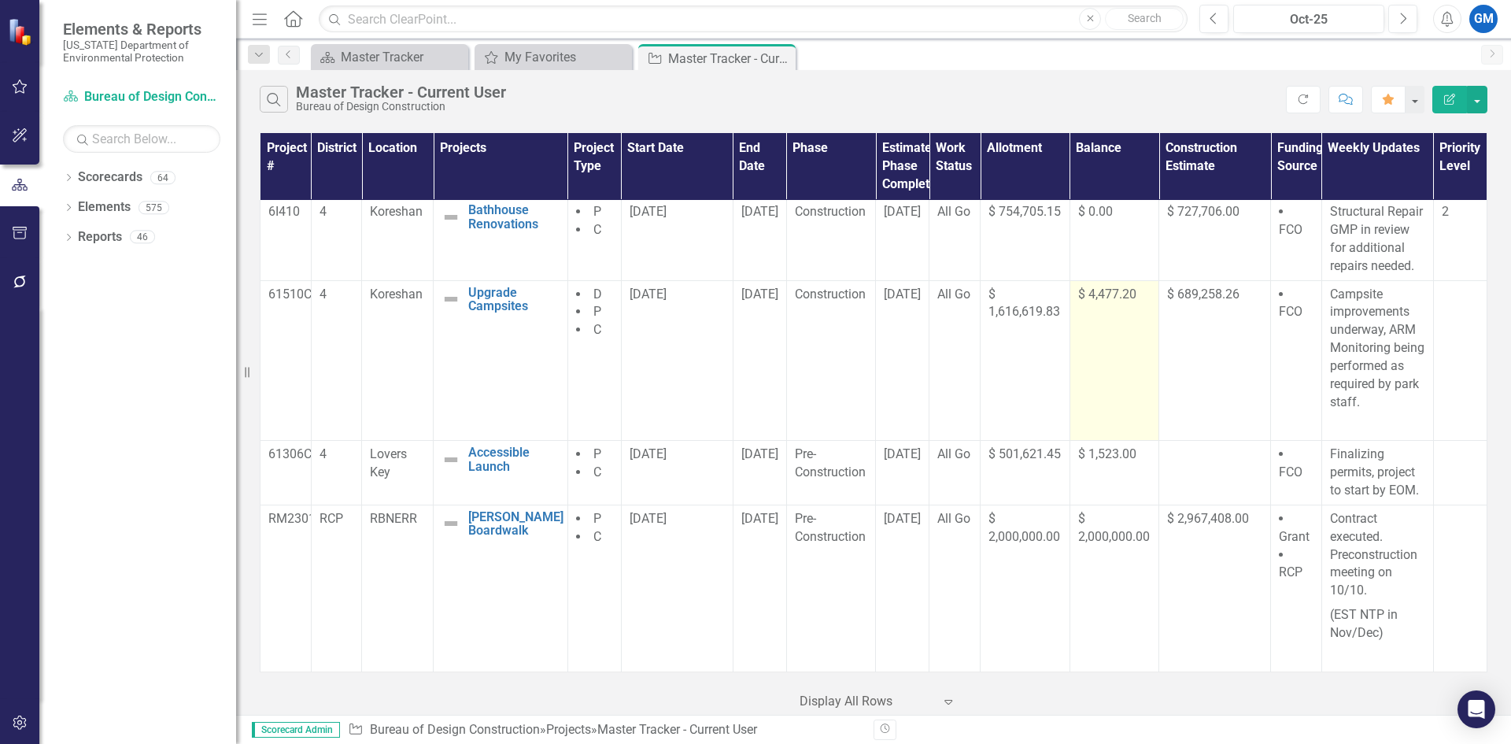
scroll to position [1310, 0]
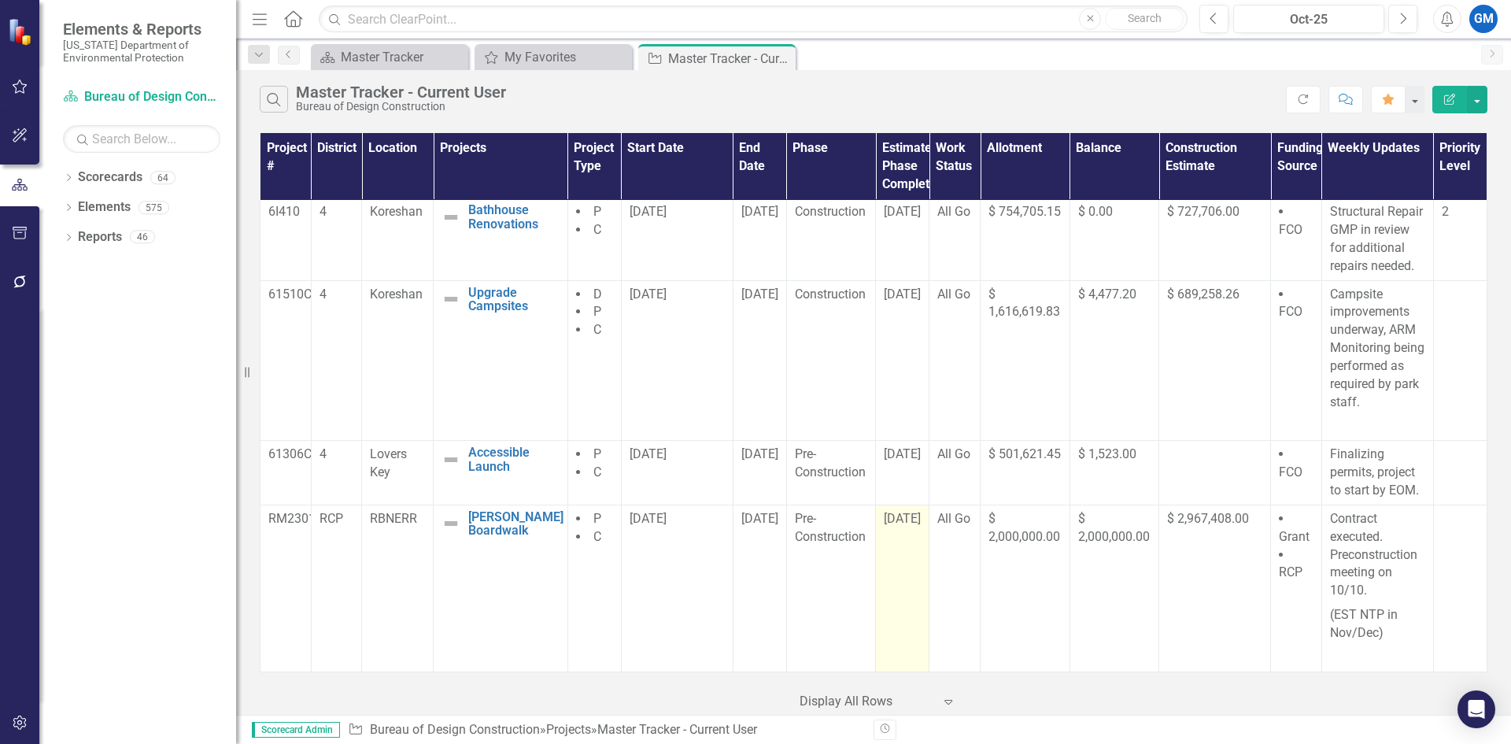
click at [901, 527] on div "[DATE]" at bounding box center [902, 519] width 37 height 18
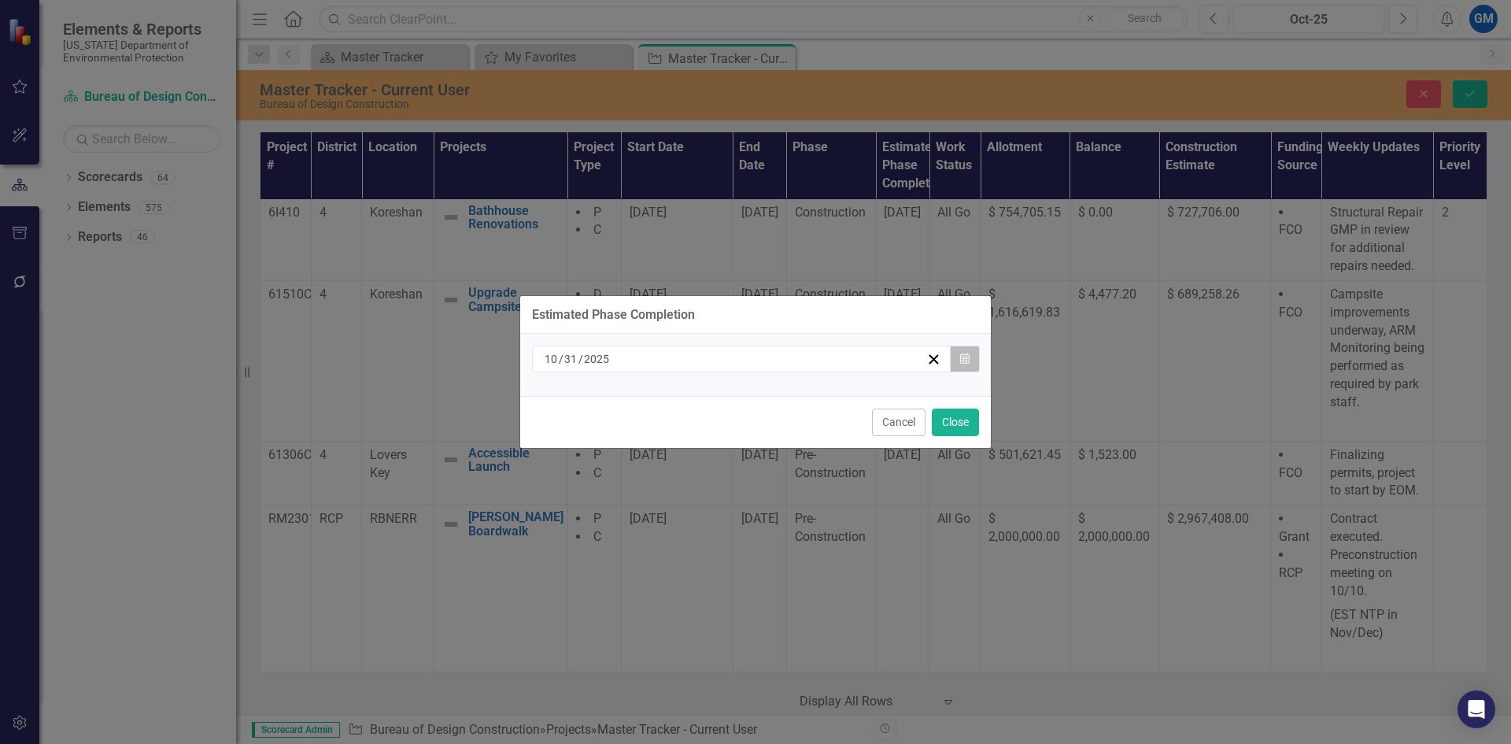
click at [976, 361] on button "Calendar" at bounding box center [965, 359] width 30 height 27
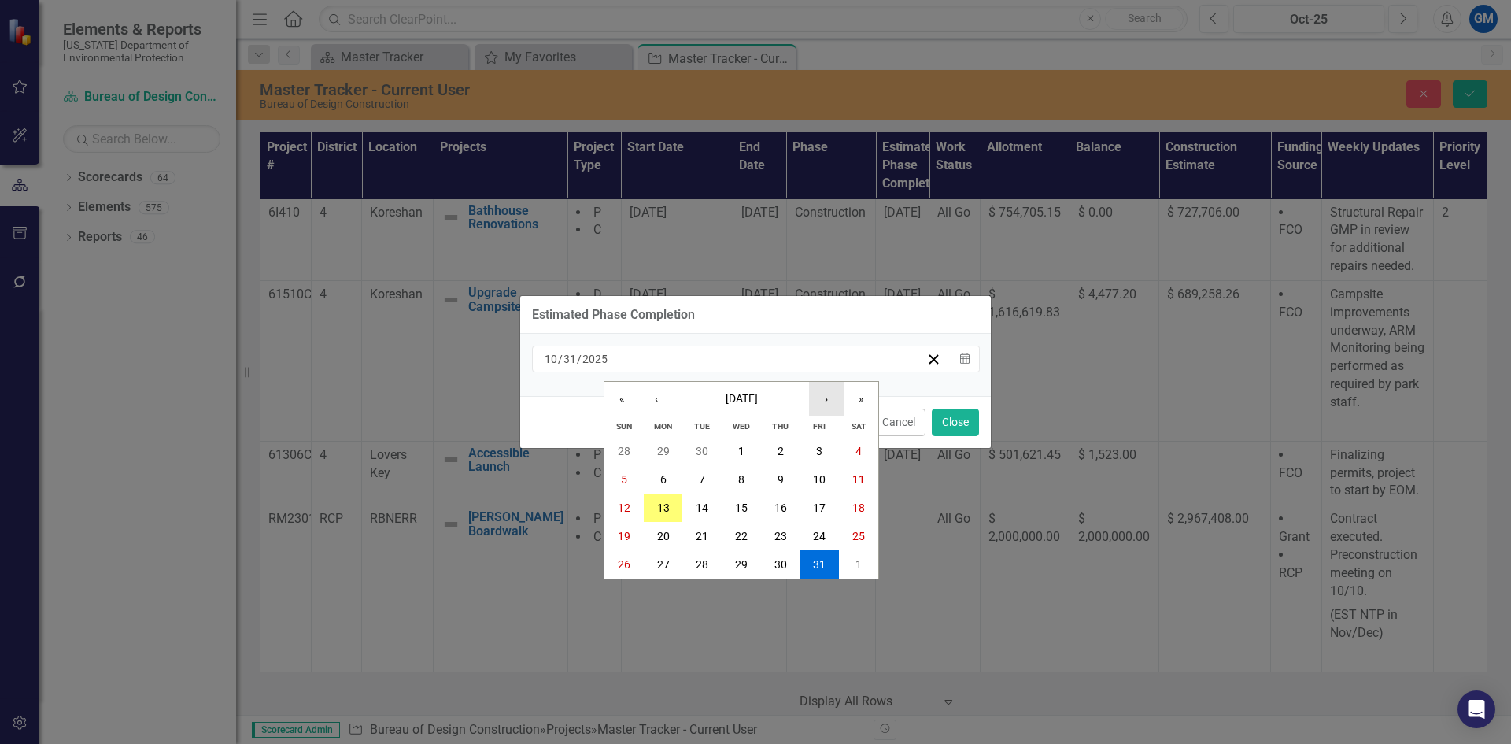
click at [825, 401] on button "›" at bounding box center [826, 399] width 35 height 35
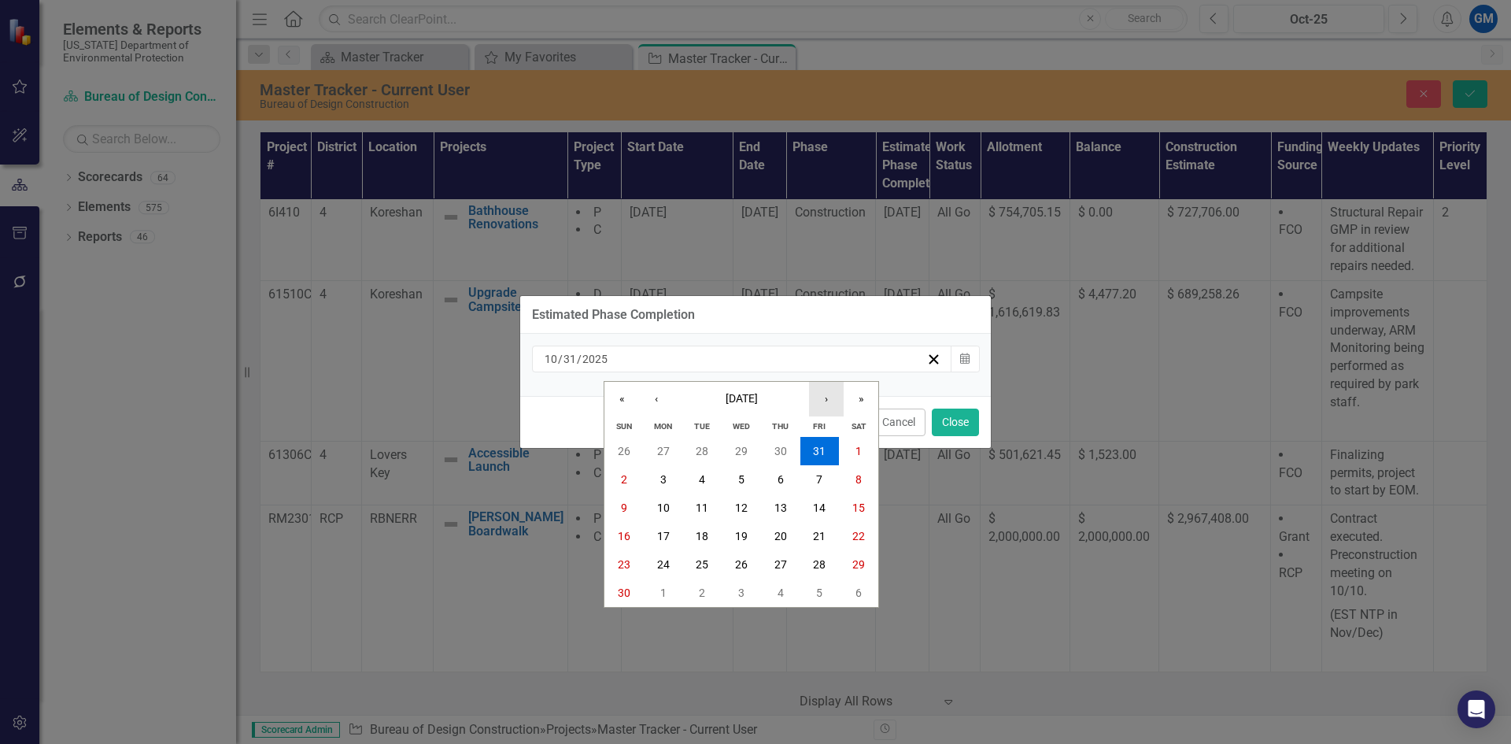
click at [827, 405] on button "›" at bounding box center [826, 399] width 35 height 35
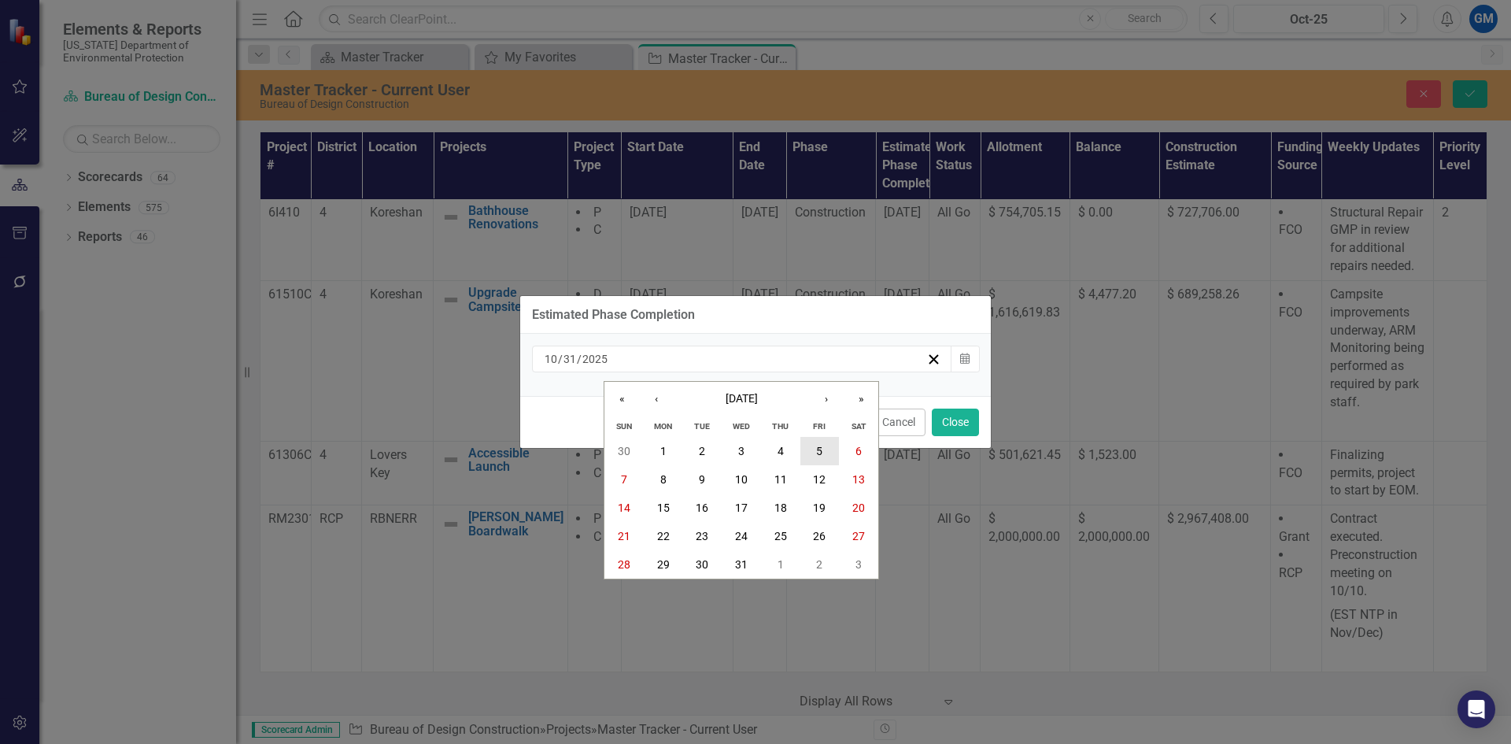
click at [819, 440] on button "5" at bounding box center [820, 451] width 39 height 28
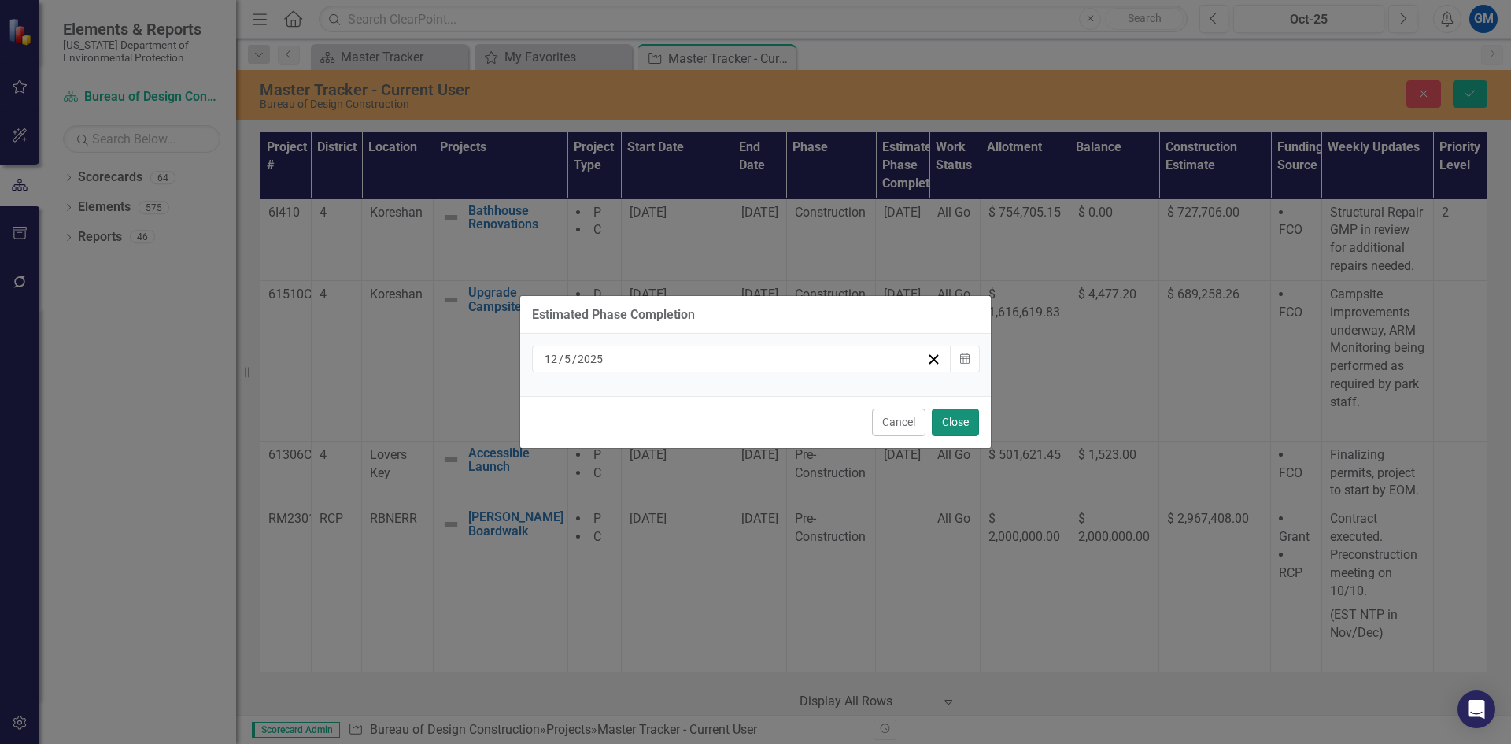
click at [956, 413] on button "Close" at bounding box center [955, 423] width 47 height 28
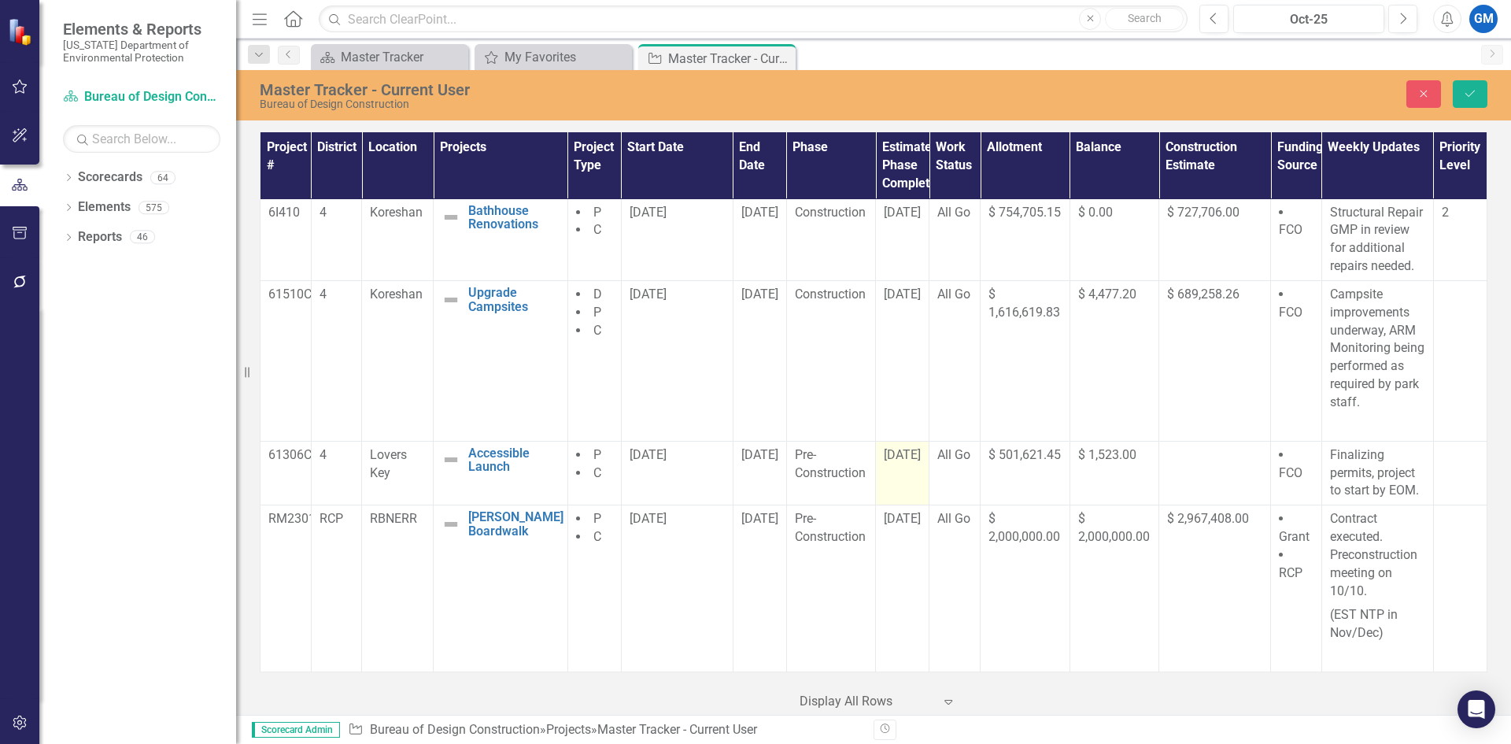
click at [904, 457] on span "[DATE]" at bounding box center [902, 454] width 37 height 15
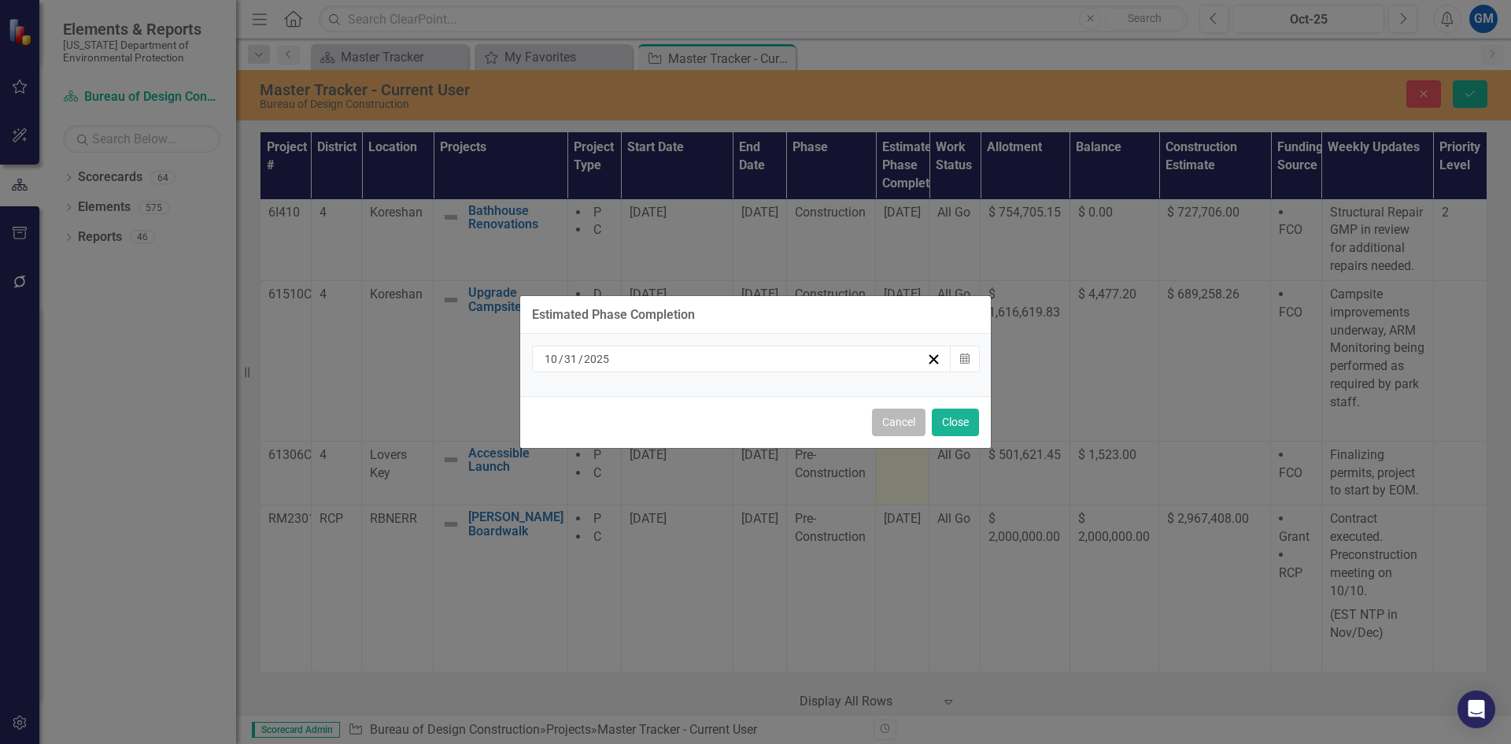
click at [899, 426] on button "Cancel" at bounding box center [899, 423] width 54 height 28
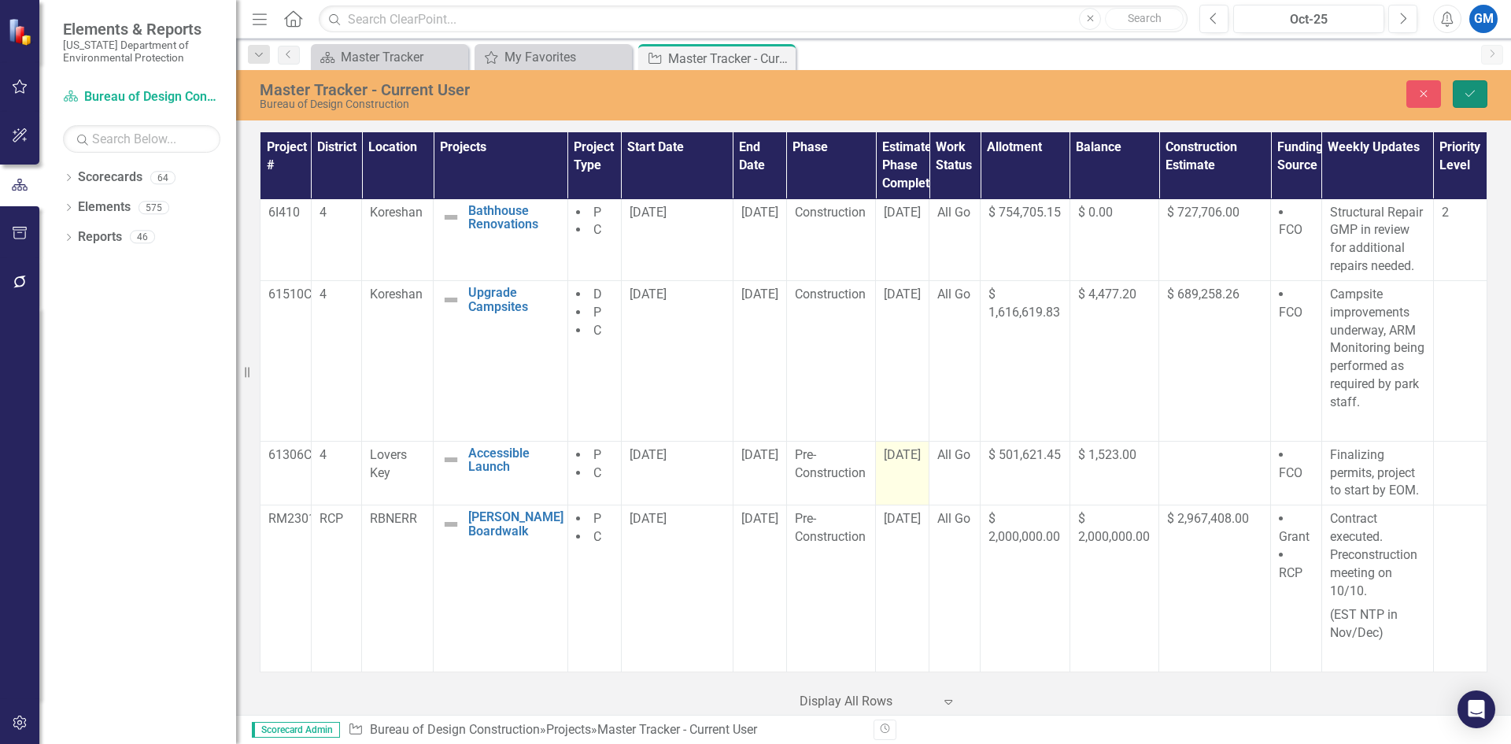
click at [1473, 88] on icon "Save" at bounding box center [1470, 93] width 14 height 11
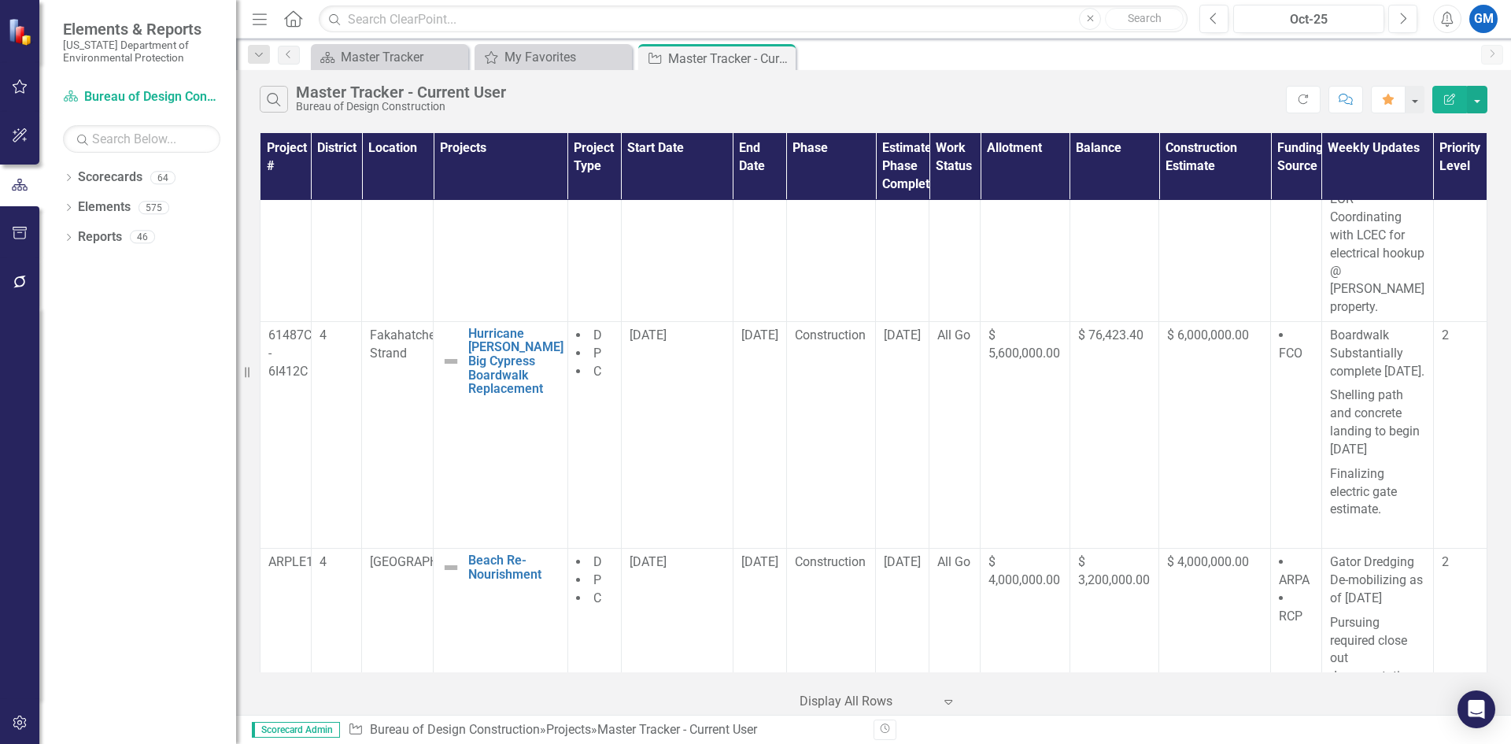
scroll to position [0, 0]
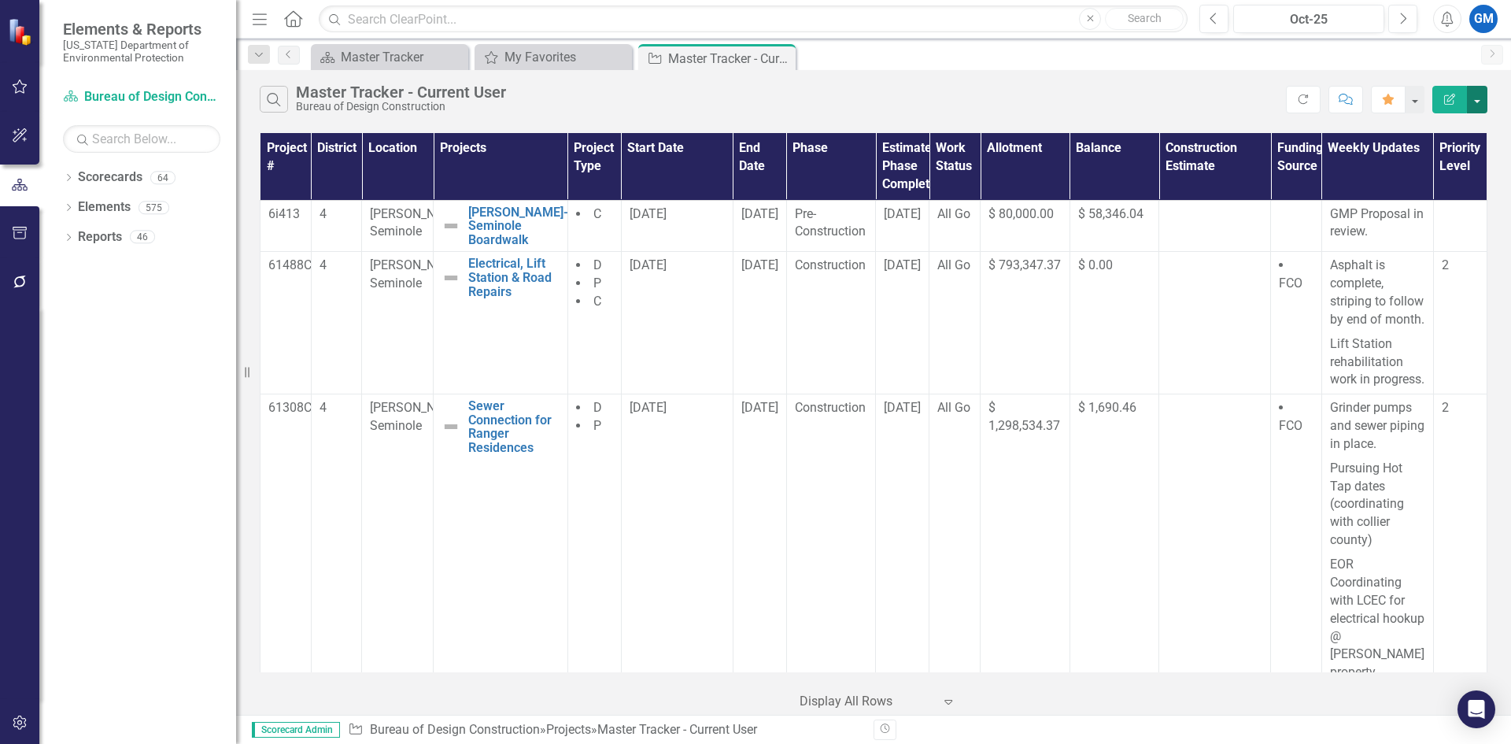
click at [1480, 101] on button "button" at bounding box center [1477, 100] width 20 height 28
click at [1421, 198] on link "Excel Export to Excel" at bounding box center [1425, 189] width 124 height 29
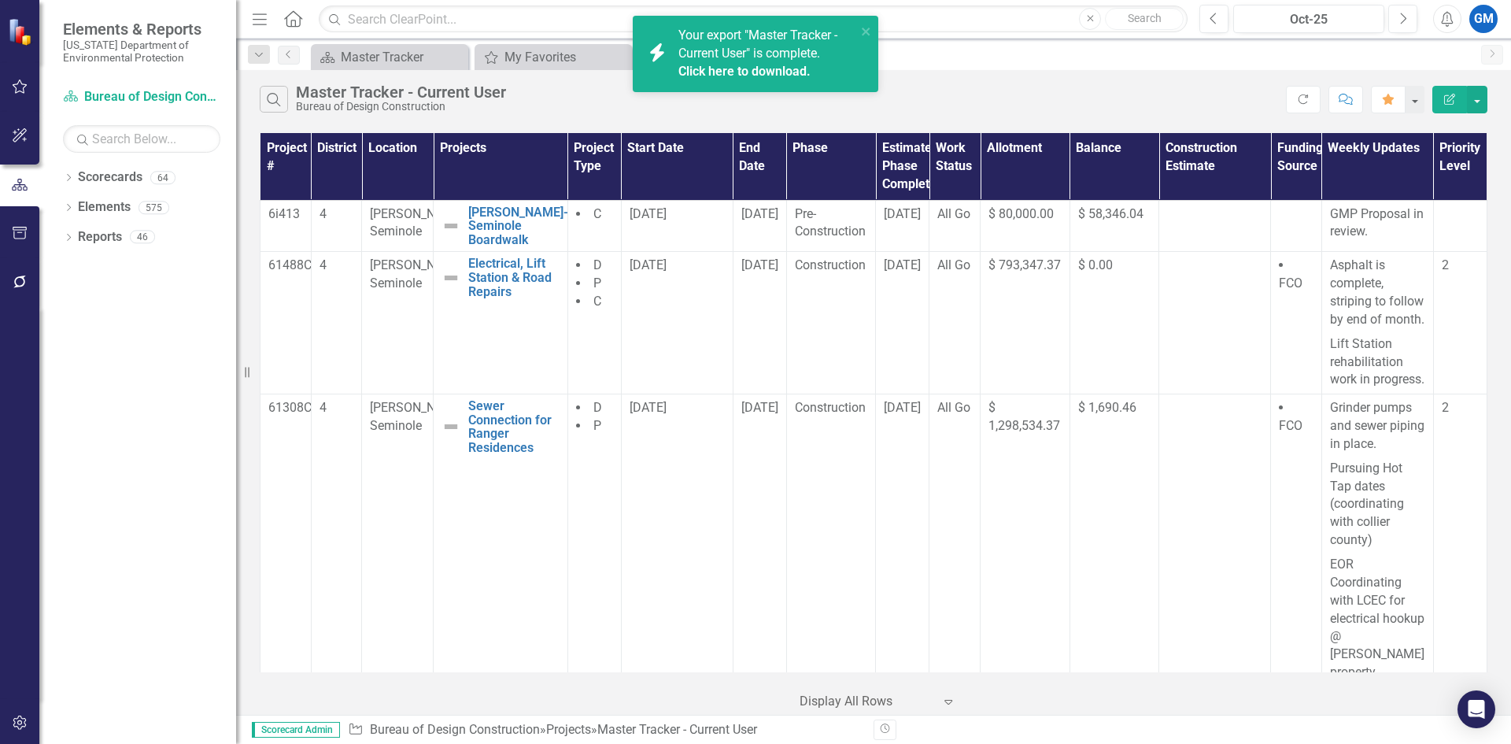
click at [727, 68] on link "Click here to download." at bounding box center [745, 71] width 132 height 15
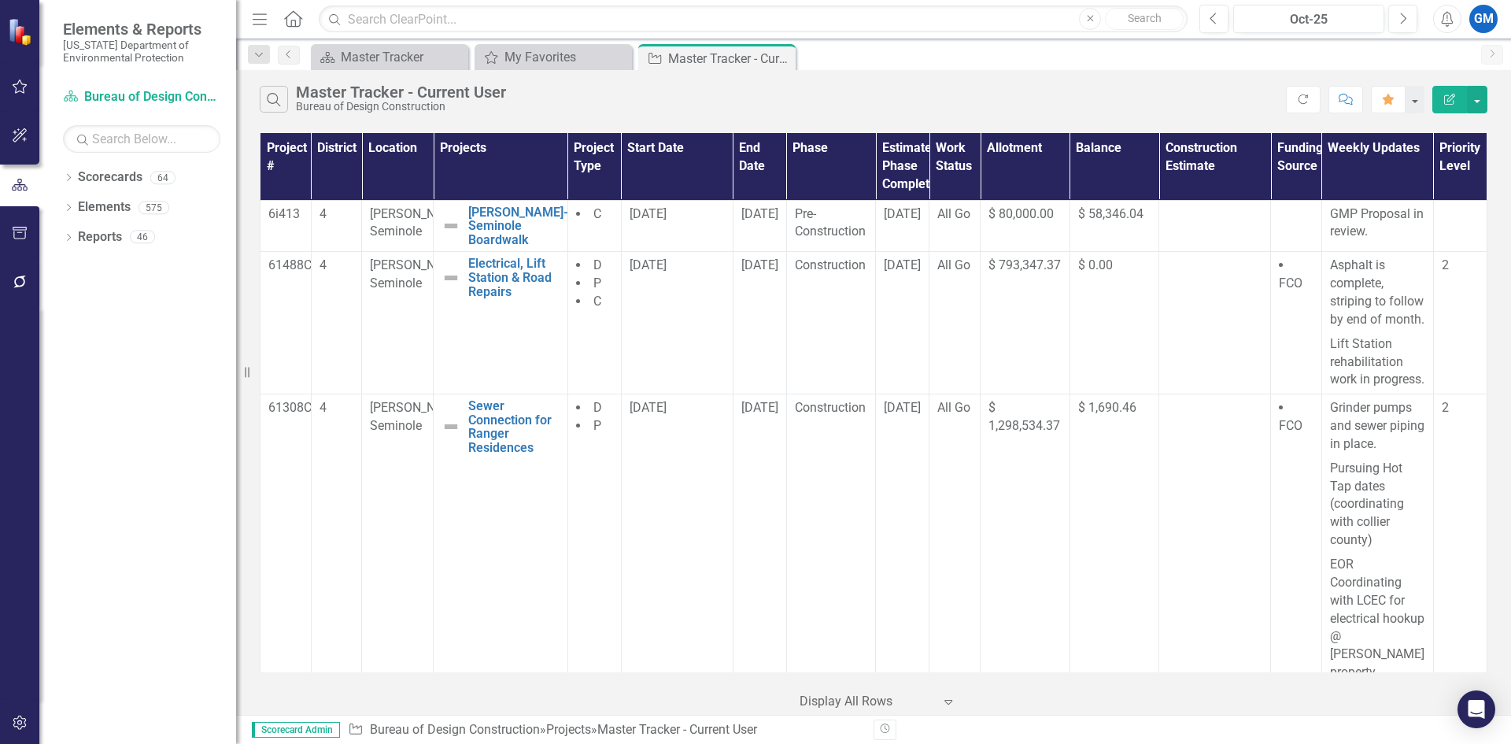
click at [13, 93] on icon "button" at bounding box center [20, 86] width 17 height 13
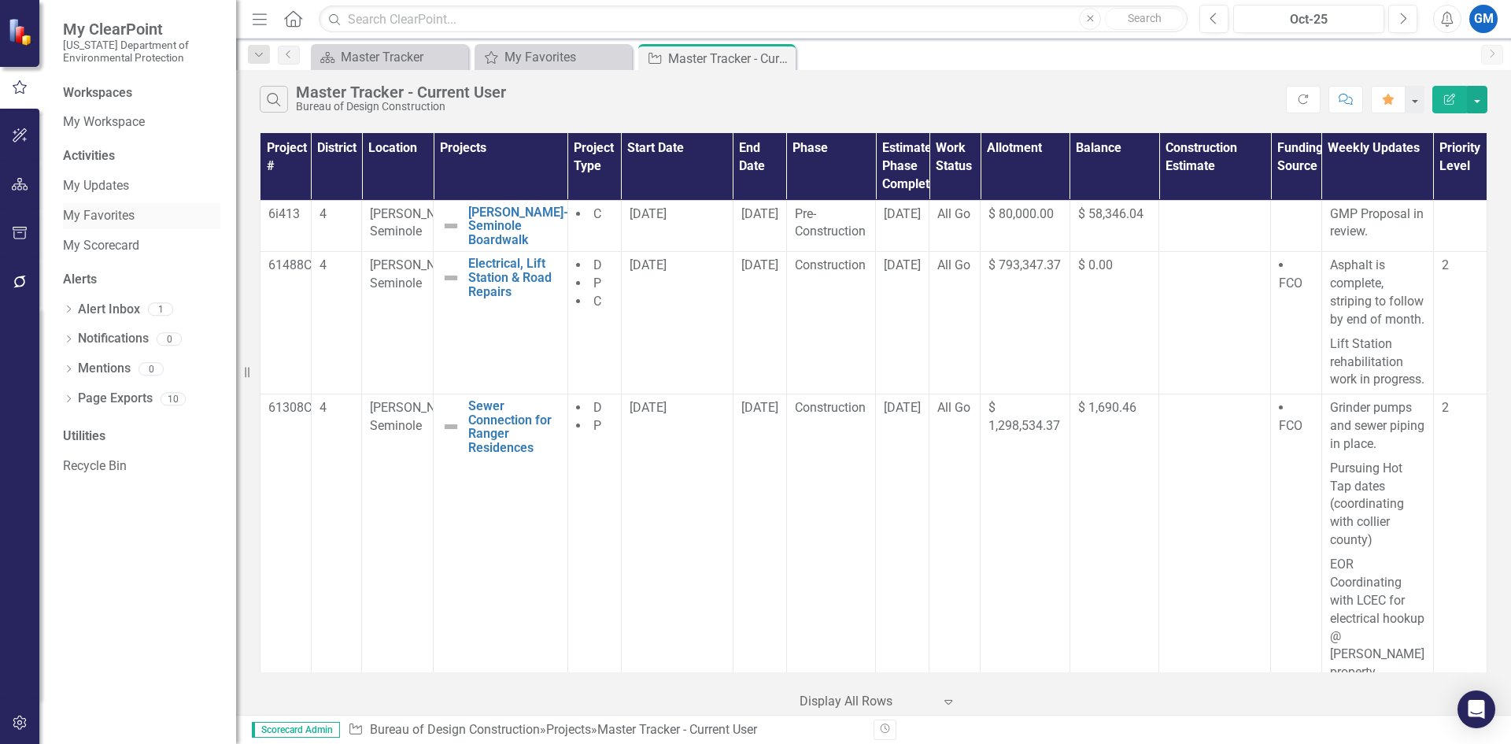
click at [93, 208] on link "My Favorites" at bounding box center [141, 216] width 157 height 18
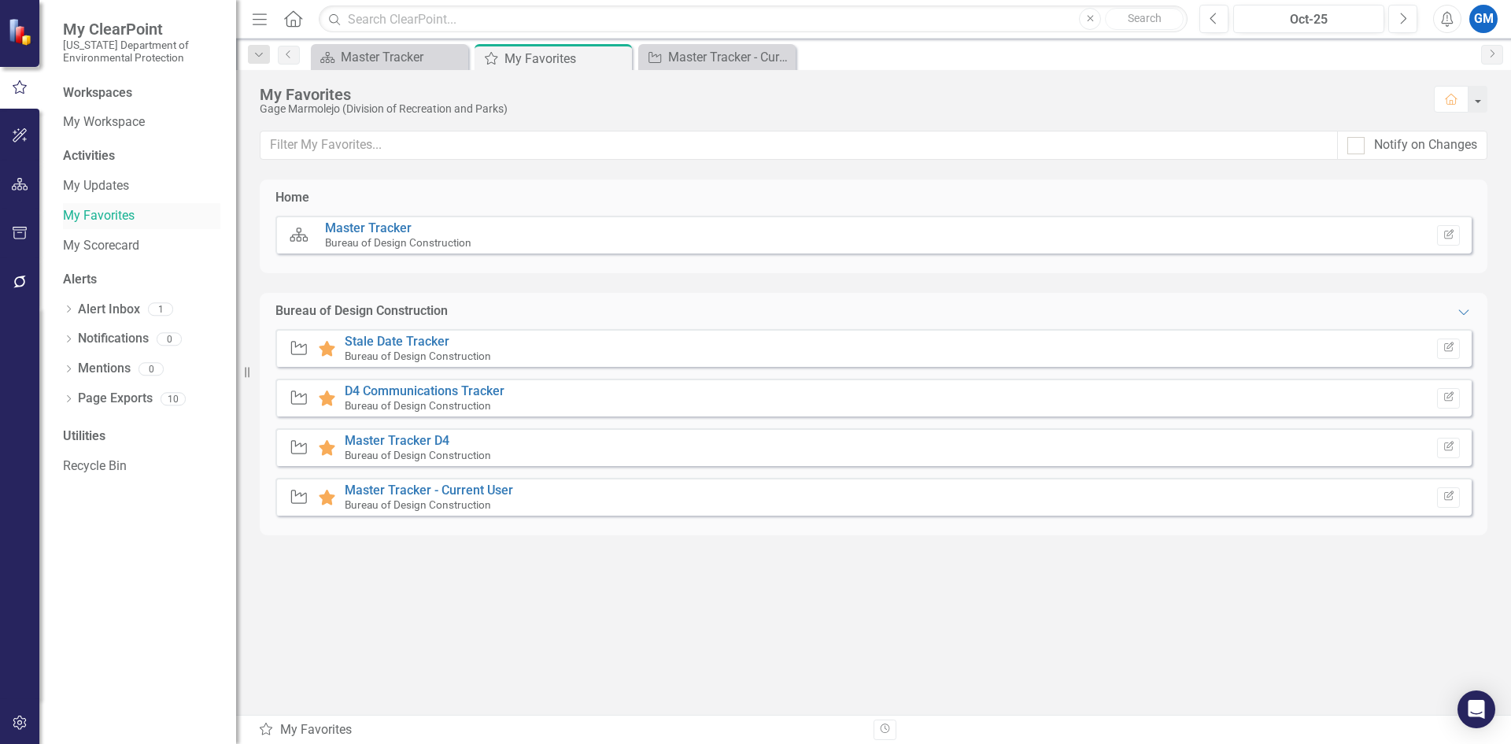
click at [91, 220] on link "My Favorites" at bounding box center [141, 216] width 157 height 18
click at [20, 186] on icon "button" at bounding box center [20, 184] width 17 height 13
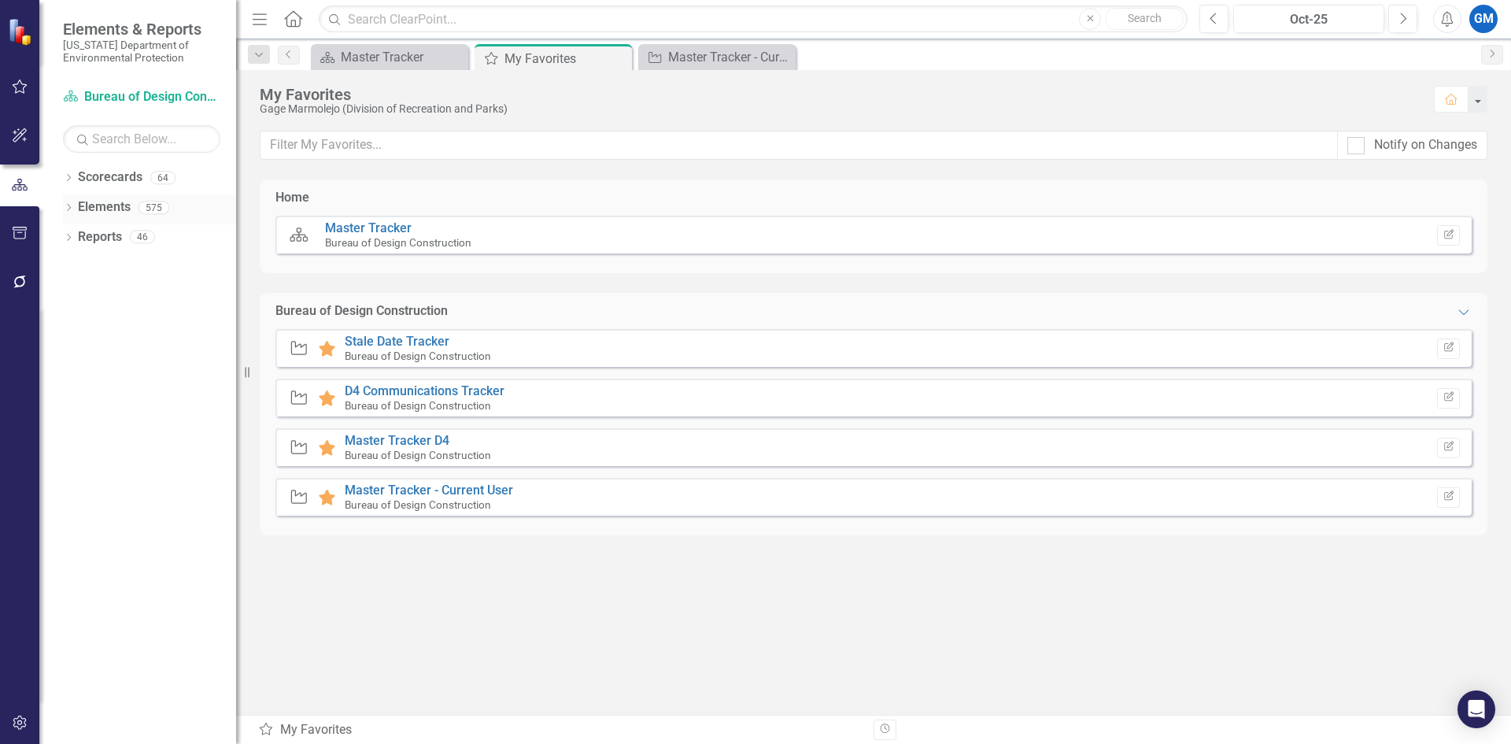
click at [102, 214] on link "Elements" at bounding box center [104, 207] width 53 height 18
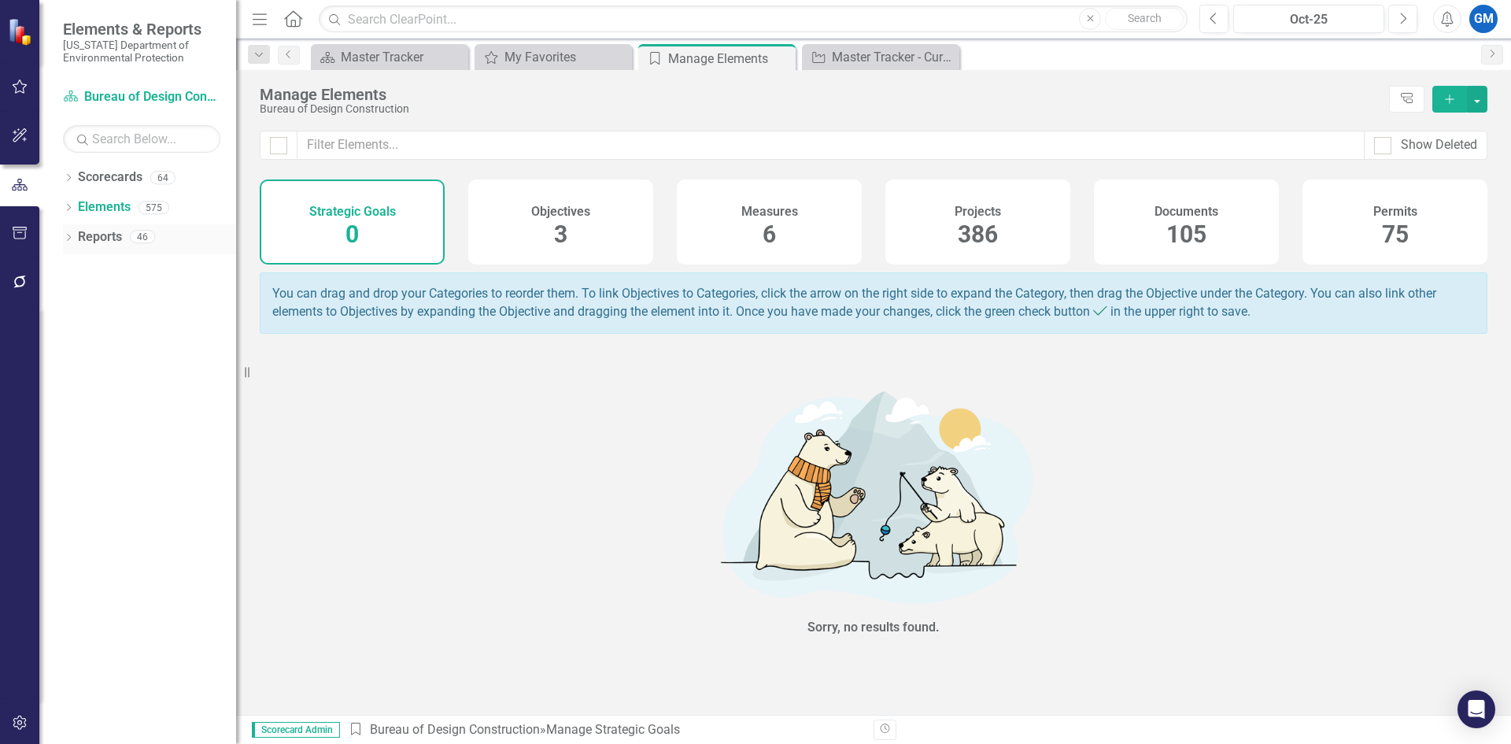
click at [66, 237] on icon "Dropdown" at bounding box center [68, 239] width 11 height 9
click at [76, 381] on icon "Dropdown" at bounding box center [75, 385] width 11 height 9
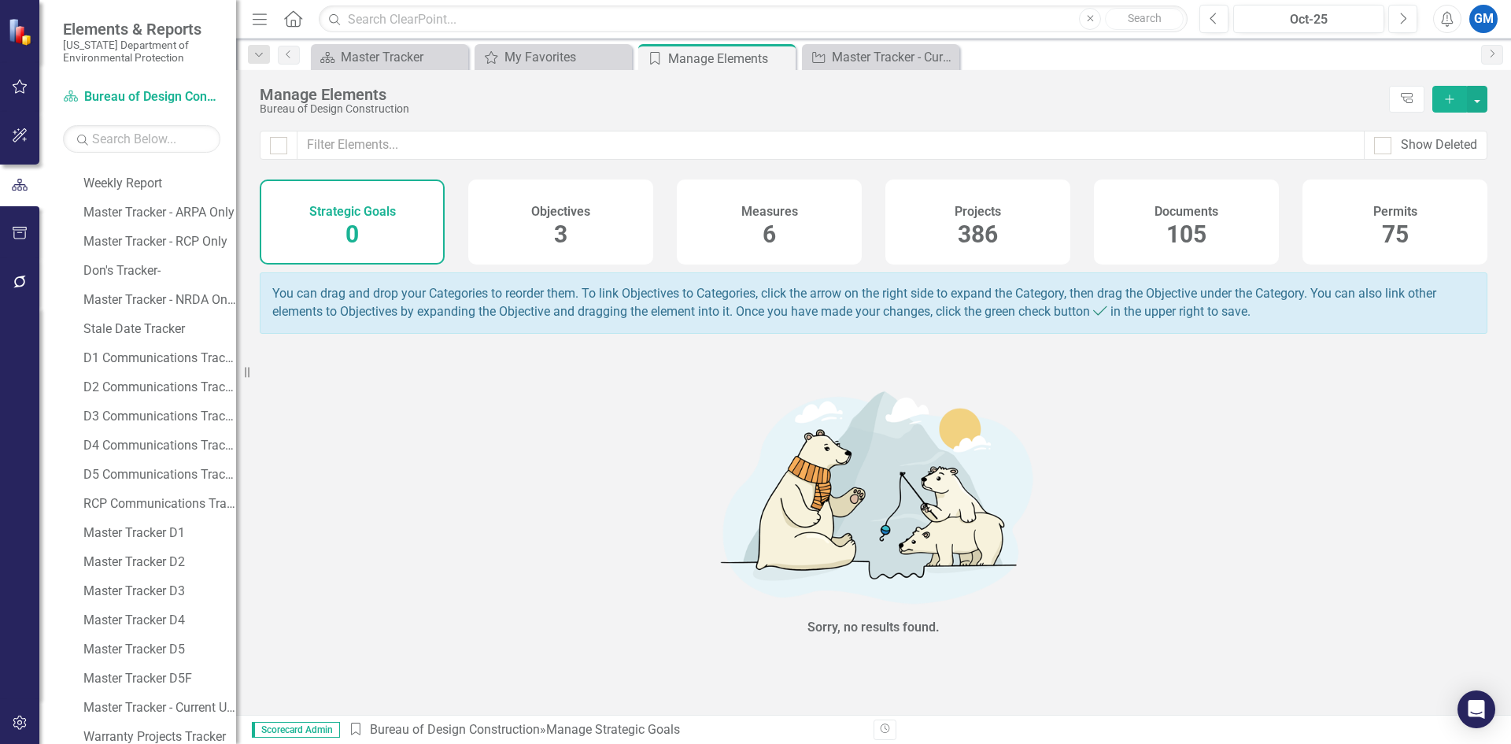
scroll to position [394, 0]
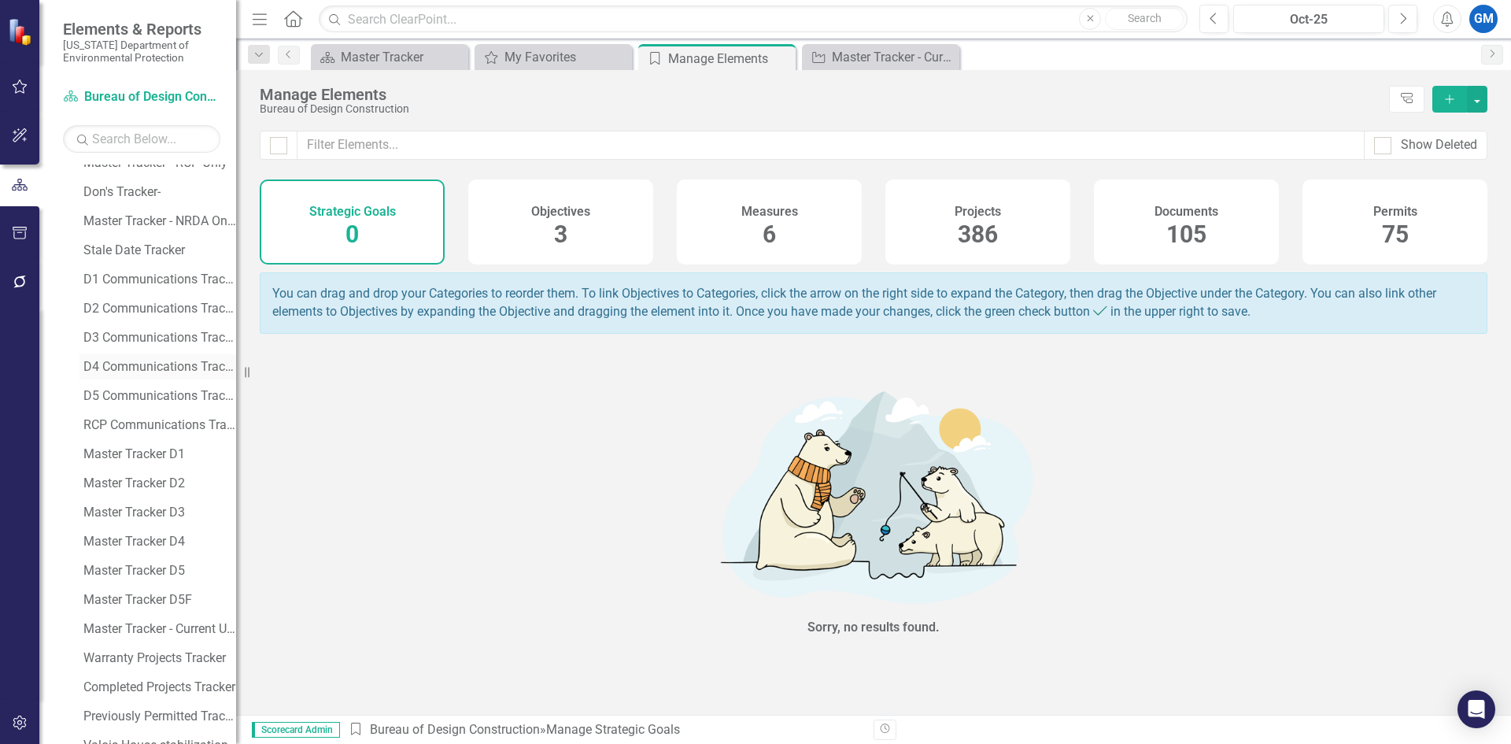
click at [122, 360] on div "D4 Communications Tracker" at bounding box center [159, 367] width 153 height 14
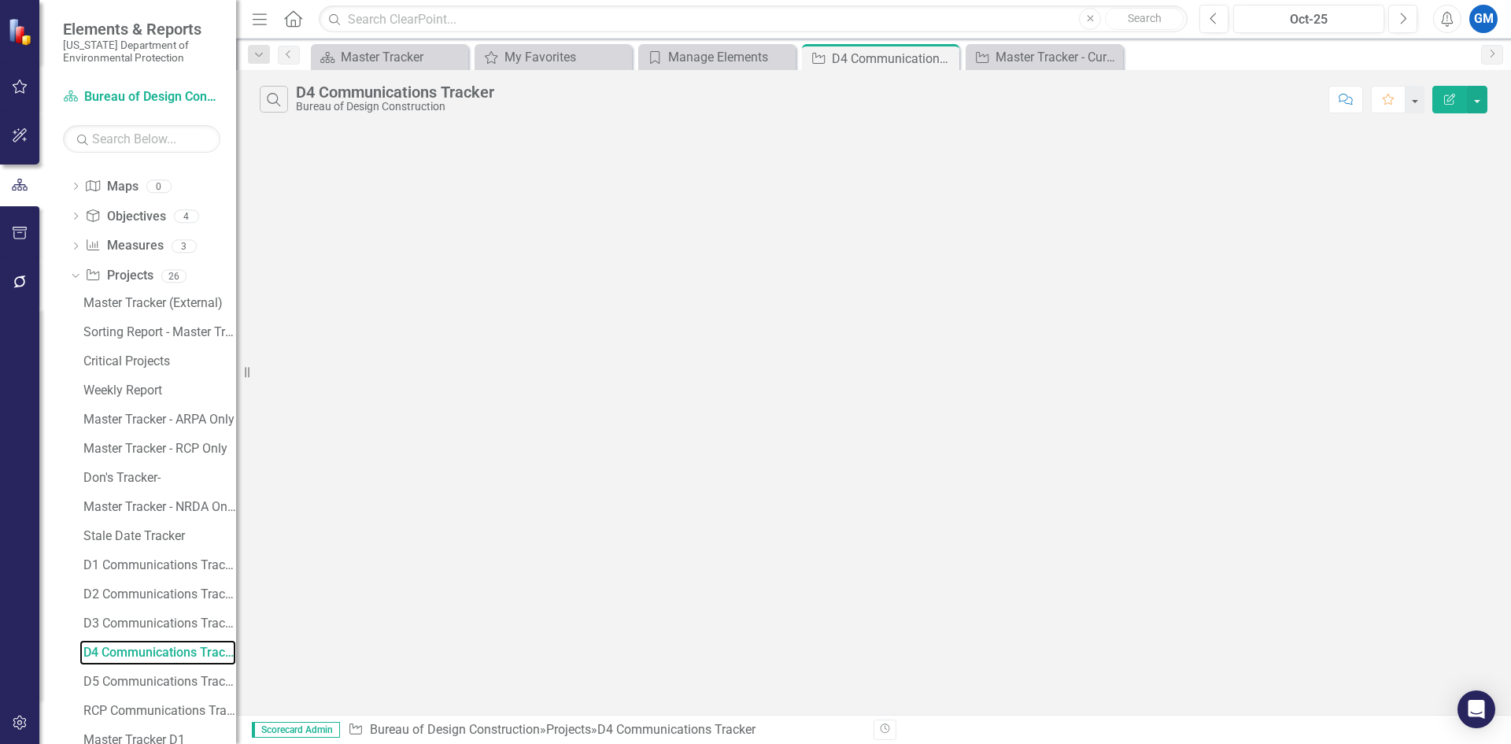
scroll to position [29, 0]
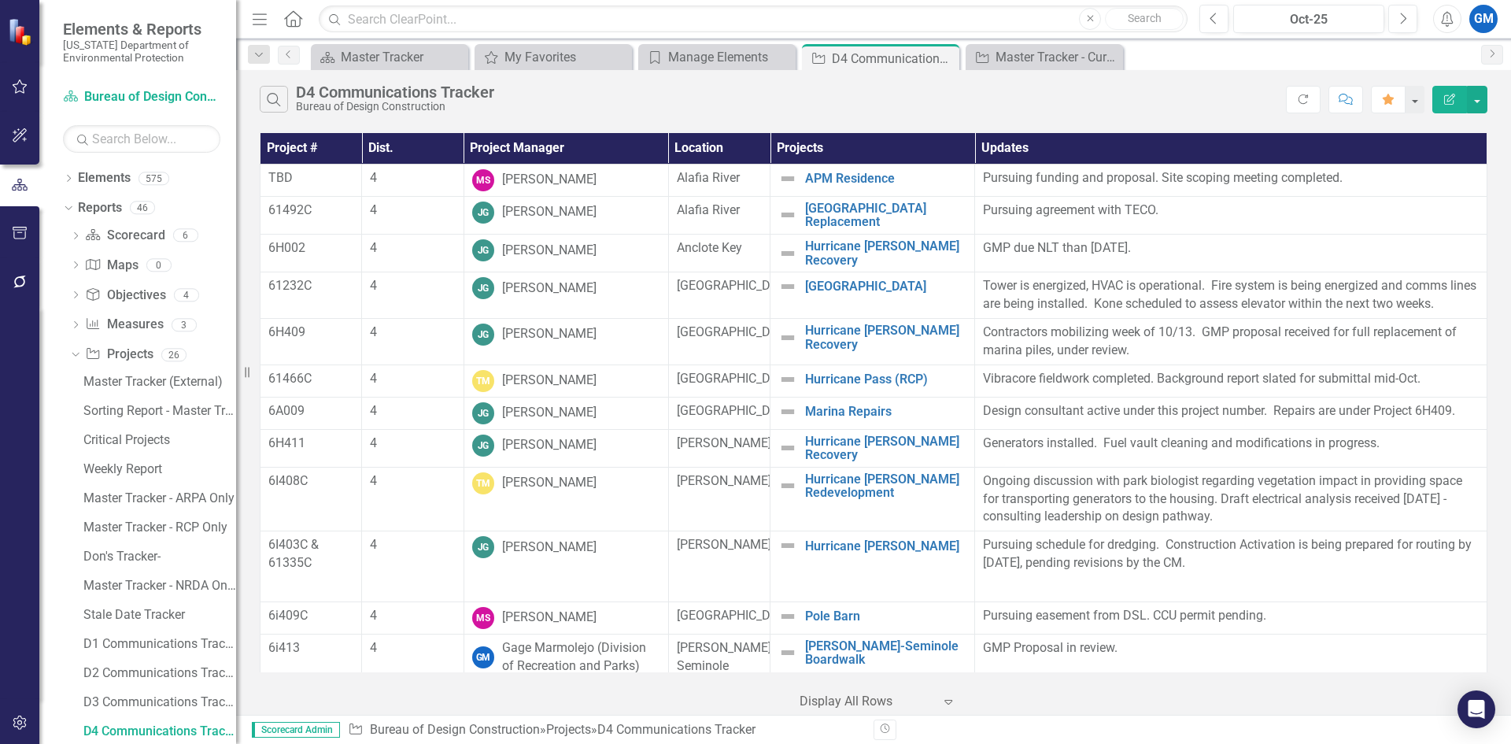
click at [551, 149] on th "Project Manager" at bounding box center [566, 148] width 205 height 31
click at [649, 148] on th "Project Manager Sort Ascending" at bounding box center [566, 148] width 205 height 31
click at [648, 147] on th "Project Manager Sort Descending" at bounding box center [566, 148] width 205 height 31
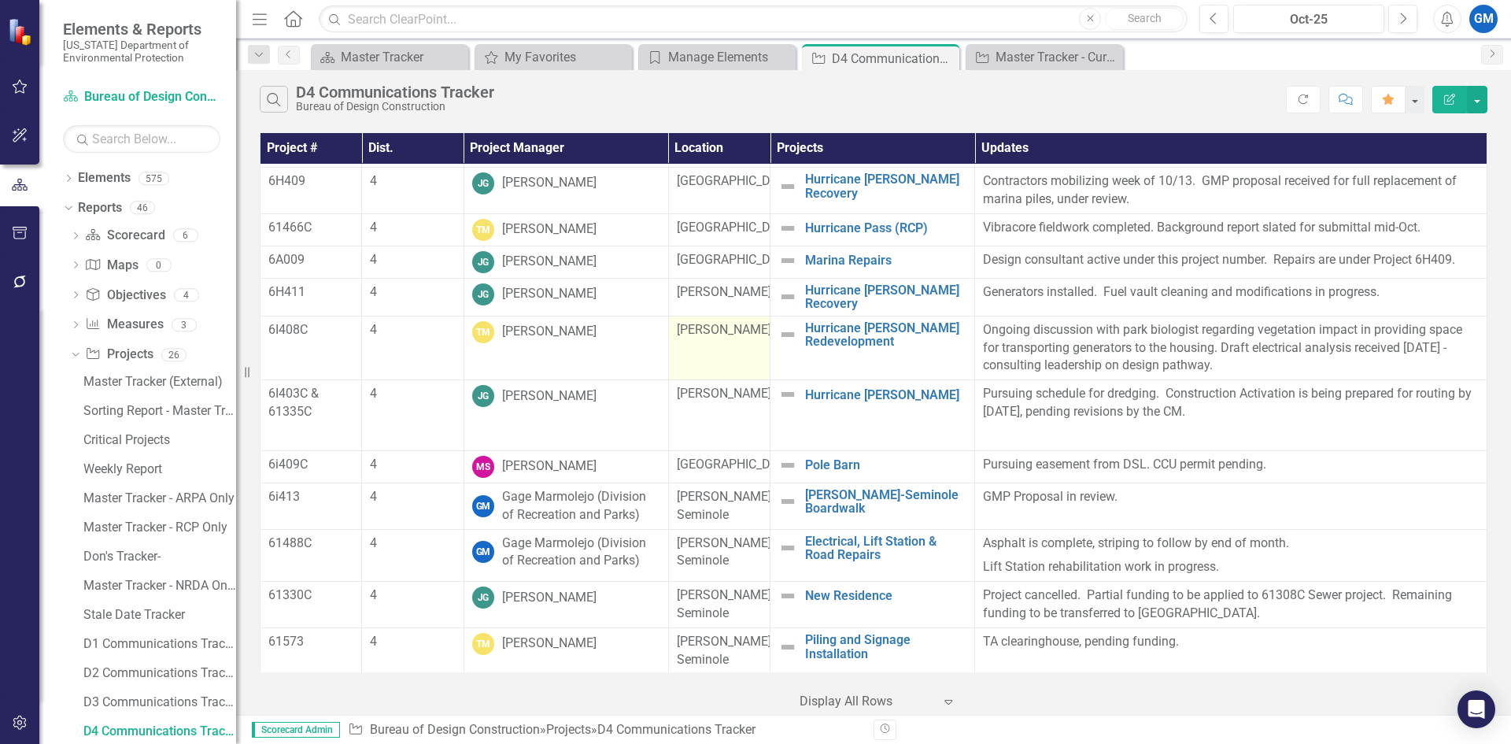
scroll to position [0, 0]
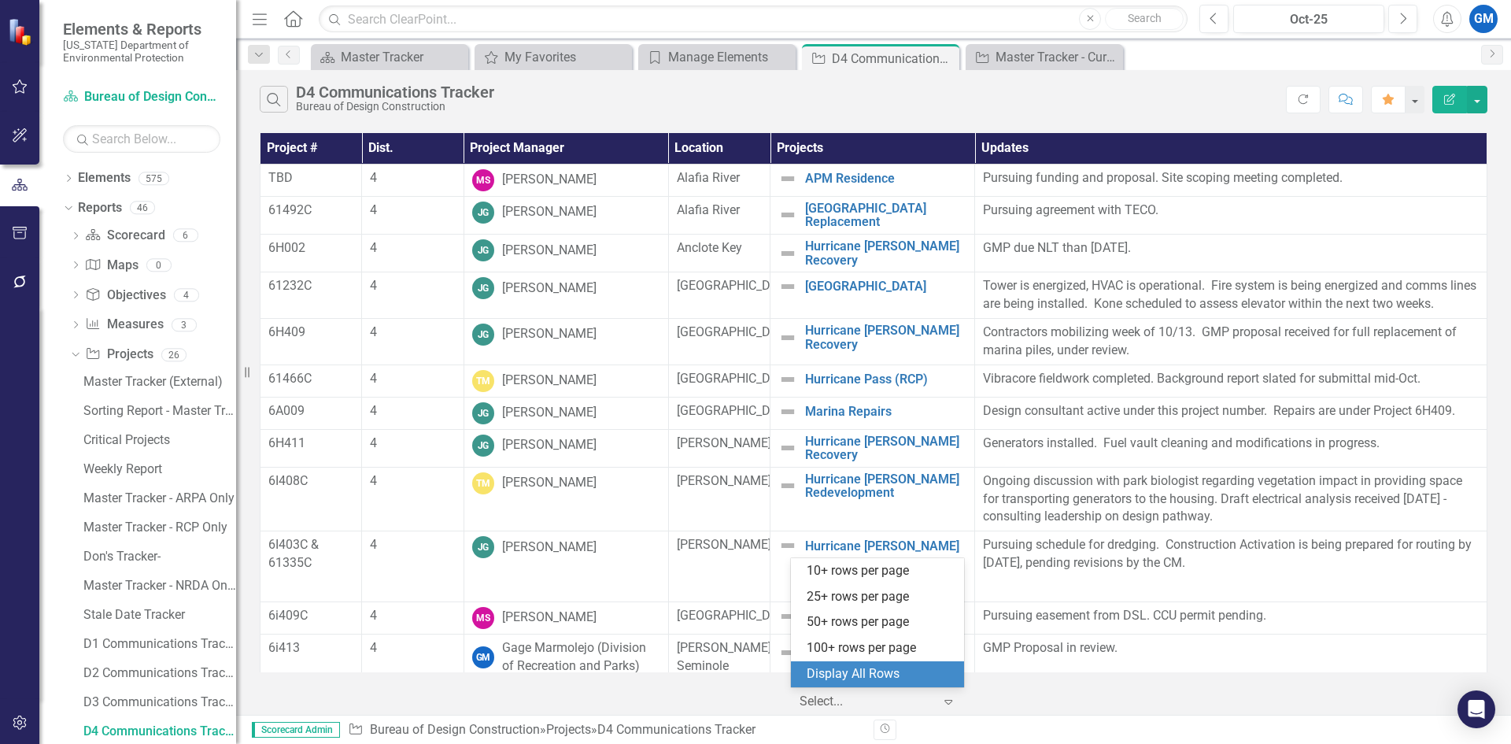
click at [952, 699] on icon "Expand" at bounding box center [949, 701] width 16 height 13
click at [952, 700] on icon "Expand" at bounding box center [949, 701] width 16 height 13
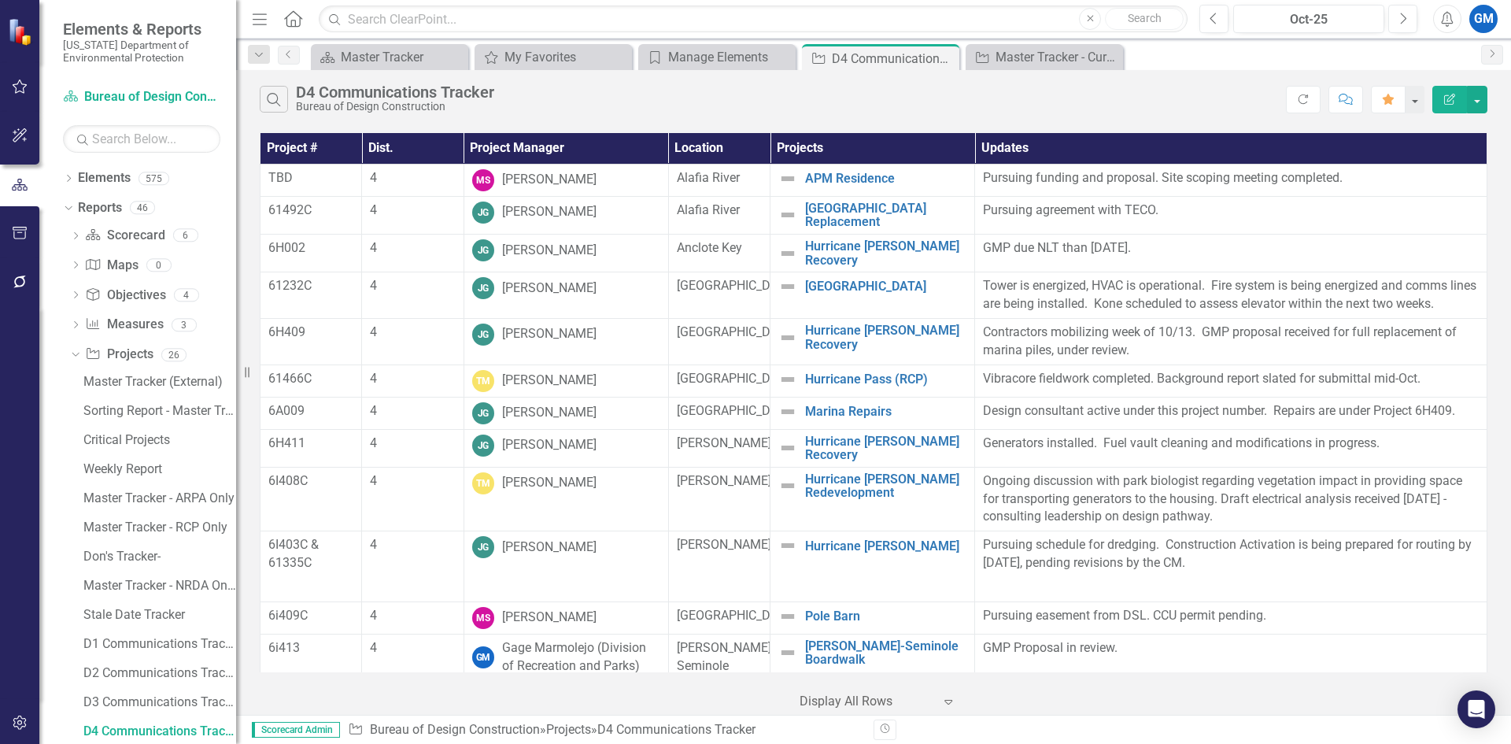
click at [543, 145] on th "Project Manager" at bounding box center [566, 148] width 205 height 31
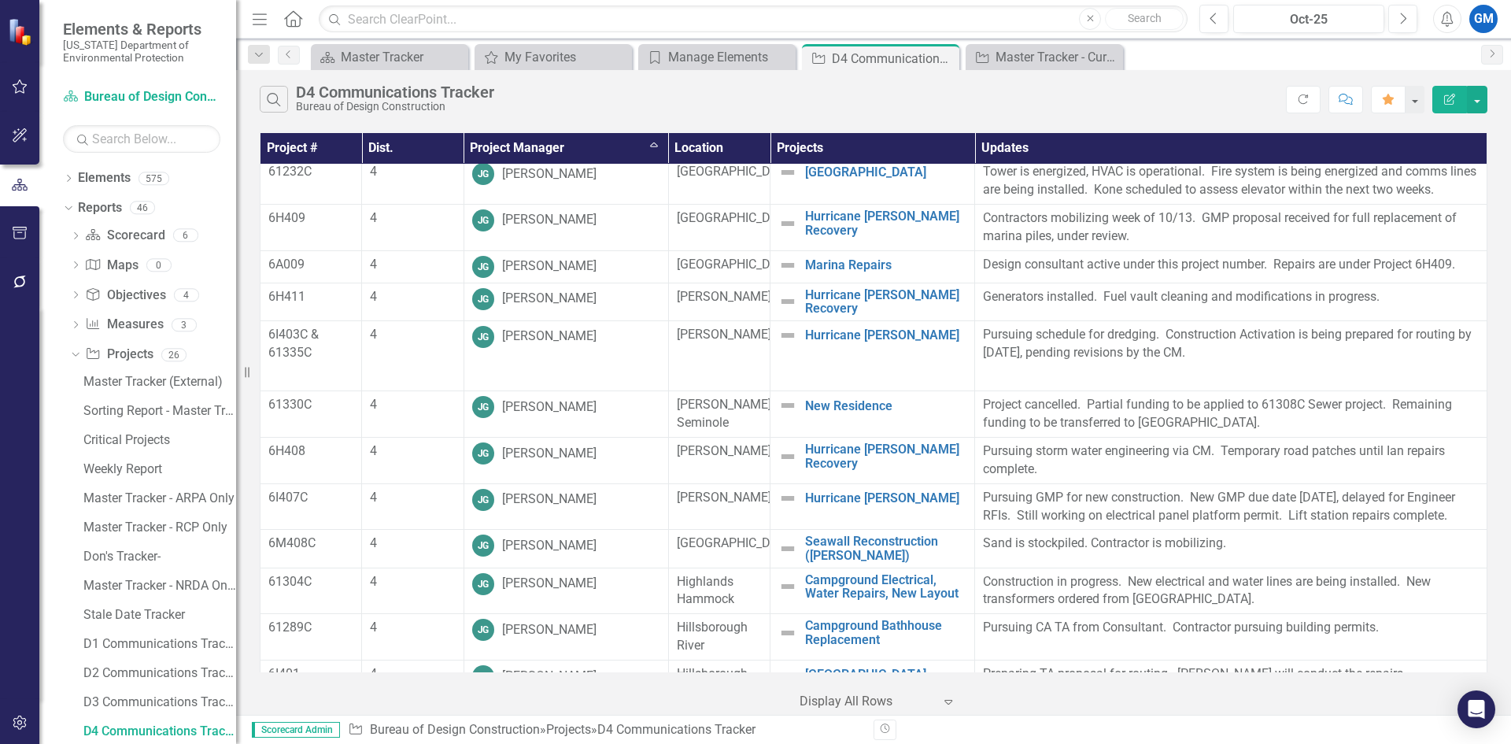
scroll to position [79, 0]
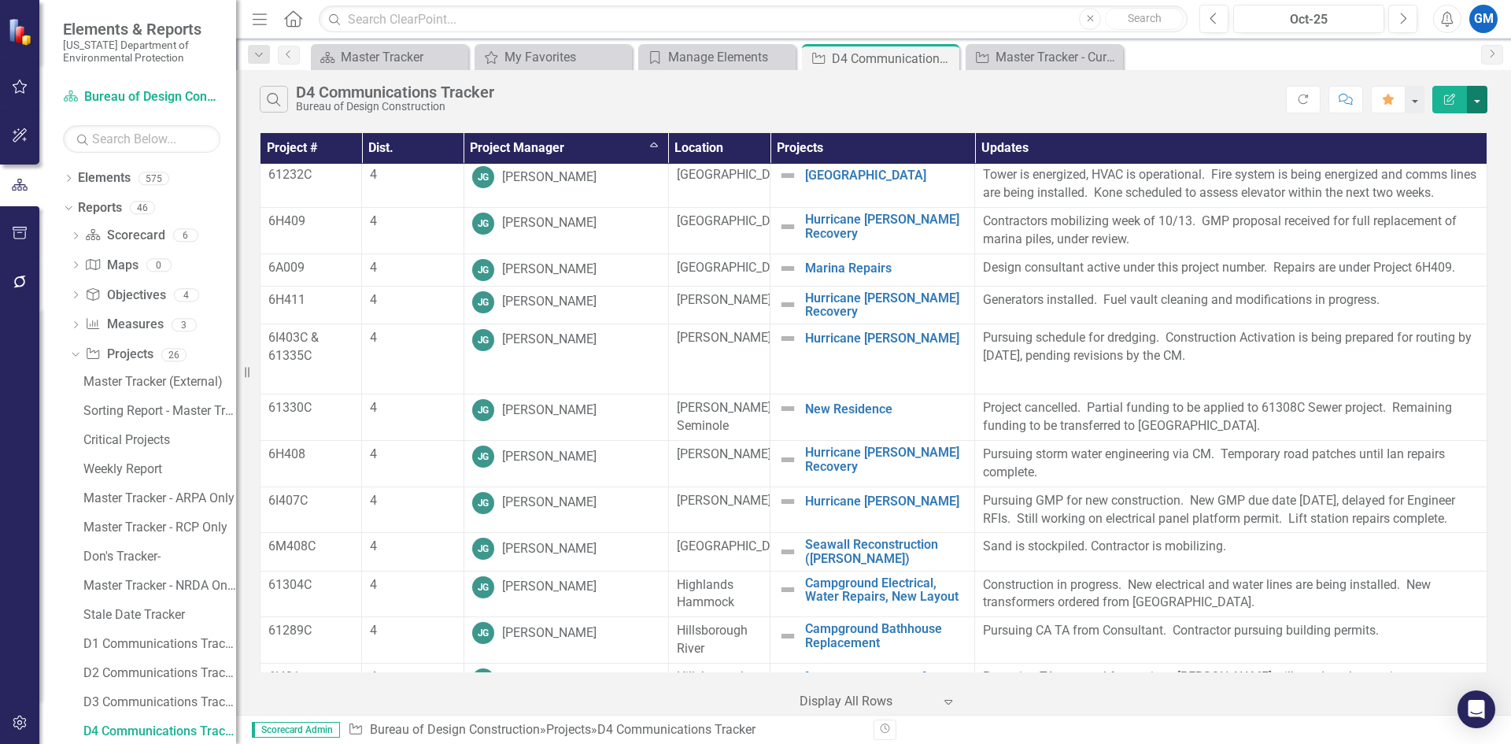
click at [1483, 101] on button "button" at bounding box center [1477, 100] width 20 height 28
click at [1442, 194] on link "Excel Export to Excel" at bounding box center [1425, 189] width 124 height 29
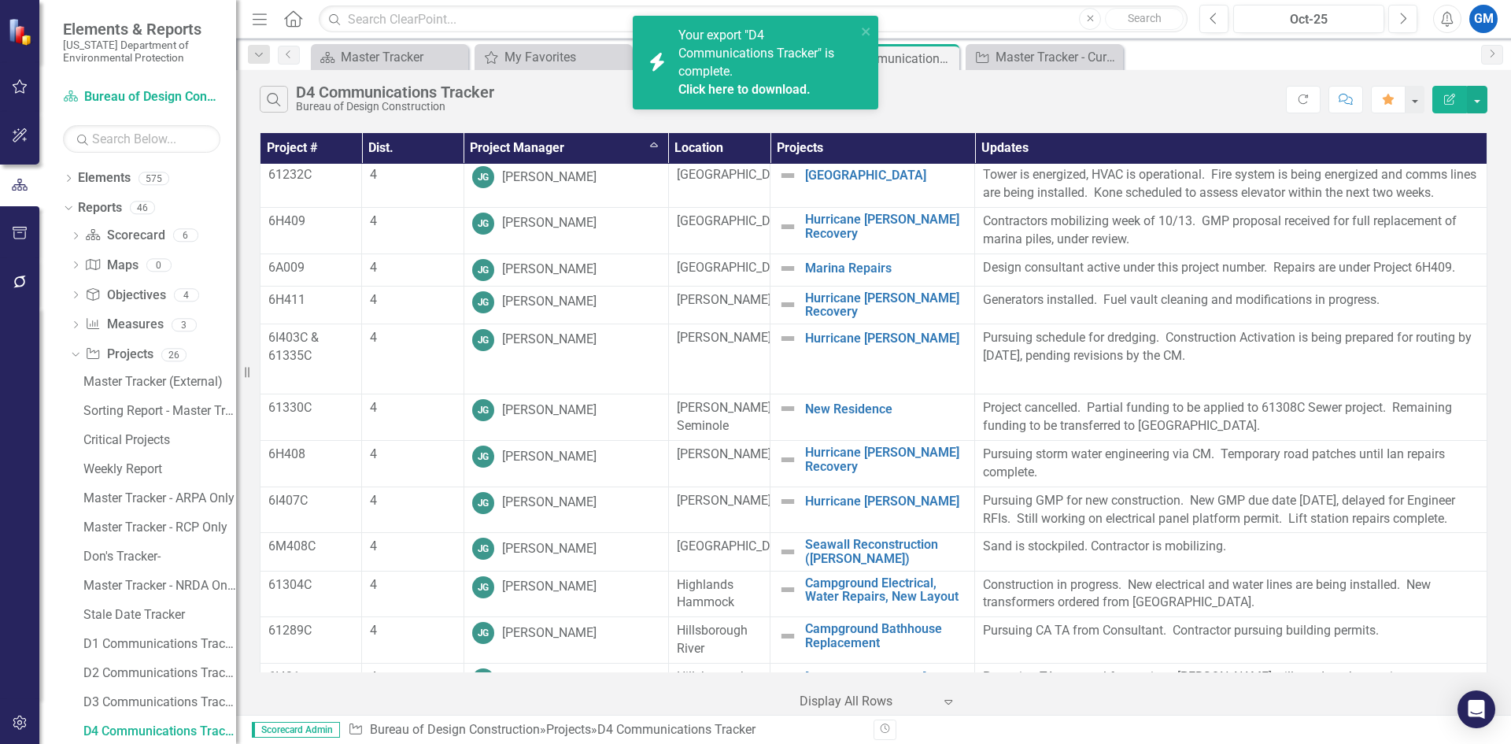
click at [720, 90] on link "Click here to download." at bounding box center [745, 89] width 132 height 15
